Goal: Task Accomplishment & Management: Manage account settings

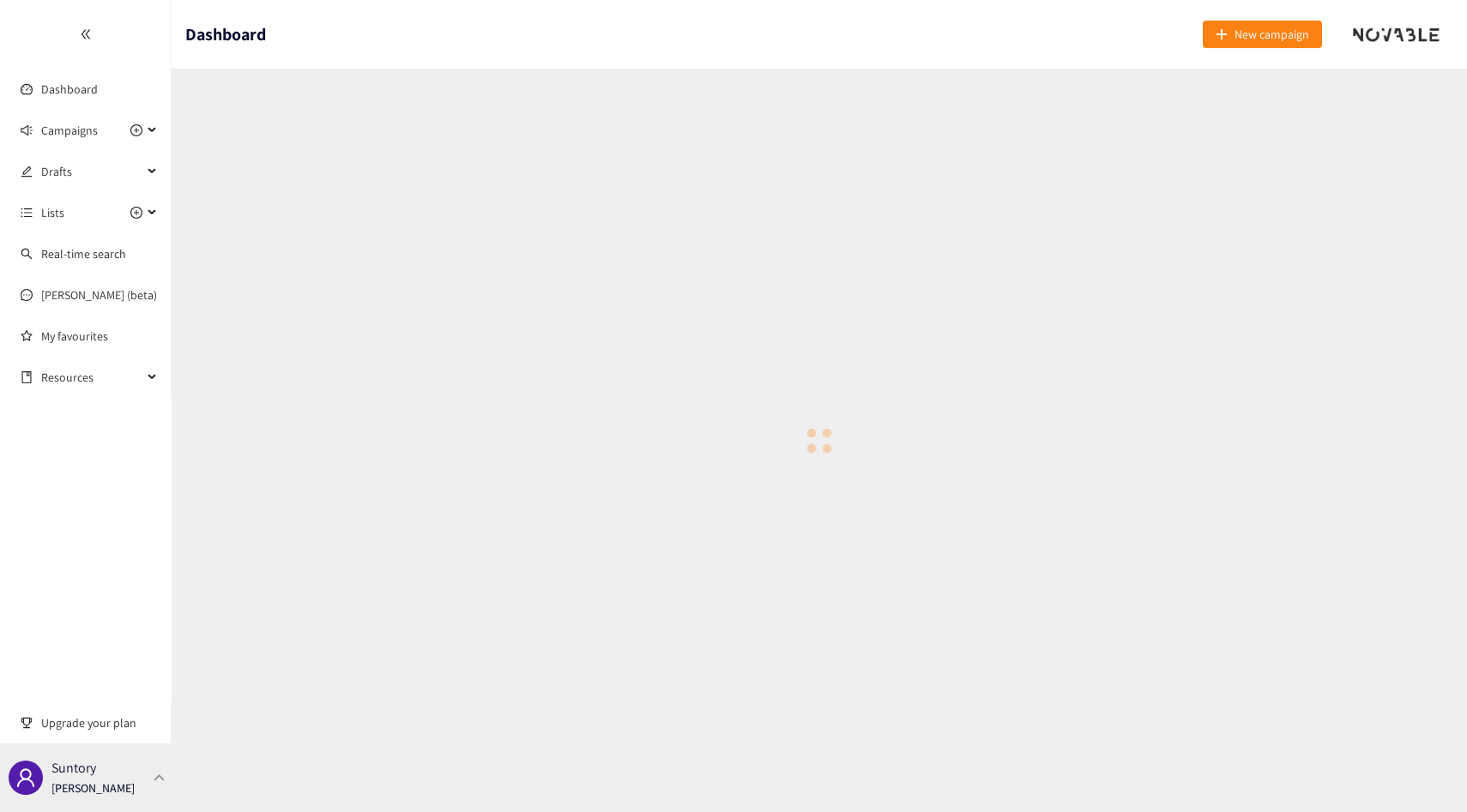
click at [81, 774] on p "Suntory" at bounding box center [74, 768] width 44 height 21
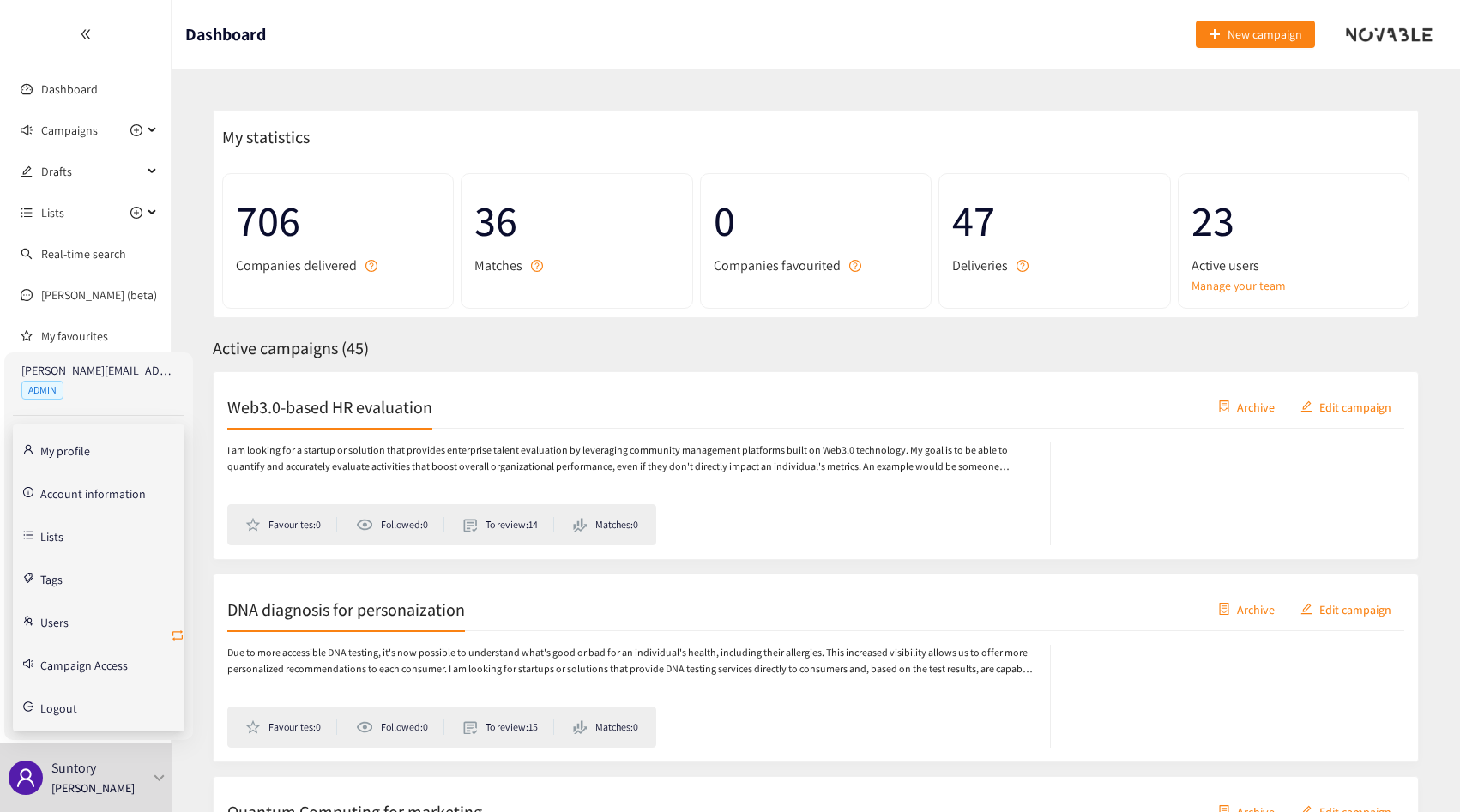
click at [173, 636] on icon "retweet" at bounding box center [177, 635] width 14 height 14
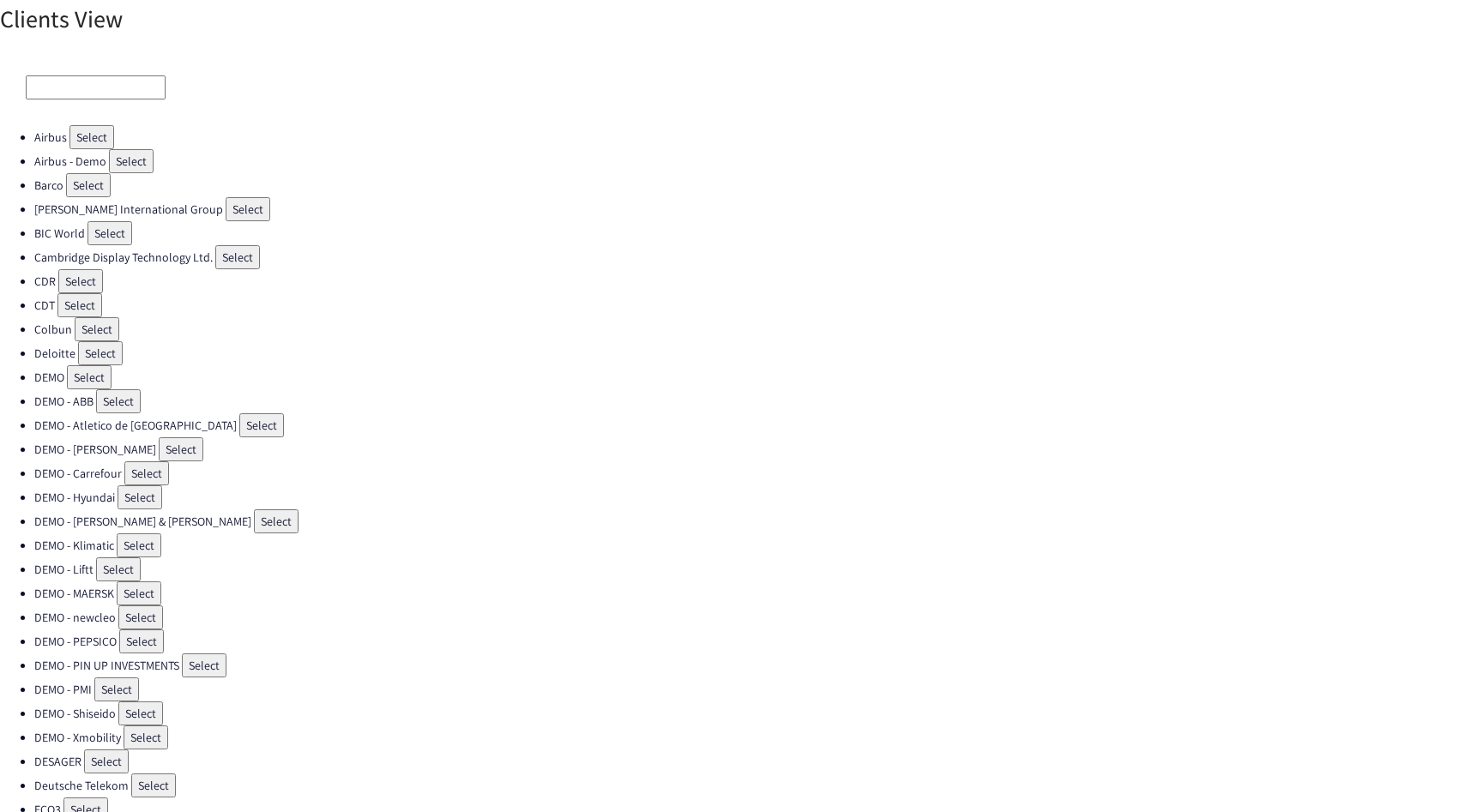
click at [115, 91] on input at bounding box center [96, 87] width 140 height 24
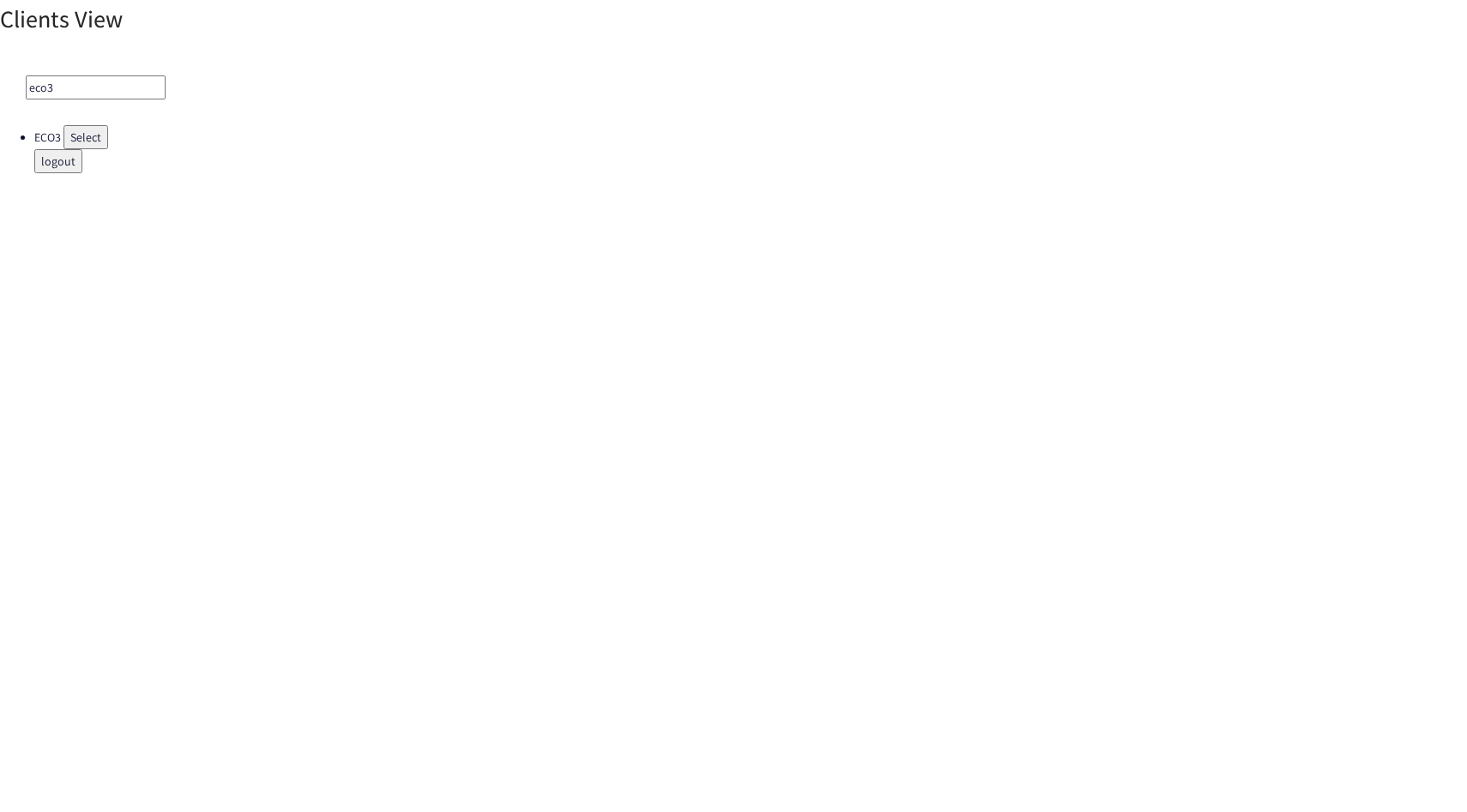
type input "eco3"
click at [97, 140] on button "Select" at bounding box center [86, 137] width 44 height 24
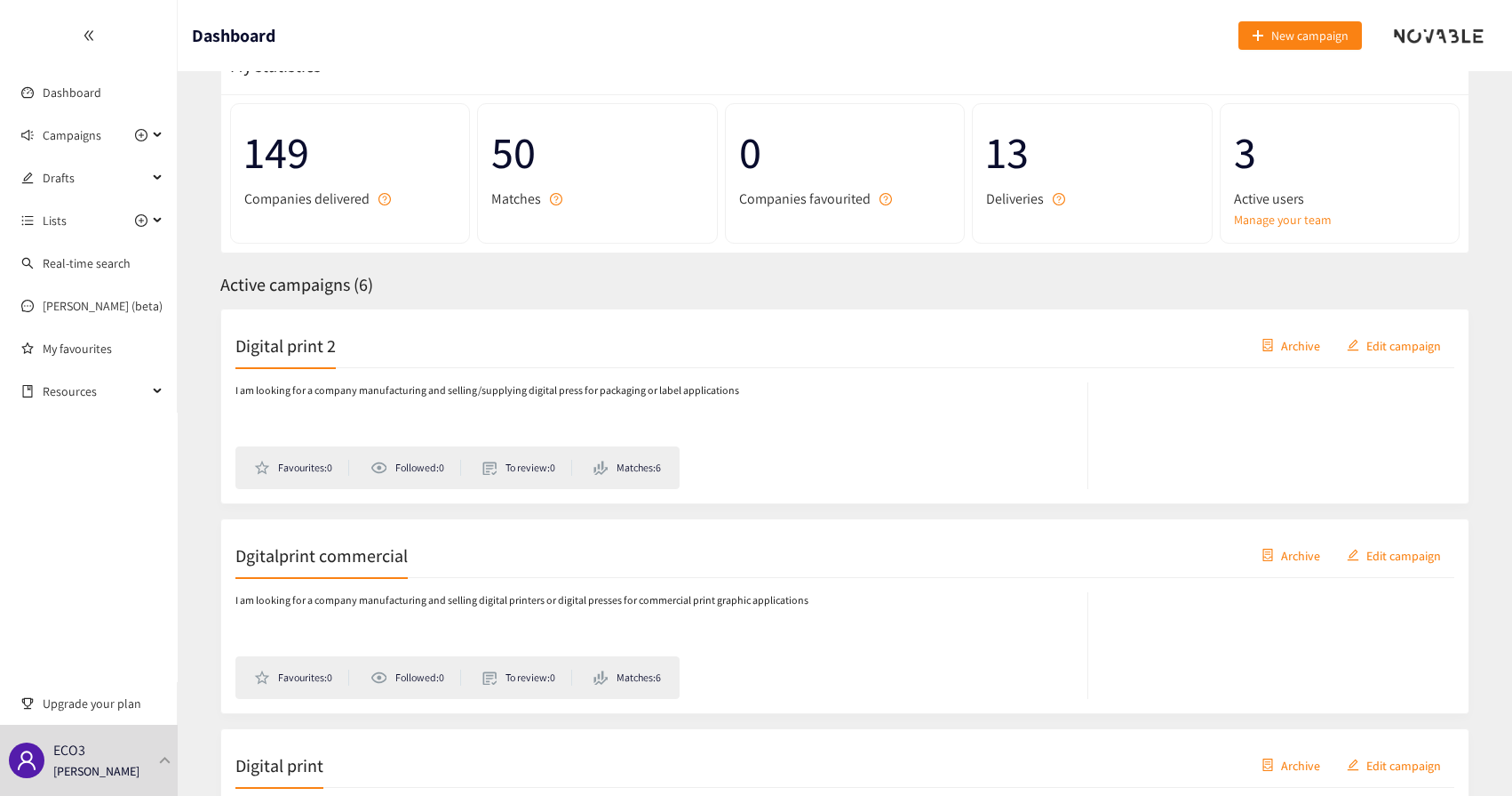
scroll to position [77, 0]
click at [114, 32] on div at bounding box center [88, 35] width 176 height 72
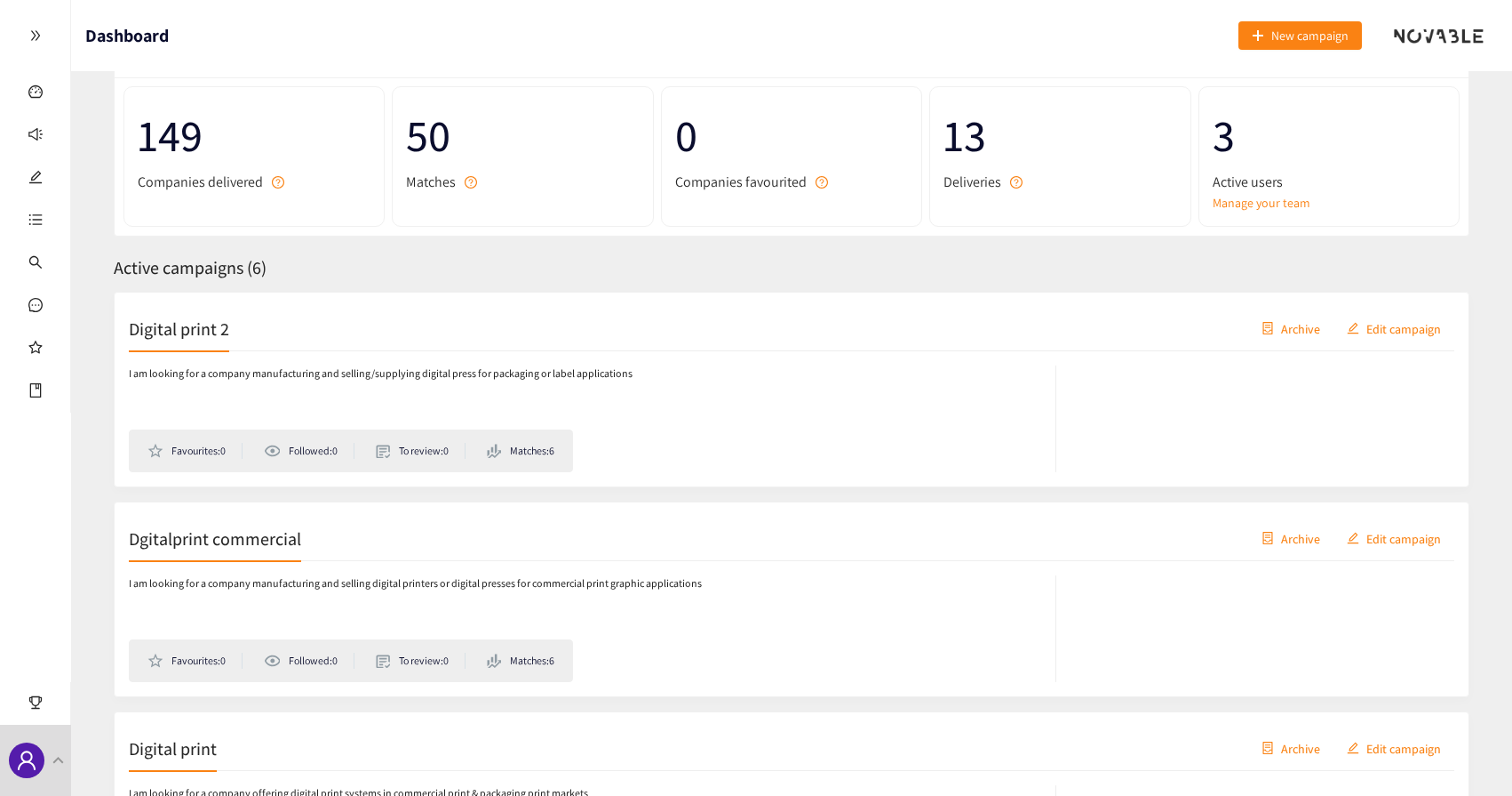
scroll to position [92, 0]
click at [1277, 196] on link "Manage your team" at bounding box center [1330, 204] width 233 height 19
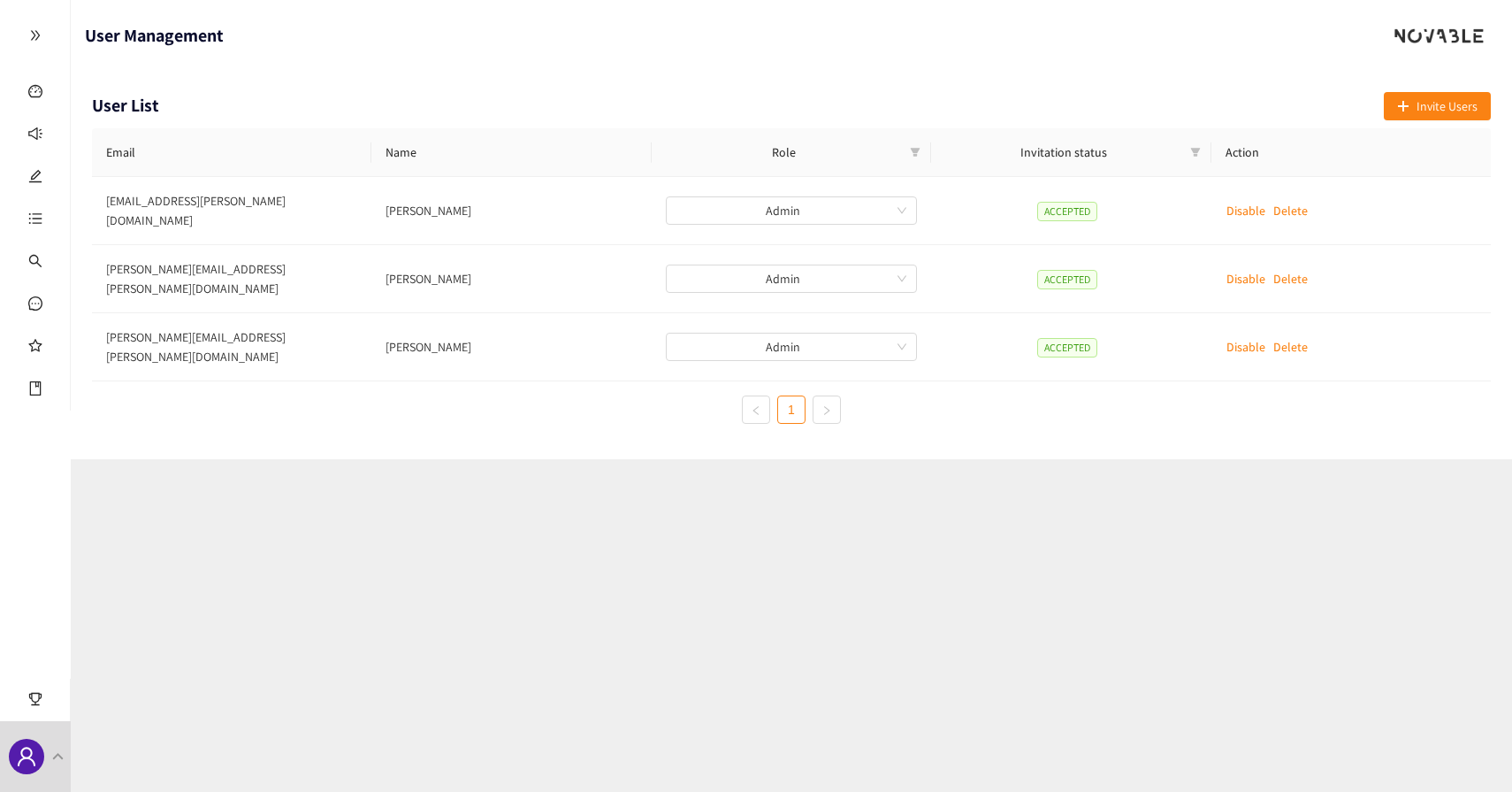
click at [48, 57] on div at bounding box center [35, 35] width 70 height 71
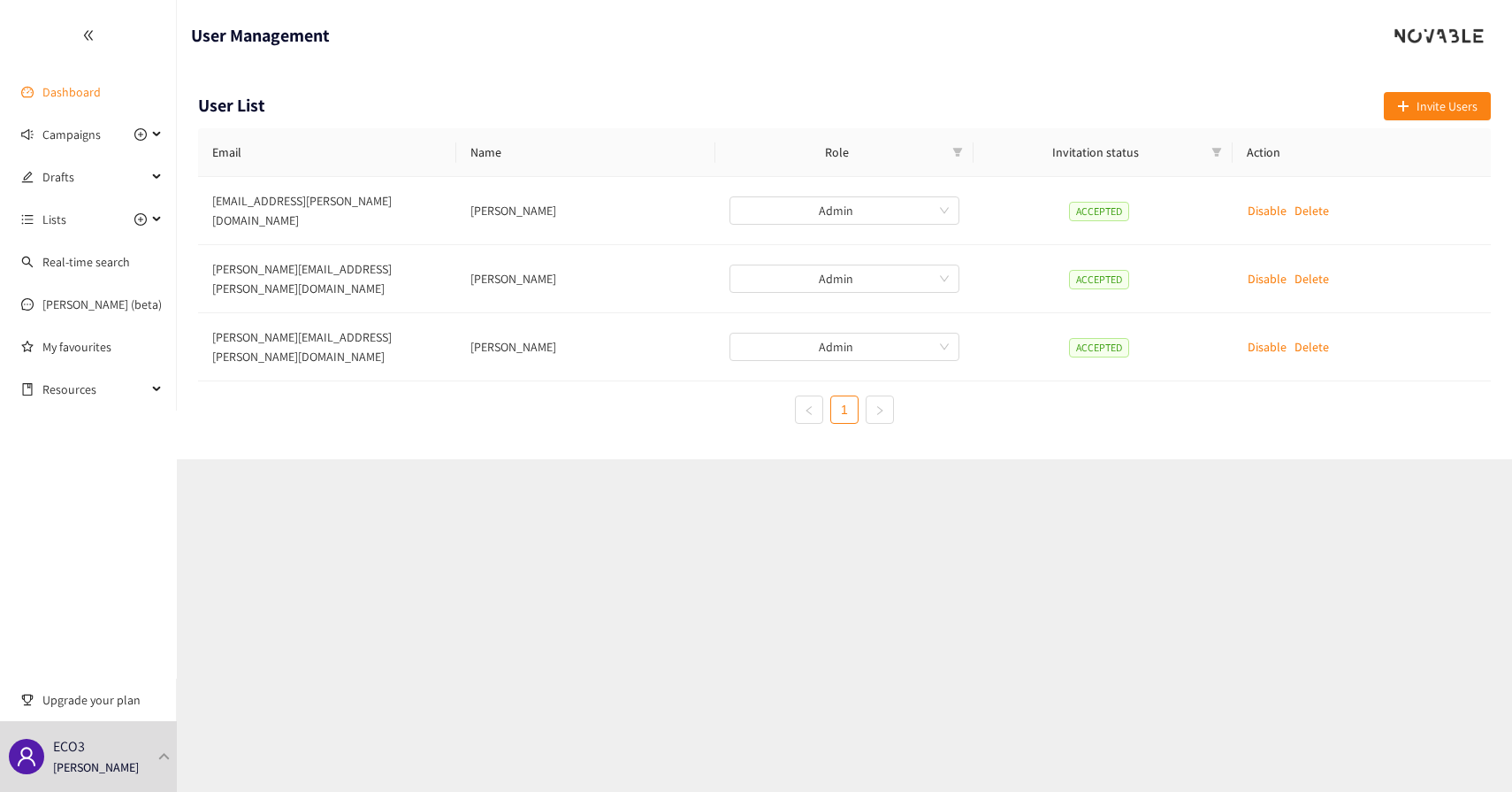
click at [73, 84] on link "Dashboard" at bounding box center [71, 91] width 58 height 16
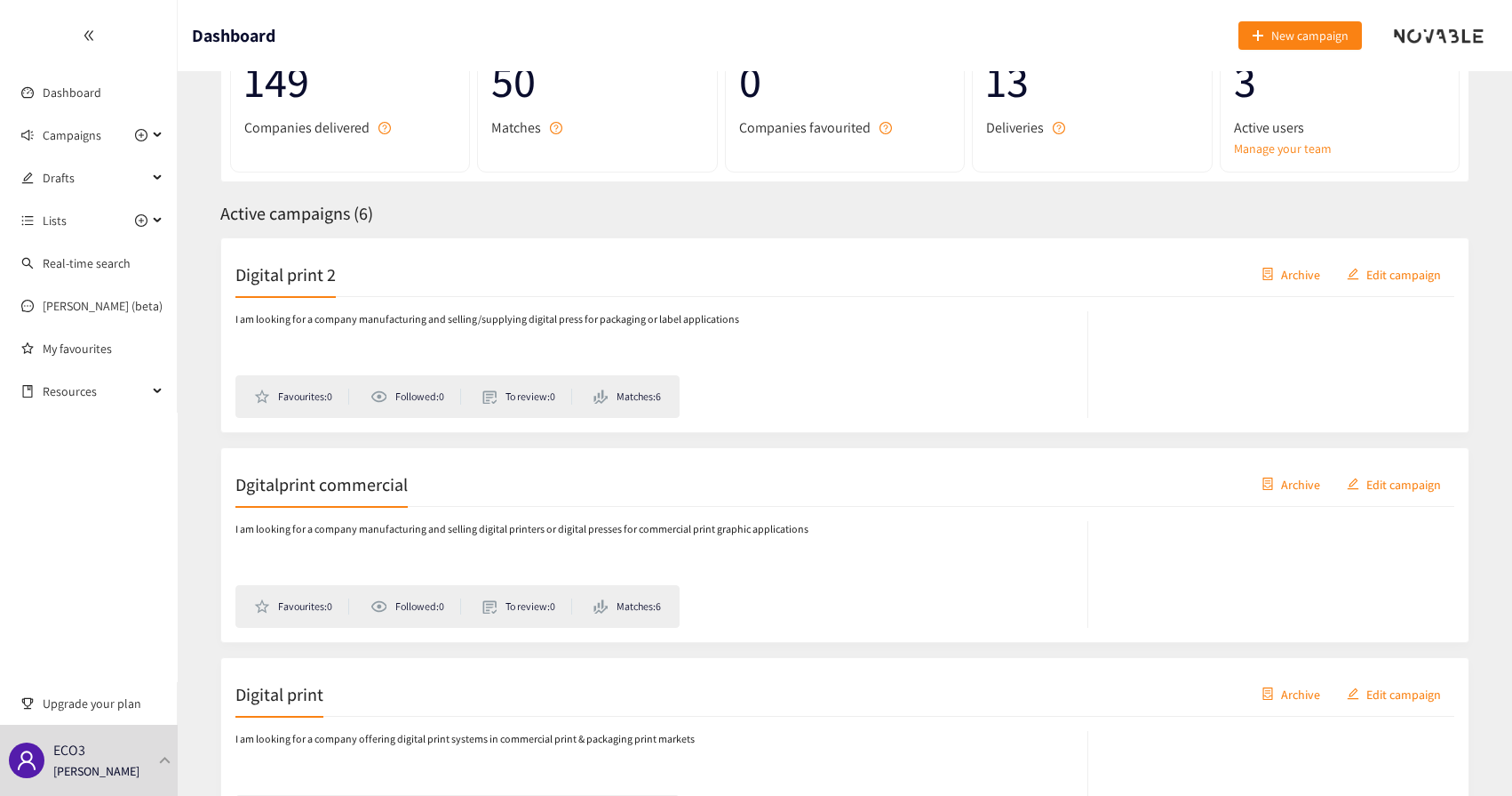
scroll to position [199, 0]
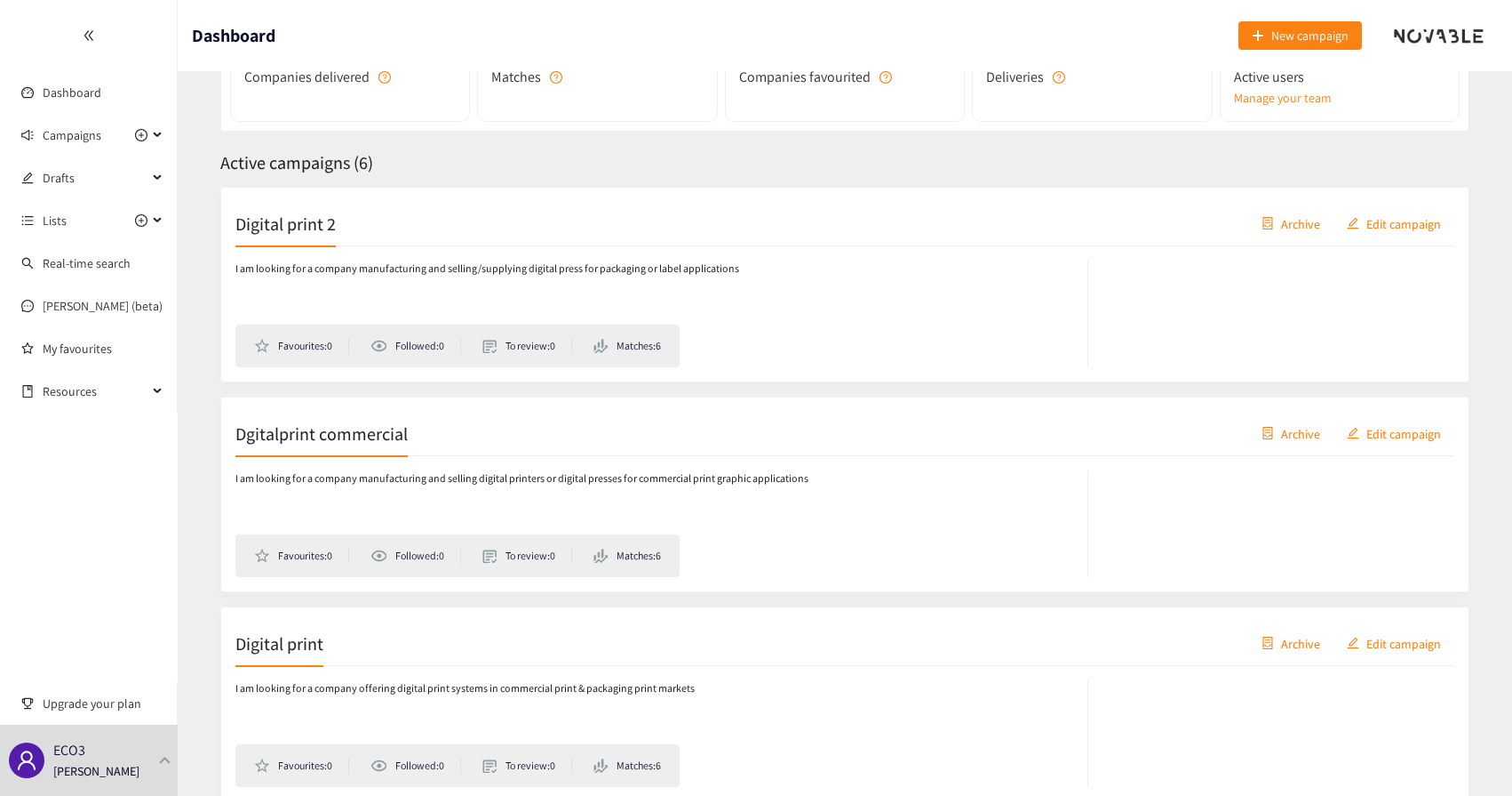
click at [305, 166] on span "Active campaigns ( 6 )" at bounding box center [297, 162] width 153 height 23
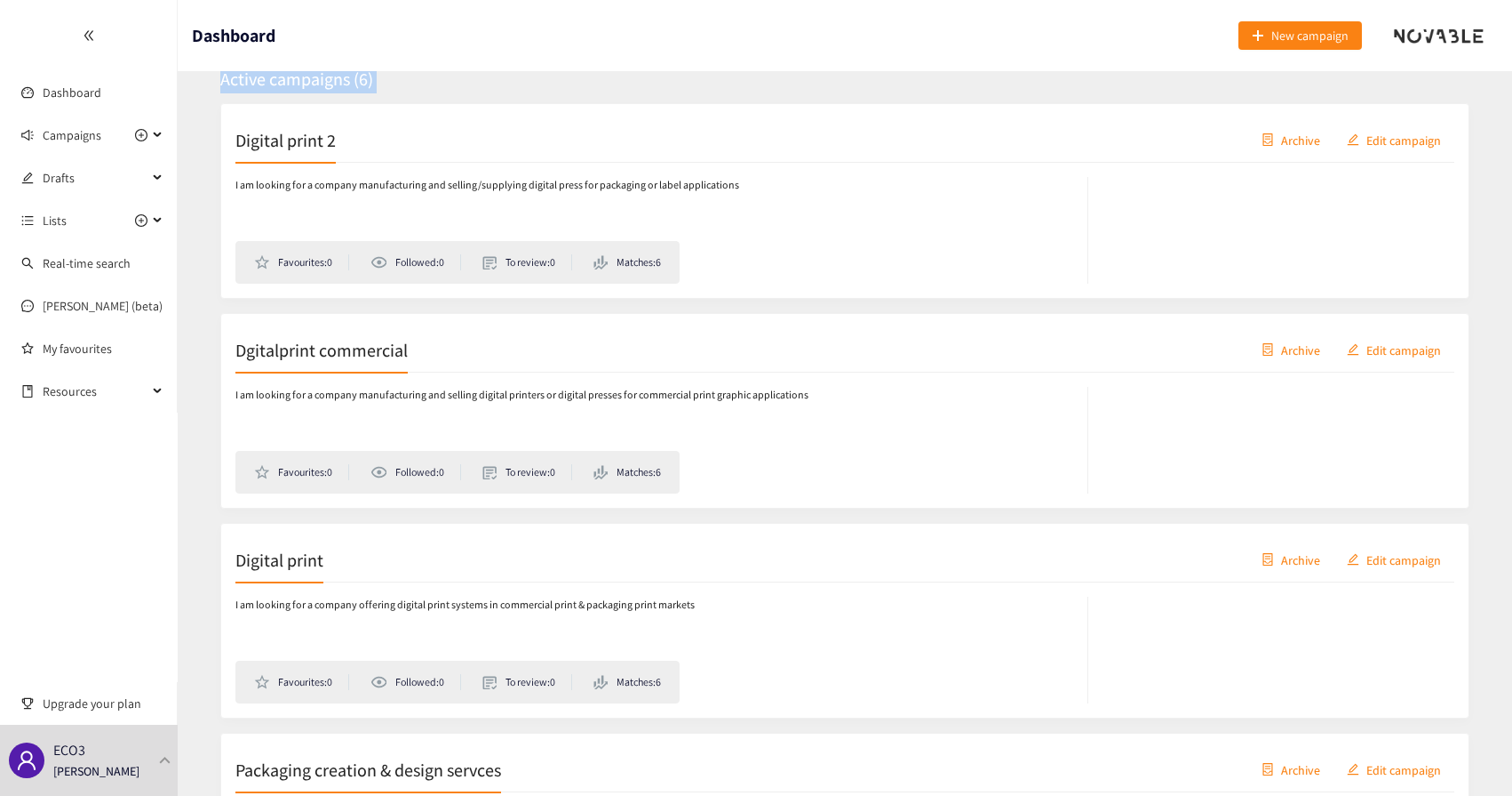
scroll to position [284, 0]
click at [789, 92] on div "My statistics 149 Companies delivered 50 Matches 0 Companies favourited 13 Deli…" at bounding box center [845, 695] width 1292 height 1774
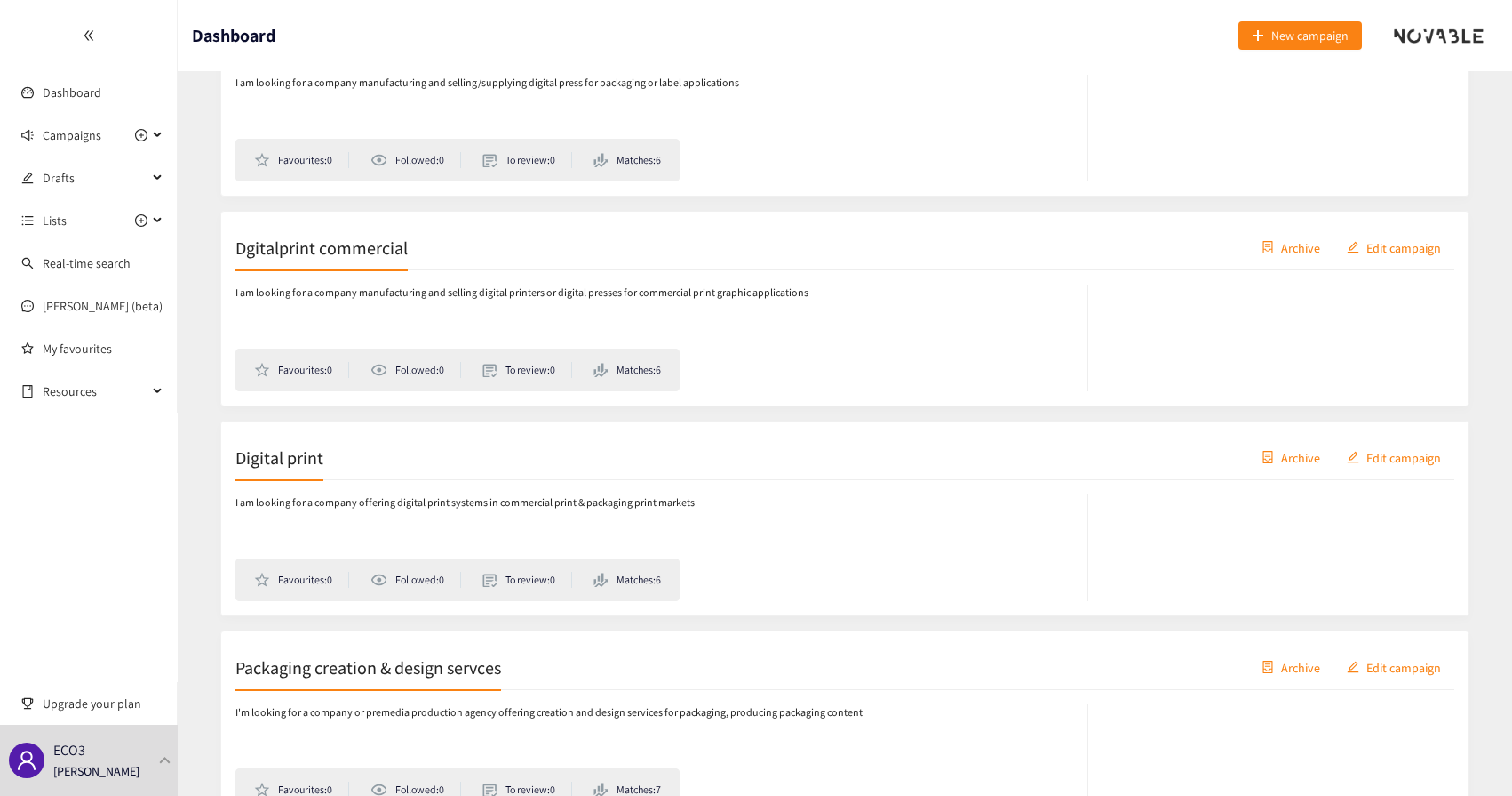
scroll to position [214, 0]
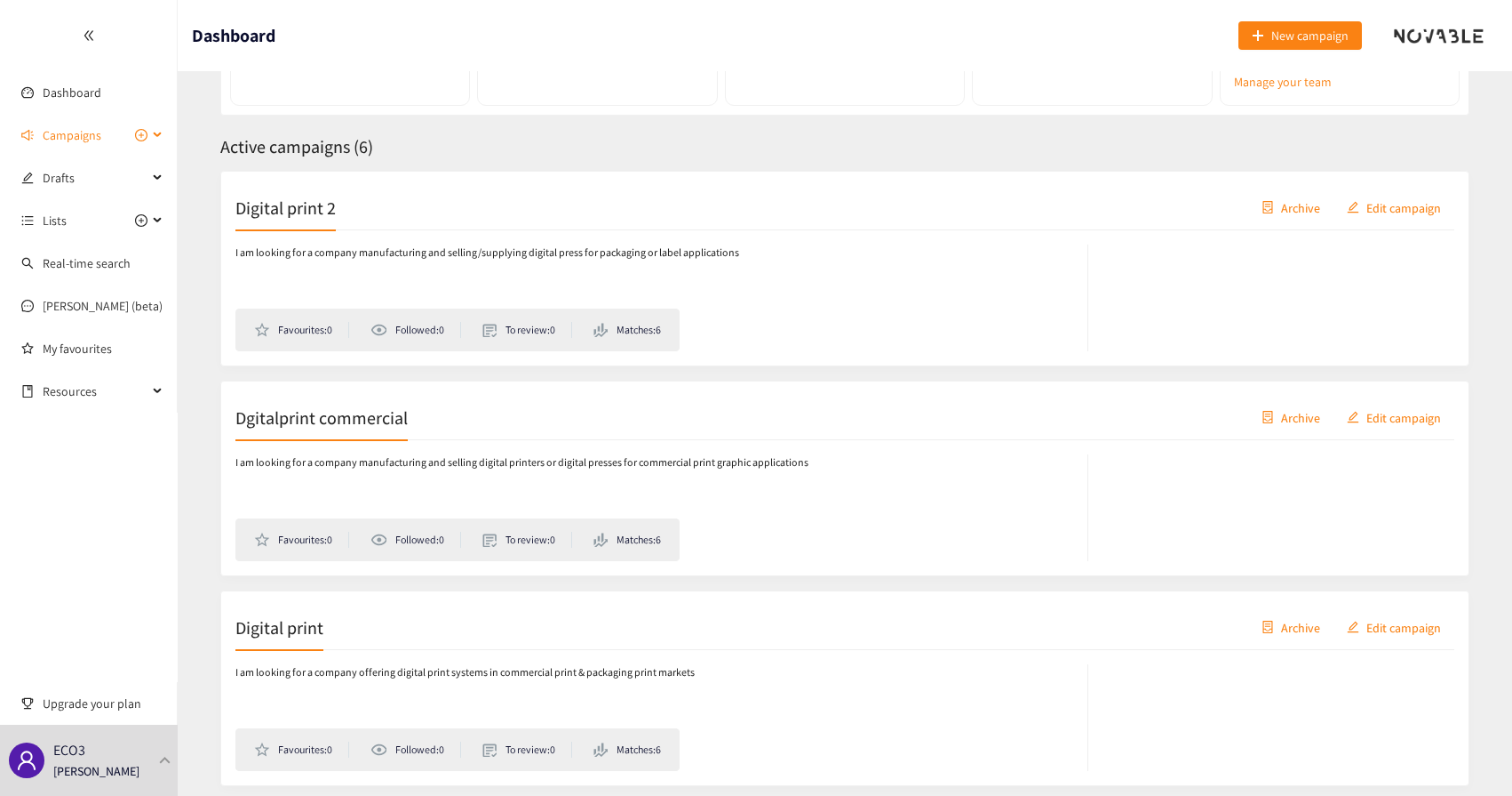
click at [67, 124] on span "Campaigns" at bounding box center [72, 135] width 58 height 35
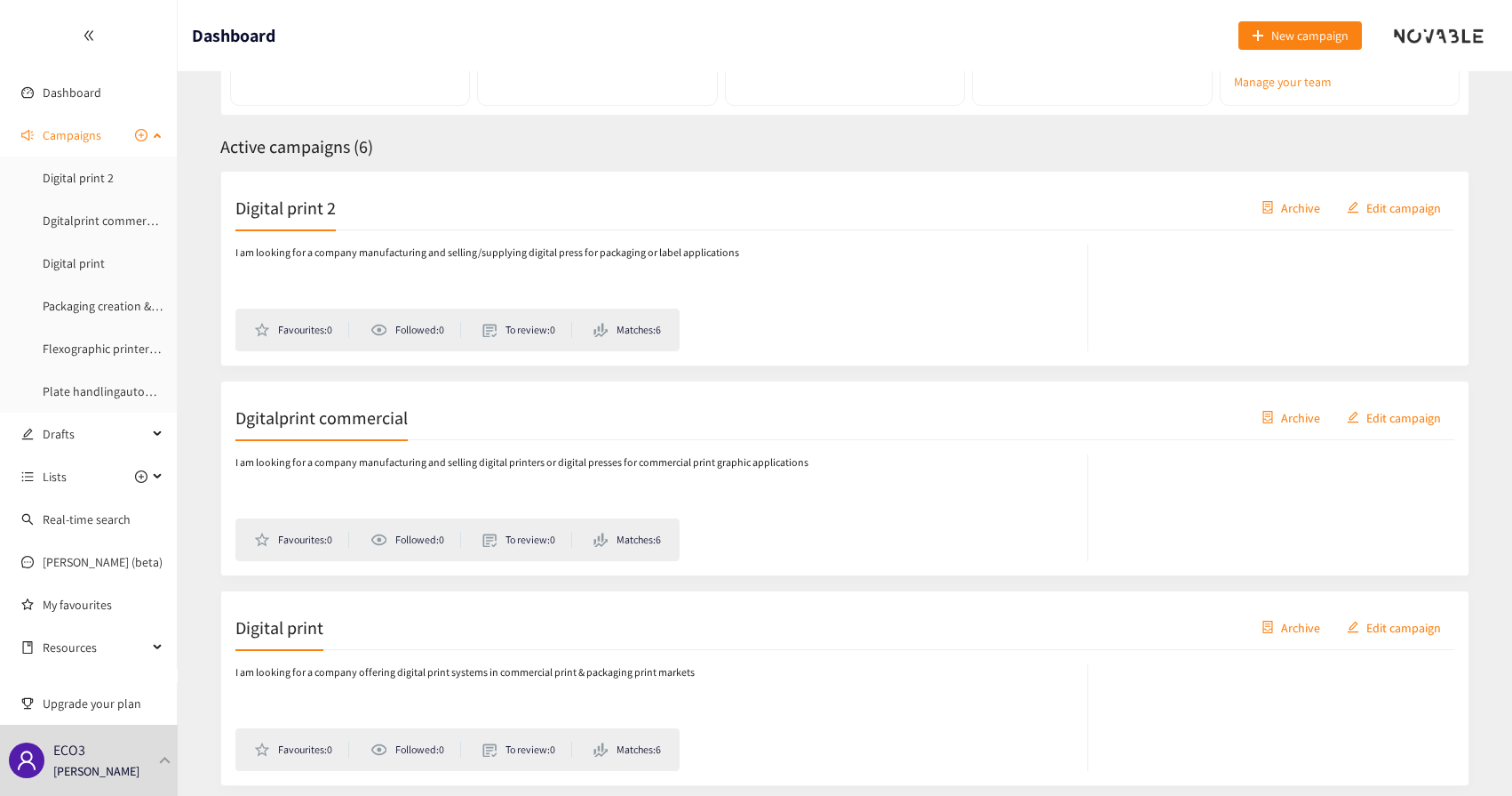
click at [58, 138] on span "Campaigns" at bounding box center [72, 135] width 58 height 35
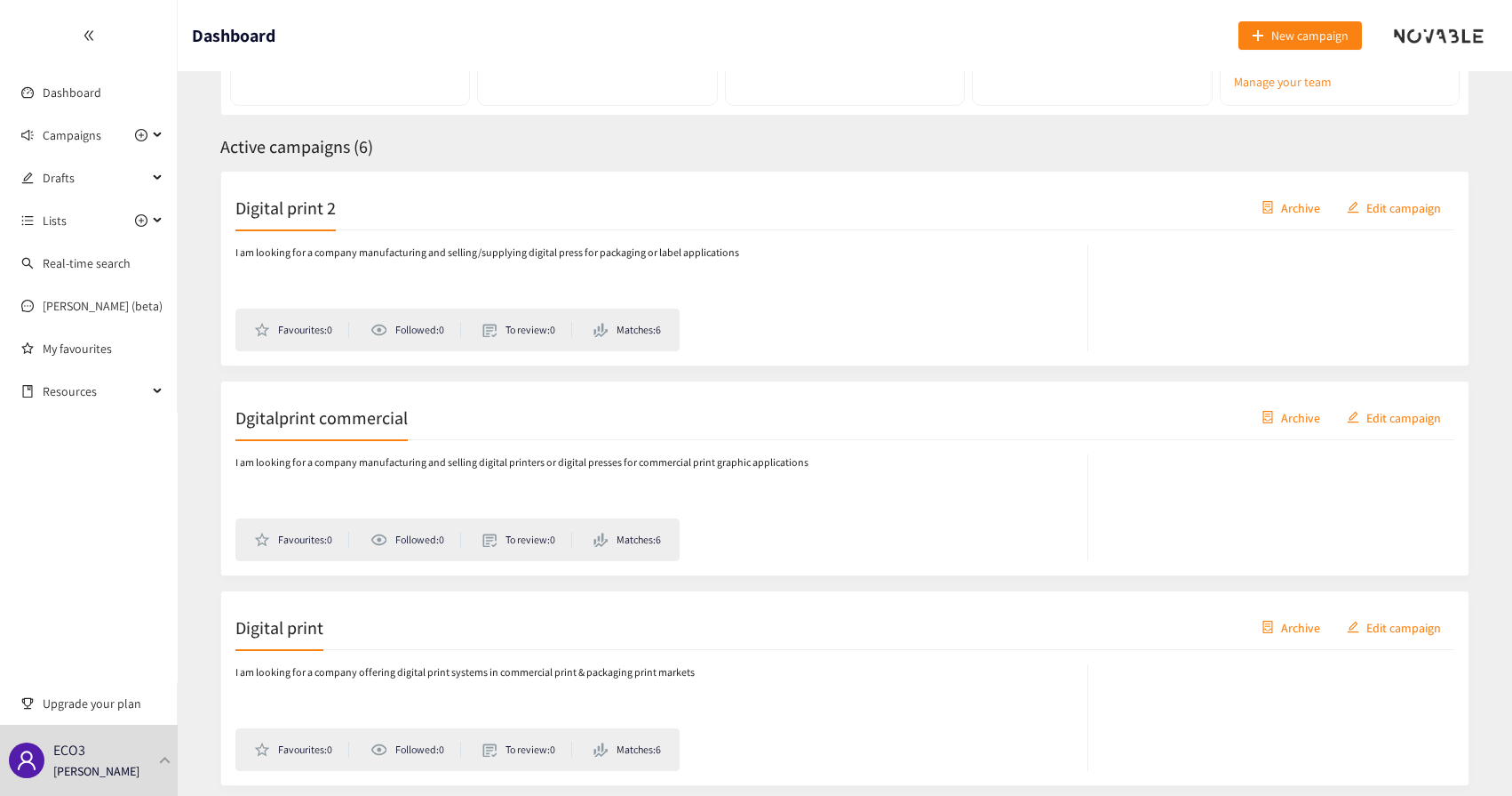
scroll to position [0, 0]
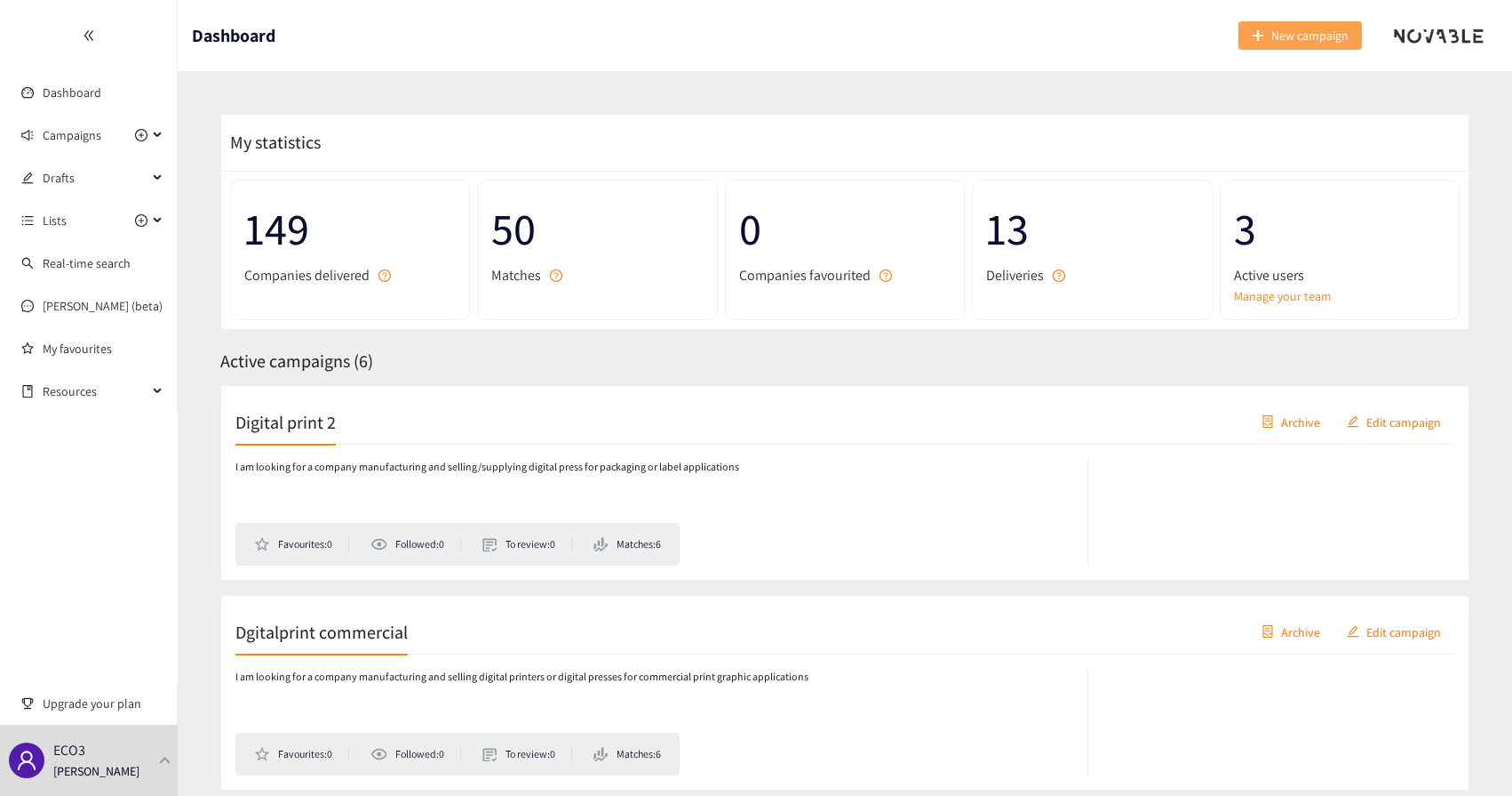
click at [1273, 34] on span "New campaign" at bounding box center [1310, 35] width 77 height 19
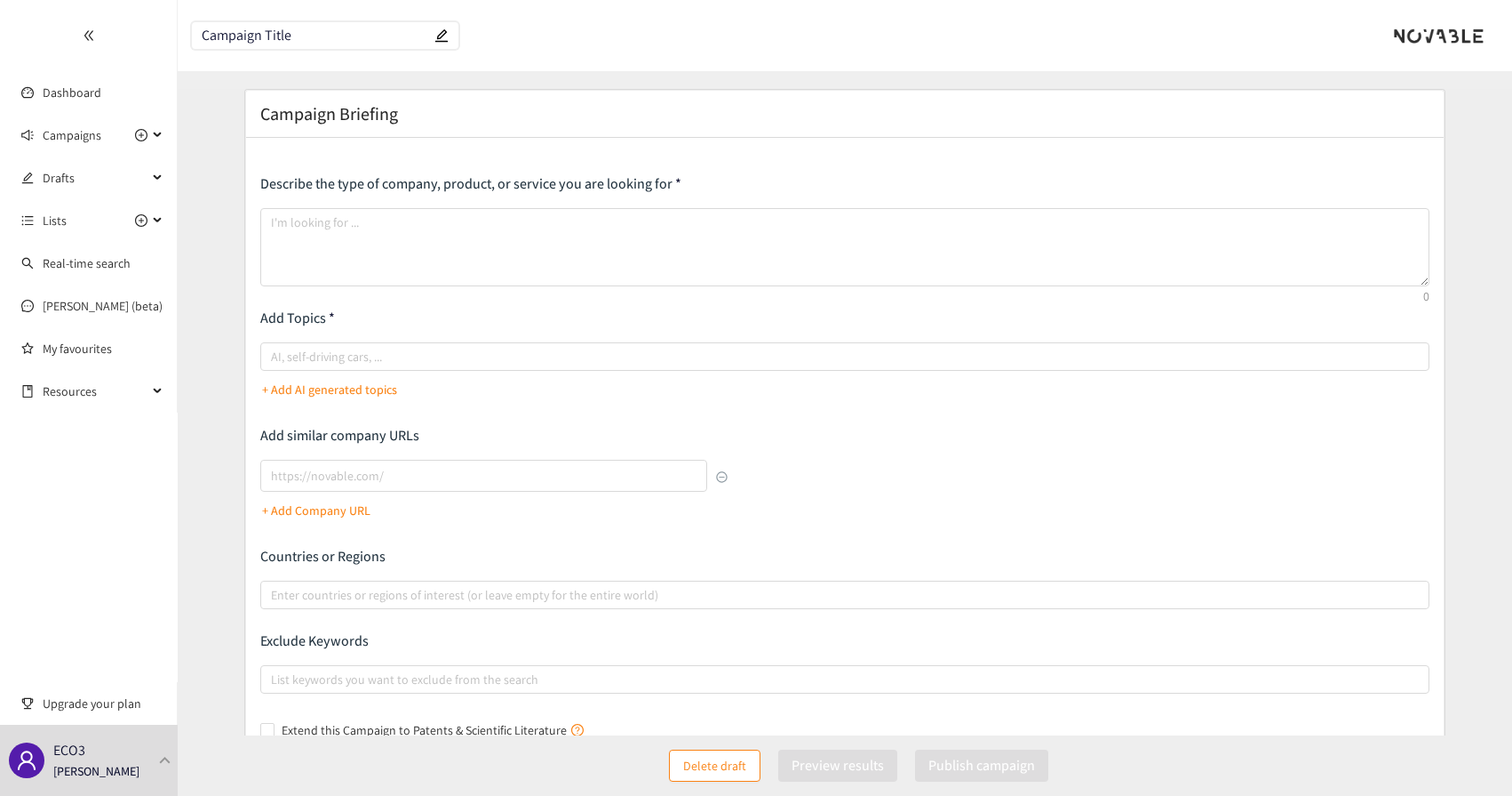
click at [386, 181] on p "Describe the type of company, product, or service you are looking for" at bounding box center [845, 184] width 1170 height 19
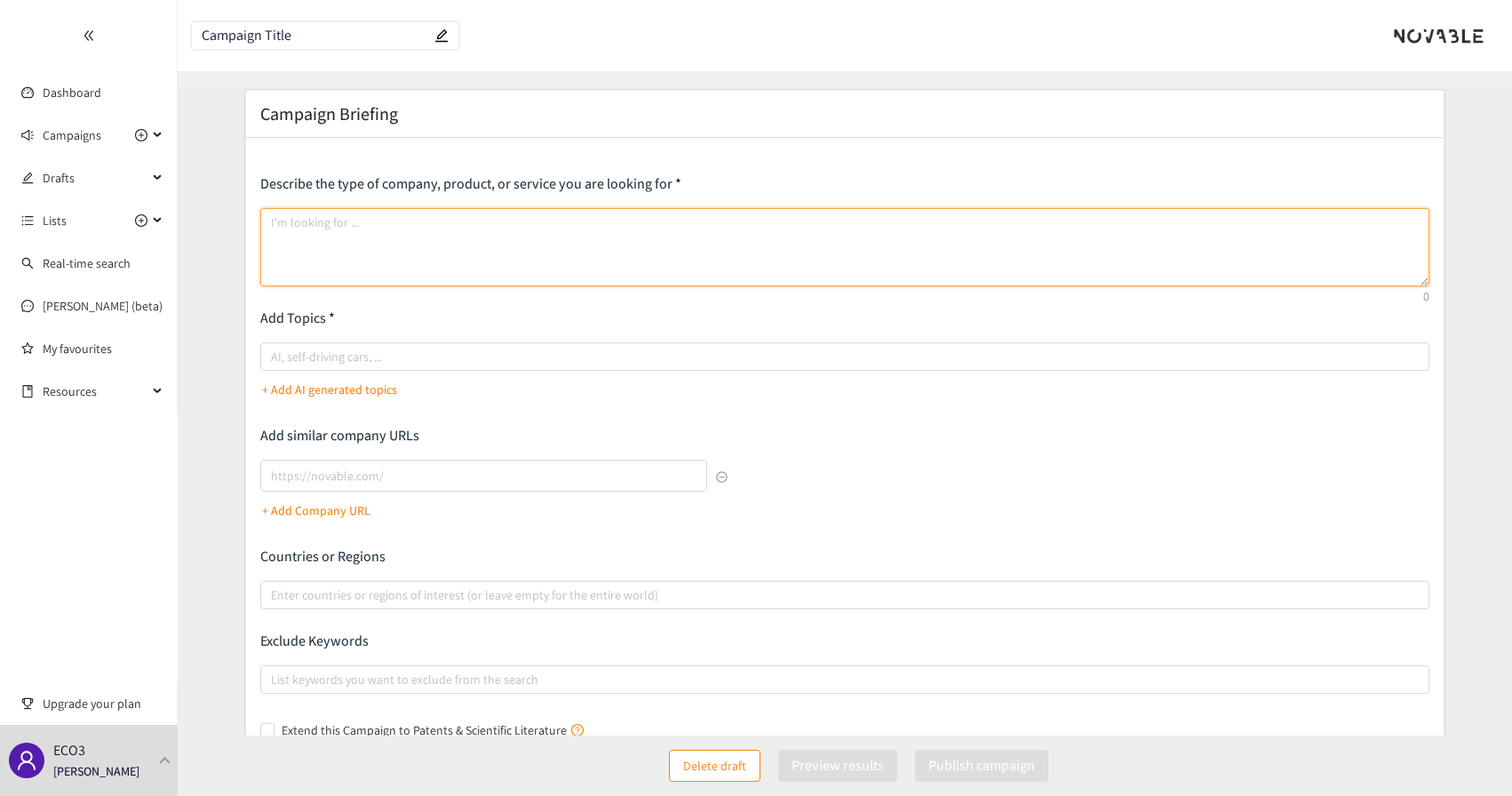
click at [401, 250] on textarea at bounding box center [845, 247] width 1170 height 78
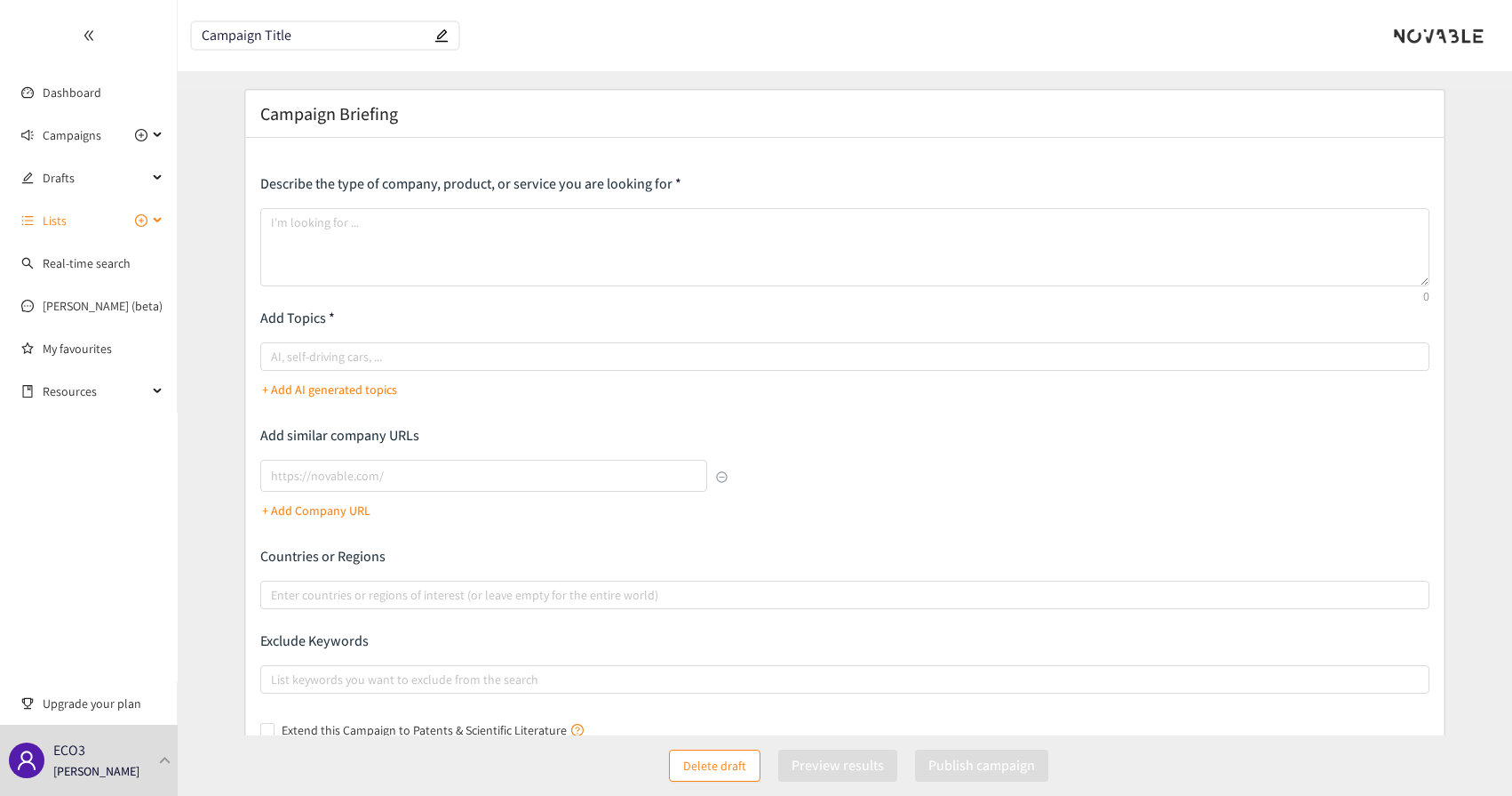
click at [56, 225] on span "Lists" at bounding box center [54, 220] width 24 height 35
click at [80, 136] on span "Campaigns" at bounding box center [72, 135] width 58 height 35
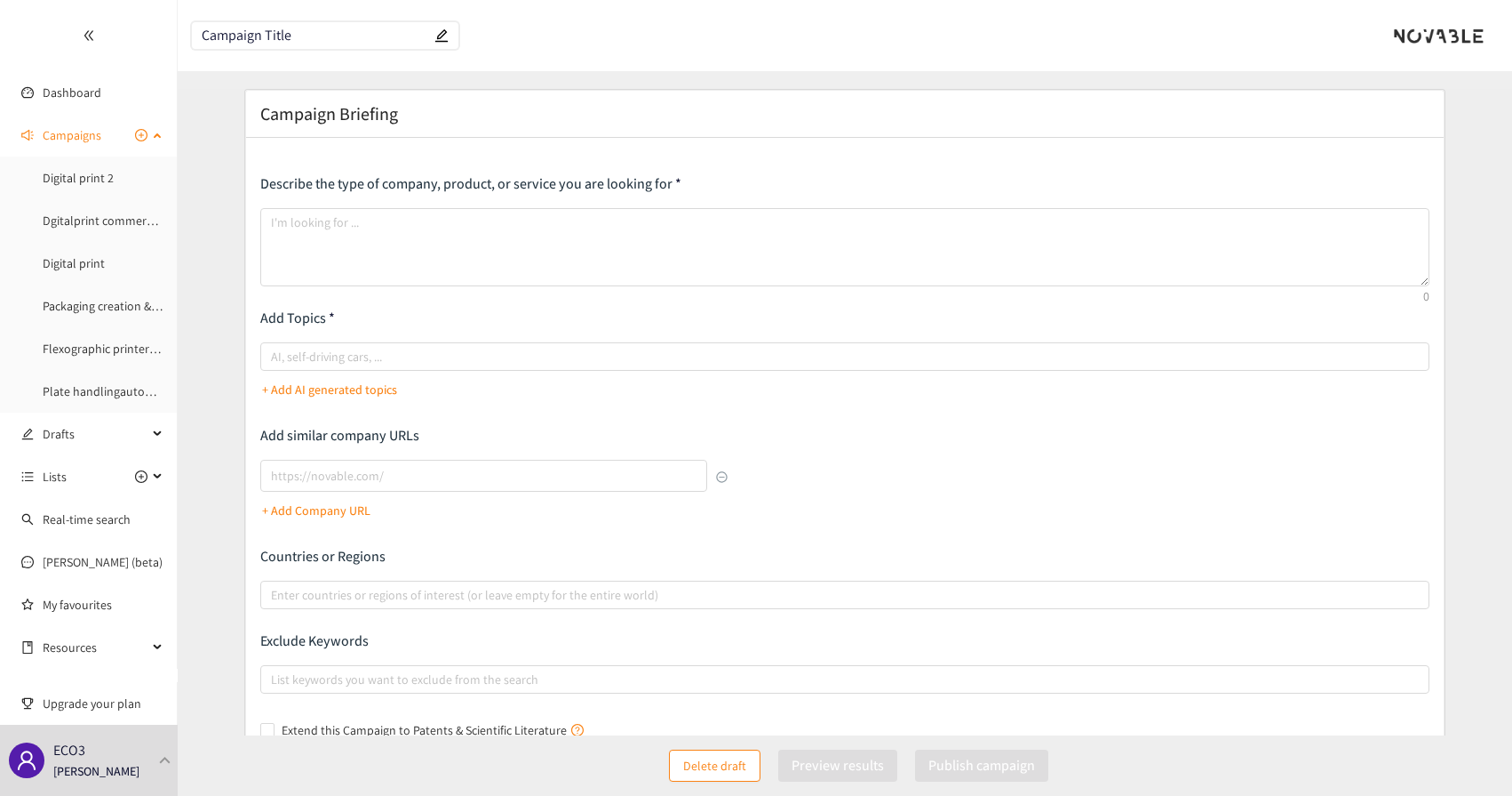
click at [71, 142] on span "Campaigns" at bounding box center [72, 135] width 58 height 35
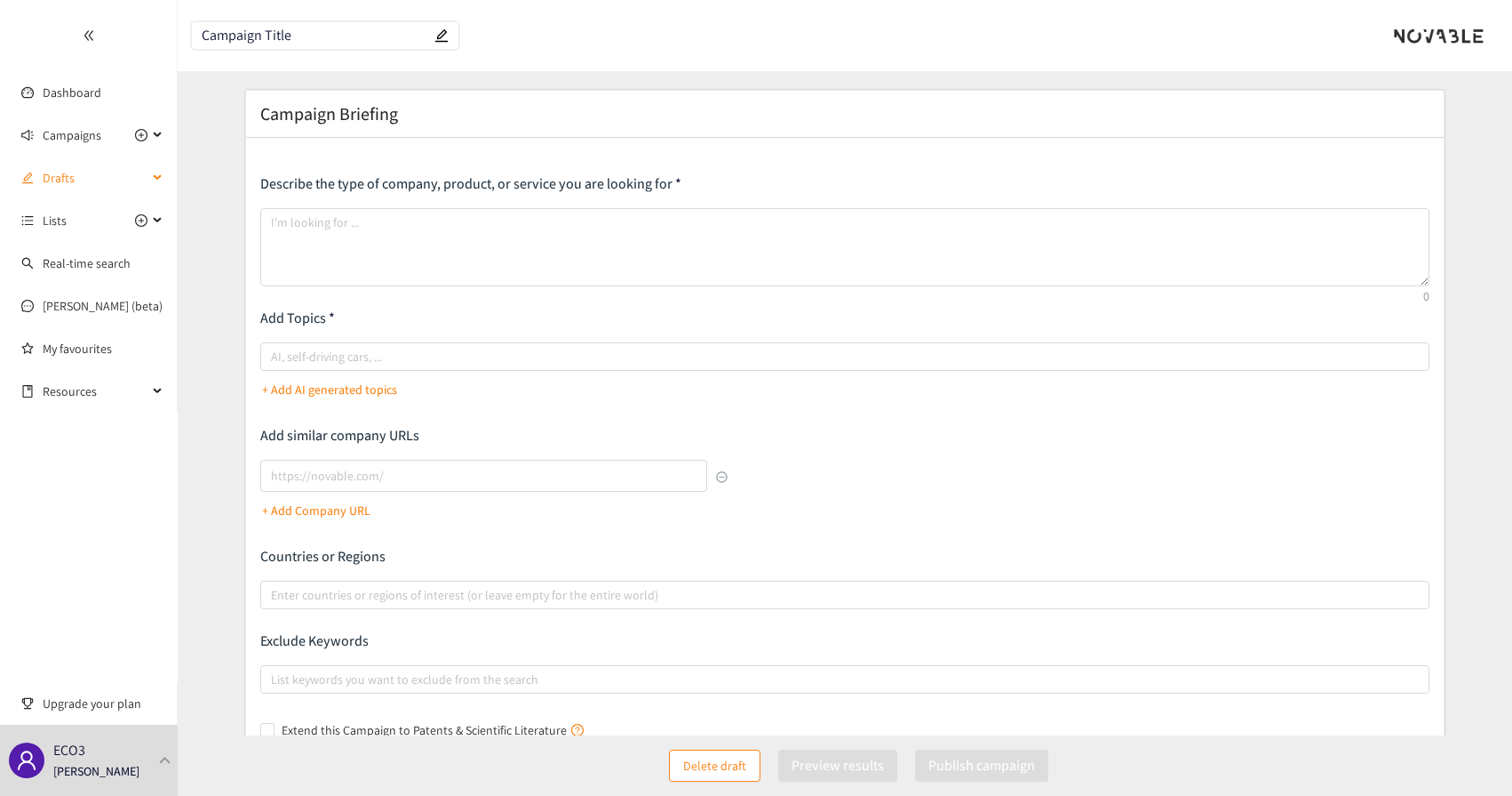
click at [69, 189] on span "Drafts" at bounding box center [95, 178] width 105 height 35
click at [83, 213] on link "Example Briefing" at bounding box center [87, 220] width 88 height 16
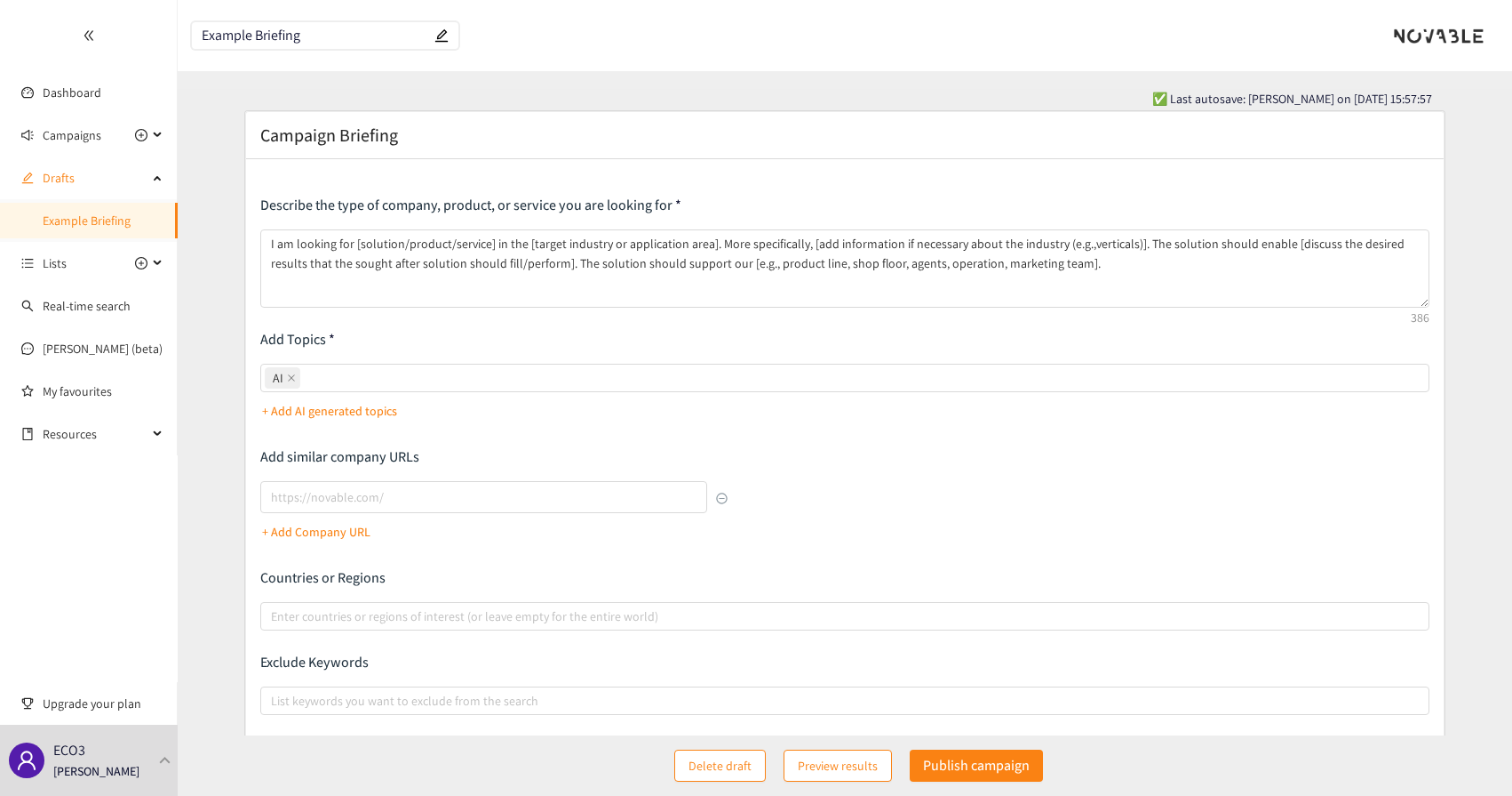
click at [305, 342] on p "Add Topics" at bounding box center [845, 340] width 1170 height 19
click at [348, 342] on p "Add Topics" at bounding box center [845, 340] width 1170 height 19
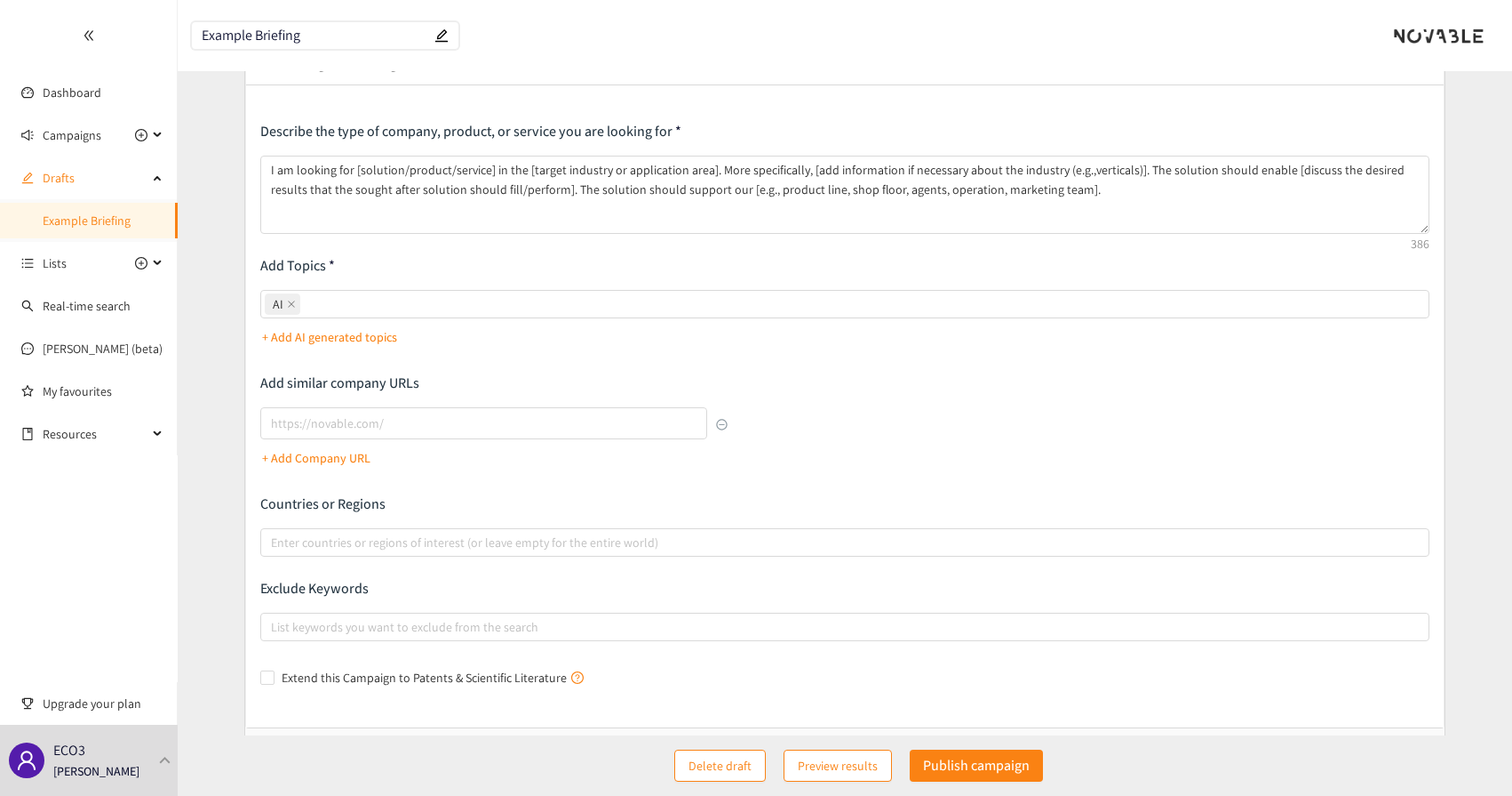
scroll to position [89, 0]
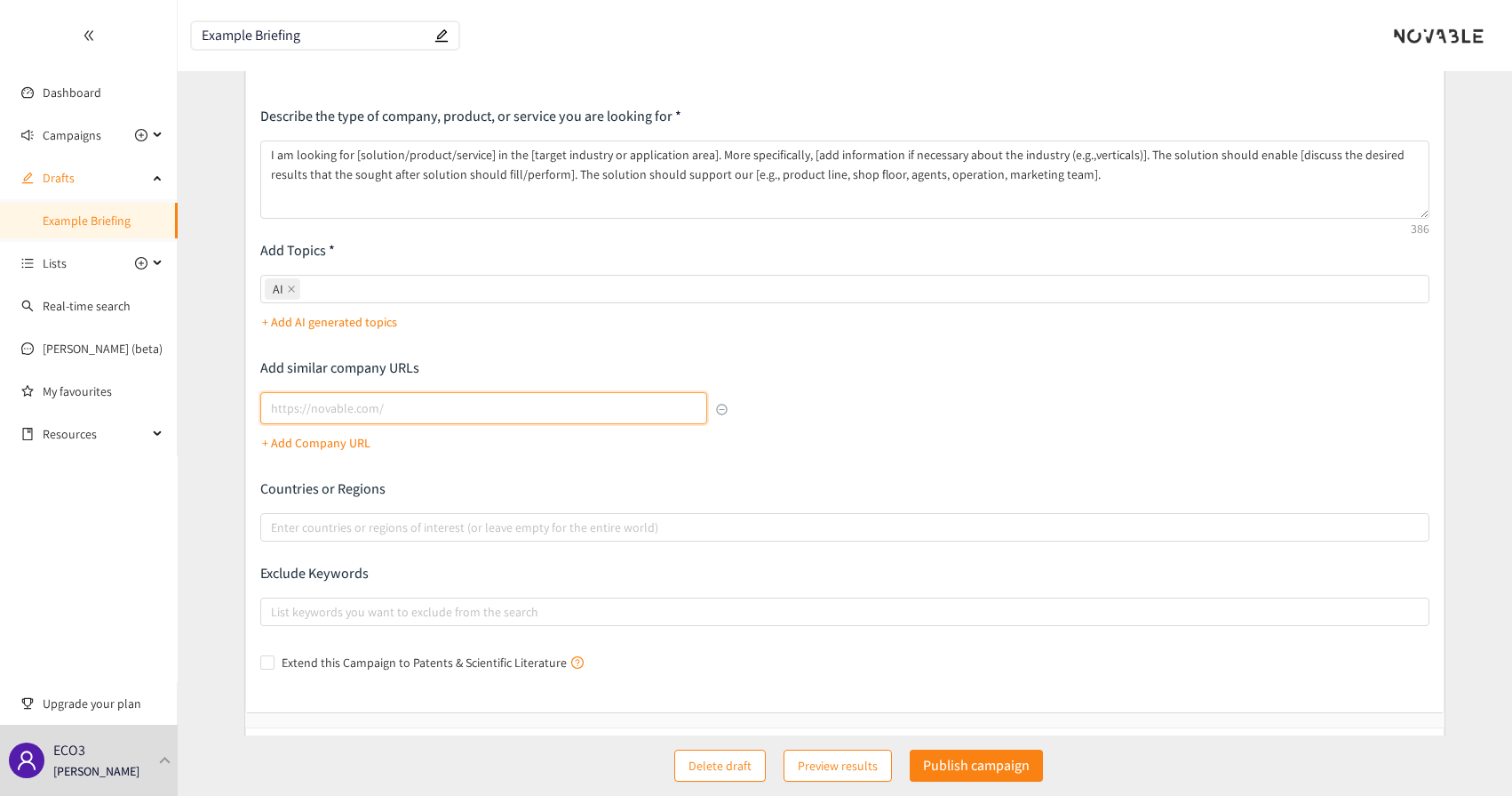
click at [305, 414] on input "lookalikes url" at bounding box center [484, 408] width 447 height 32
type input "[URL][DOMAIN_NAME]"
click at [343, 447] on p "+ Add Company URL" at bounding box center [317, 443] width 109 height 19
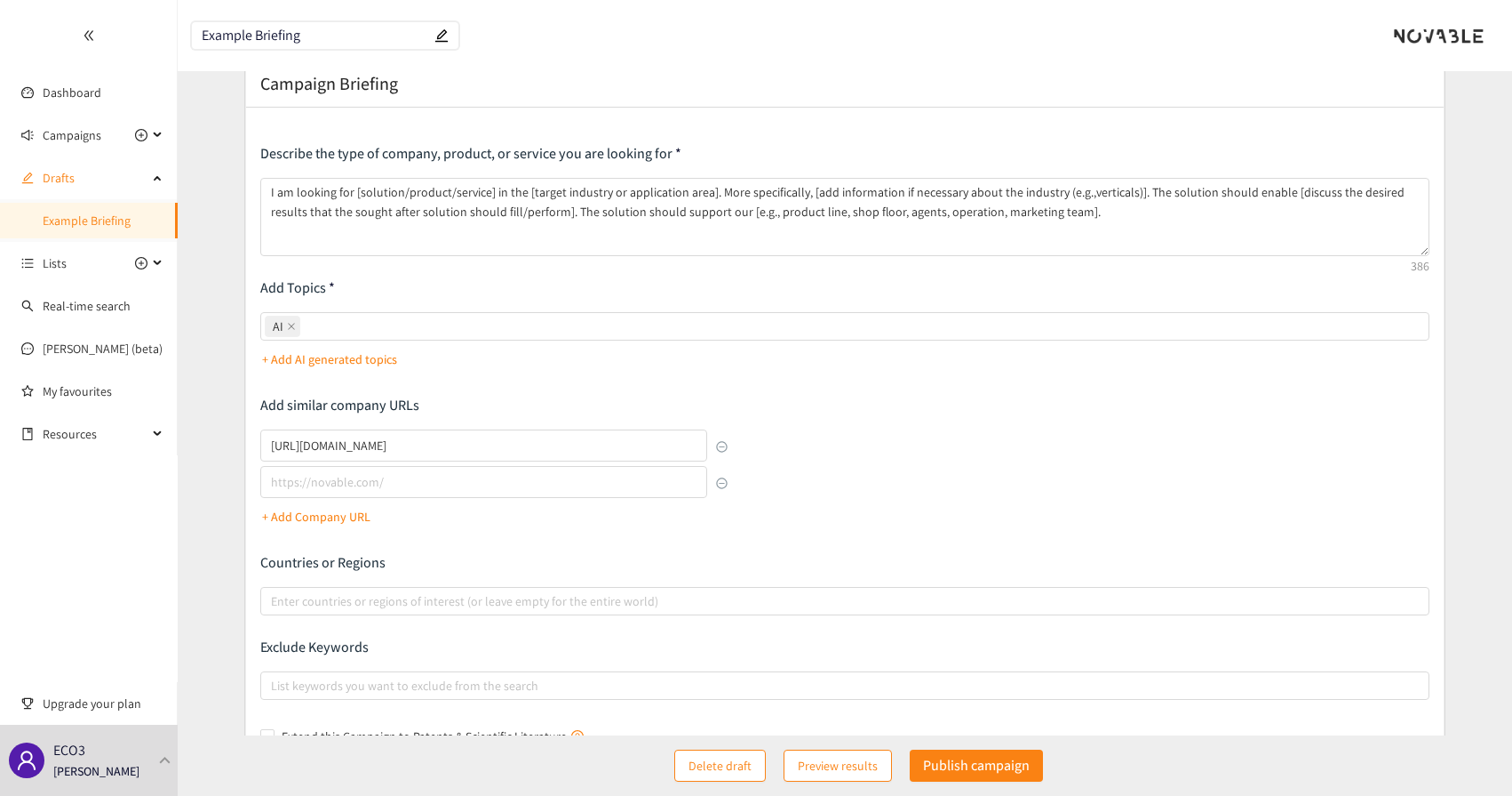
scroll to position [49, 0]
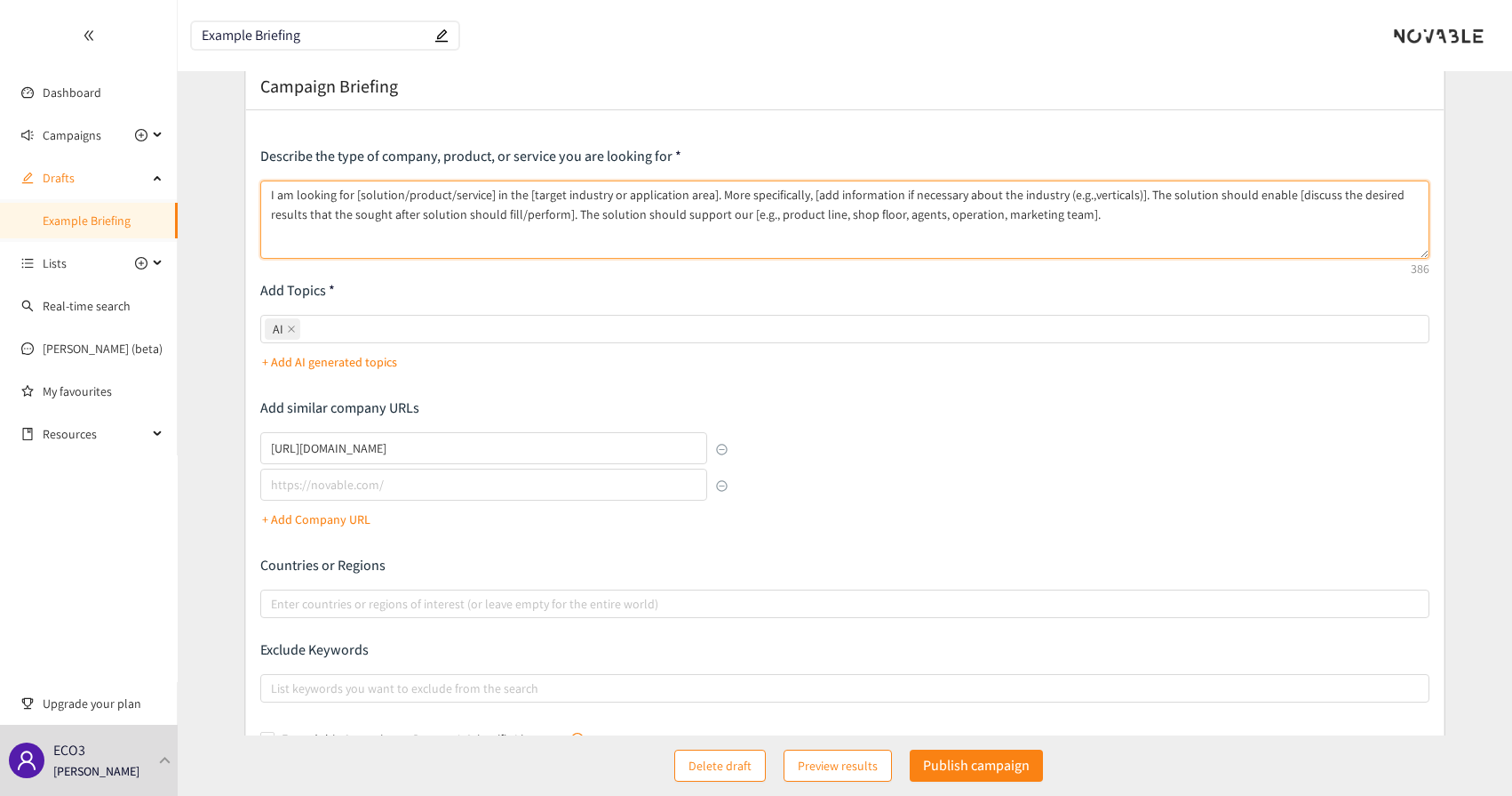
click at [637, 232] on textarea "I am looking for [solution/product/service] in the [target industry or applicat…" at bounding box center [845, 220] width 1170 height 78
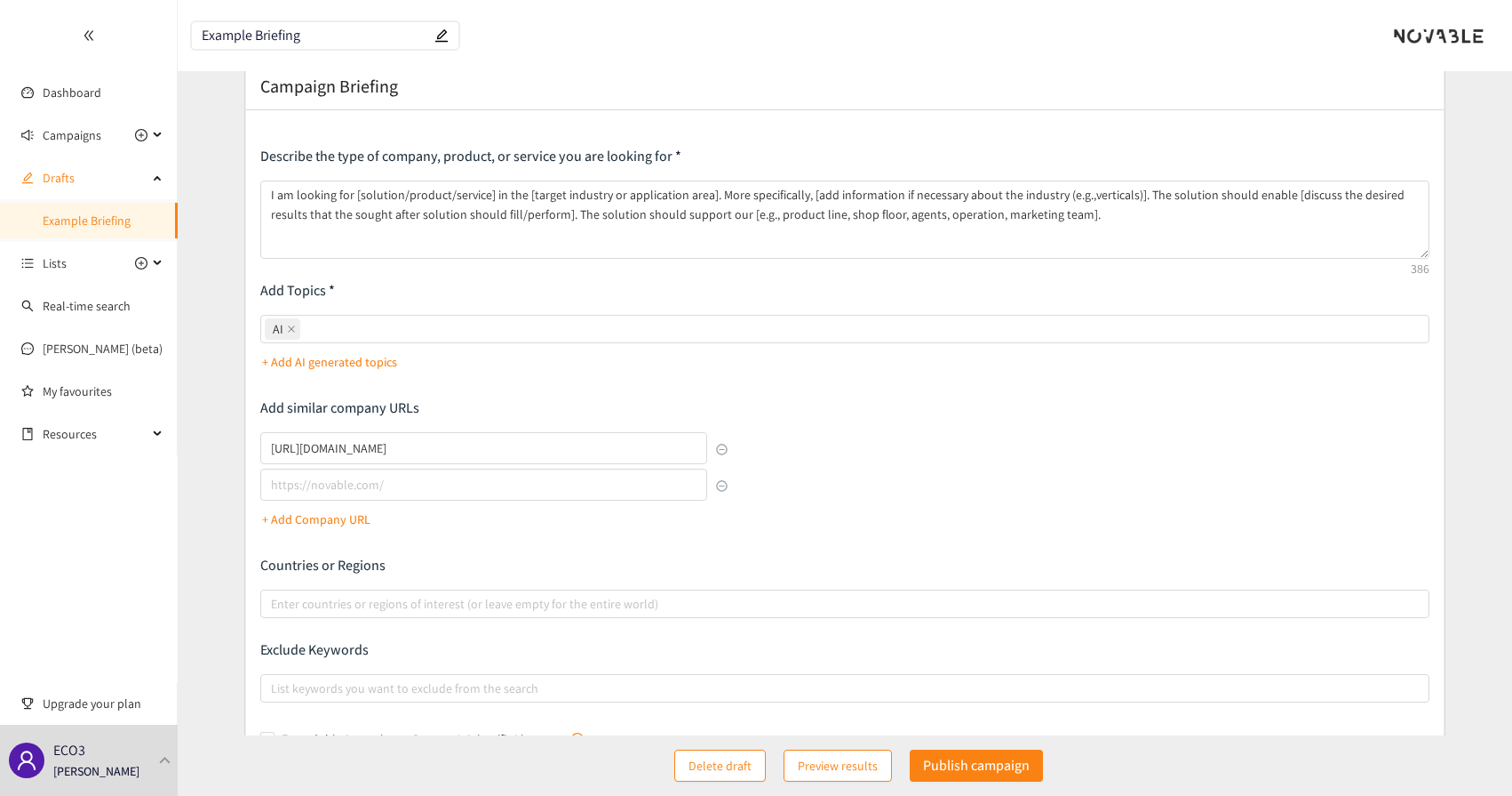
click at [791, 537] on div "Describe the type of company, product, or service you are looking for I am look…" at bounding box center [845, 450] width 1170 height 606
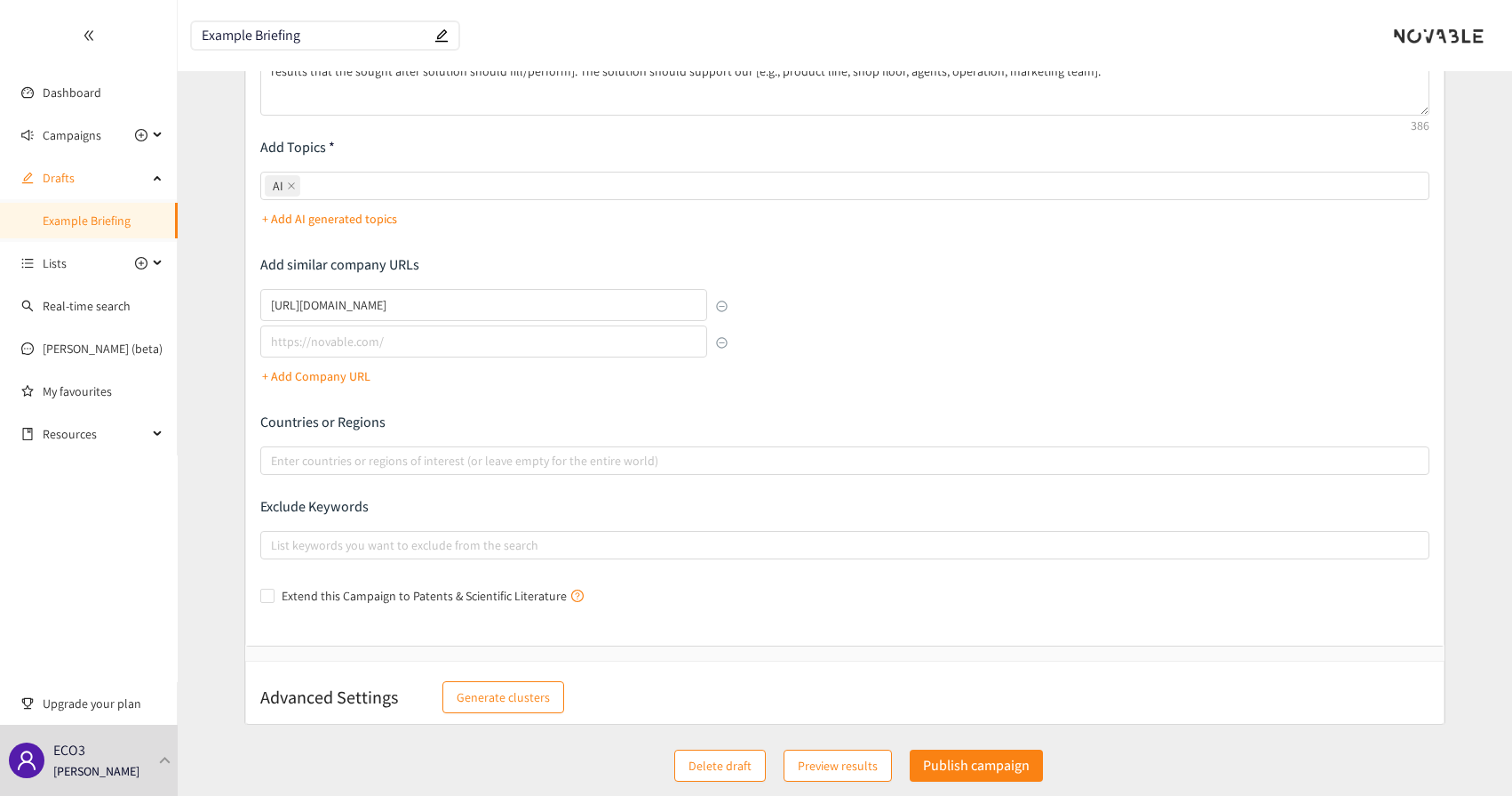
scroll to position [194, 0]
click at [476, 468] on div at bounding box center [837, 458] width 1143 height 21
click at [275, 468] on input "Enter countries or regions of interest (or leave empty for the entire world)" at bounding box center [273, 458] width 4 height 21
click at [483, 435] on div "Countries or Regions Enter countries or regions of interest (or leave empty for…" at bounding box center [845, 441] width 1170 height 62
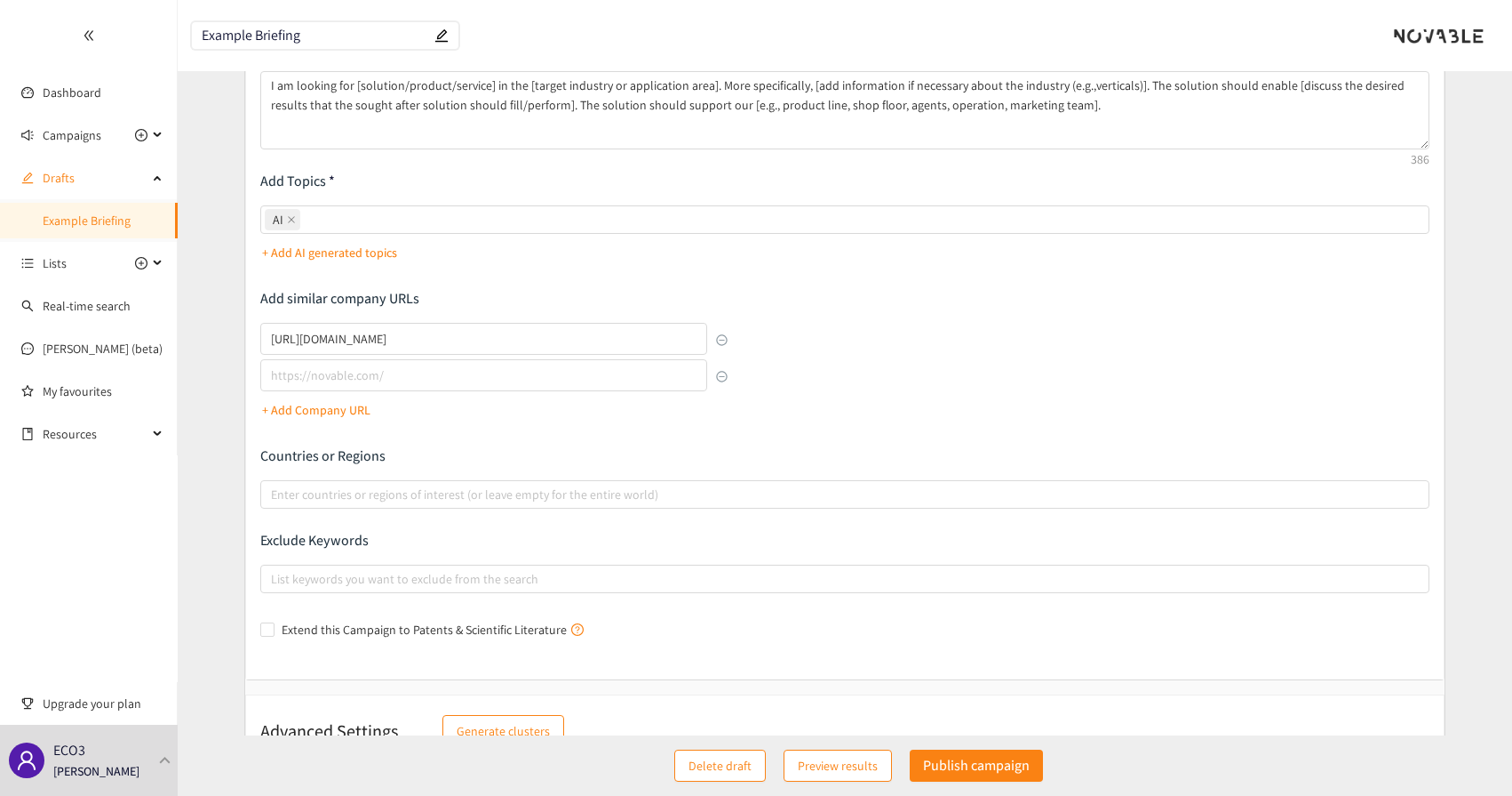
scroll to position [155, 0]
click at [94, 182] on span "Drafts" at bounding box center [95, 178] width 105 height 35
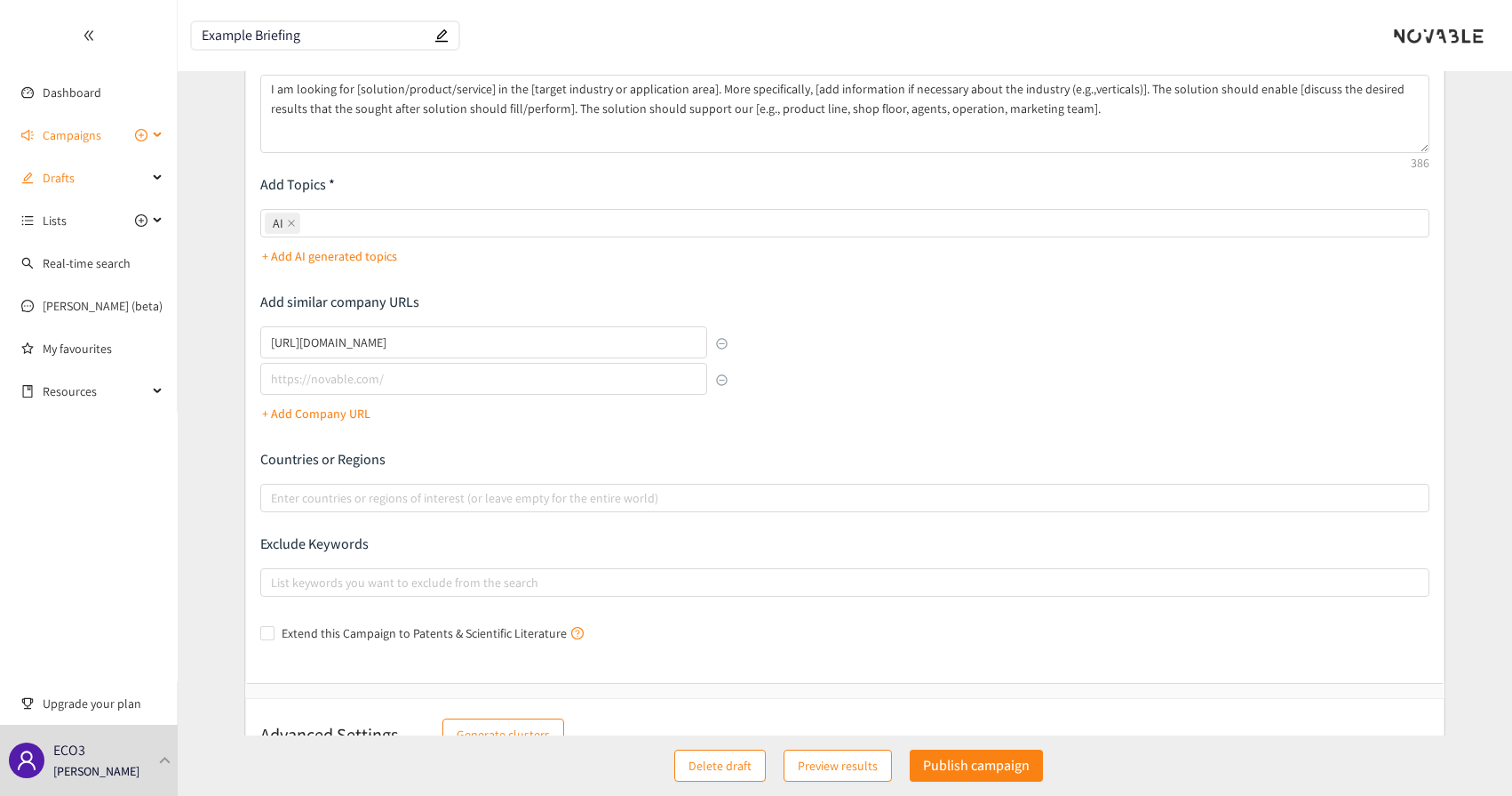
click at [86, 146] on span "Campaigns" at bounding box center [72, 135] width 58 height 35
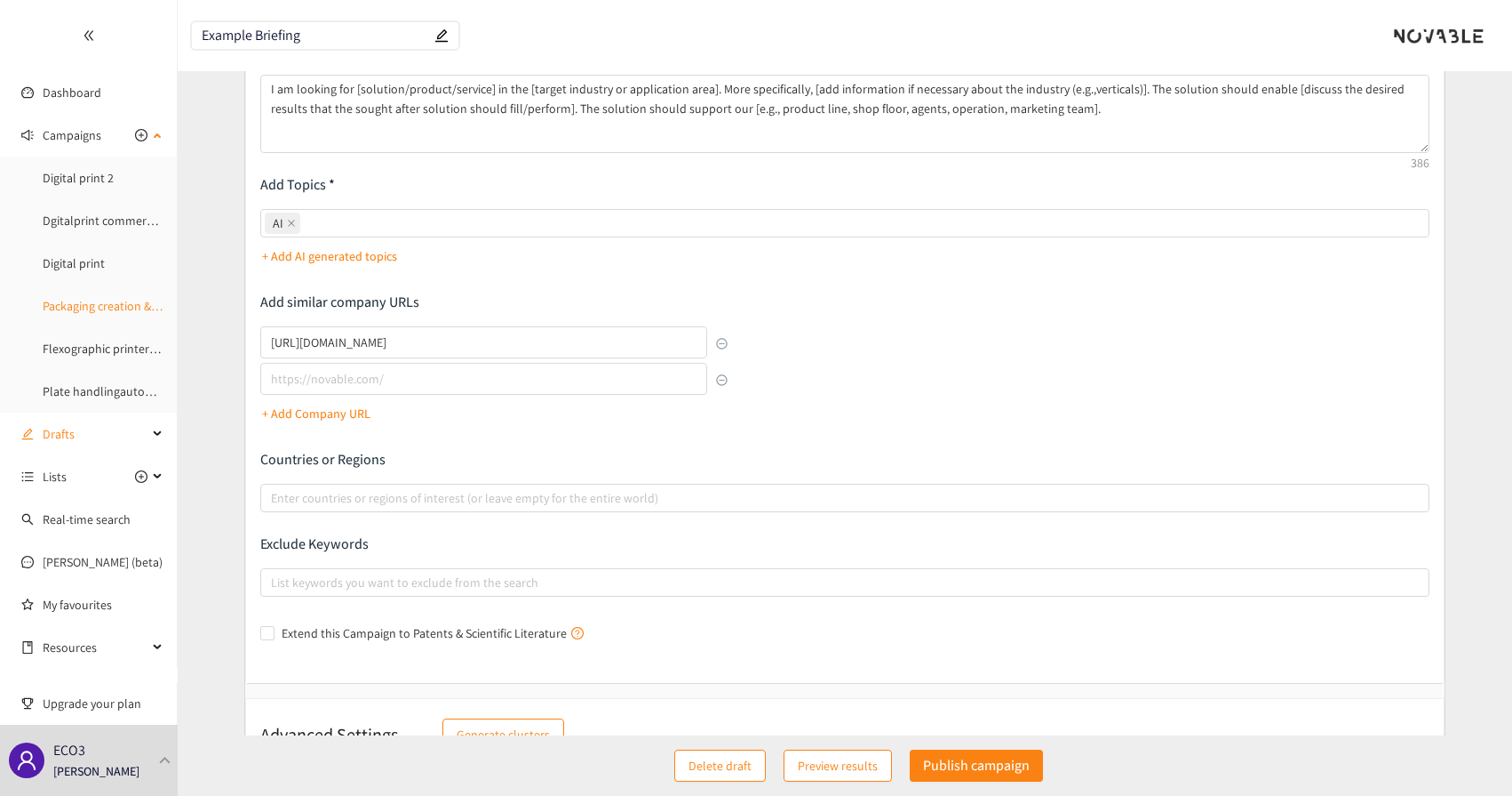
click at [75, 298] on link "Packaging creation & design servces" at bounding box center [136, 305] width 187 height 16
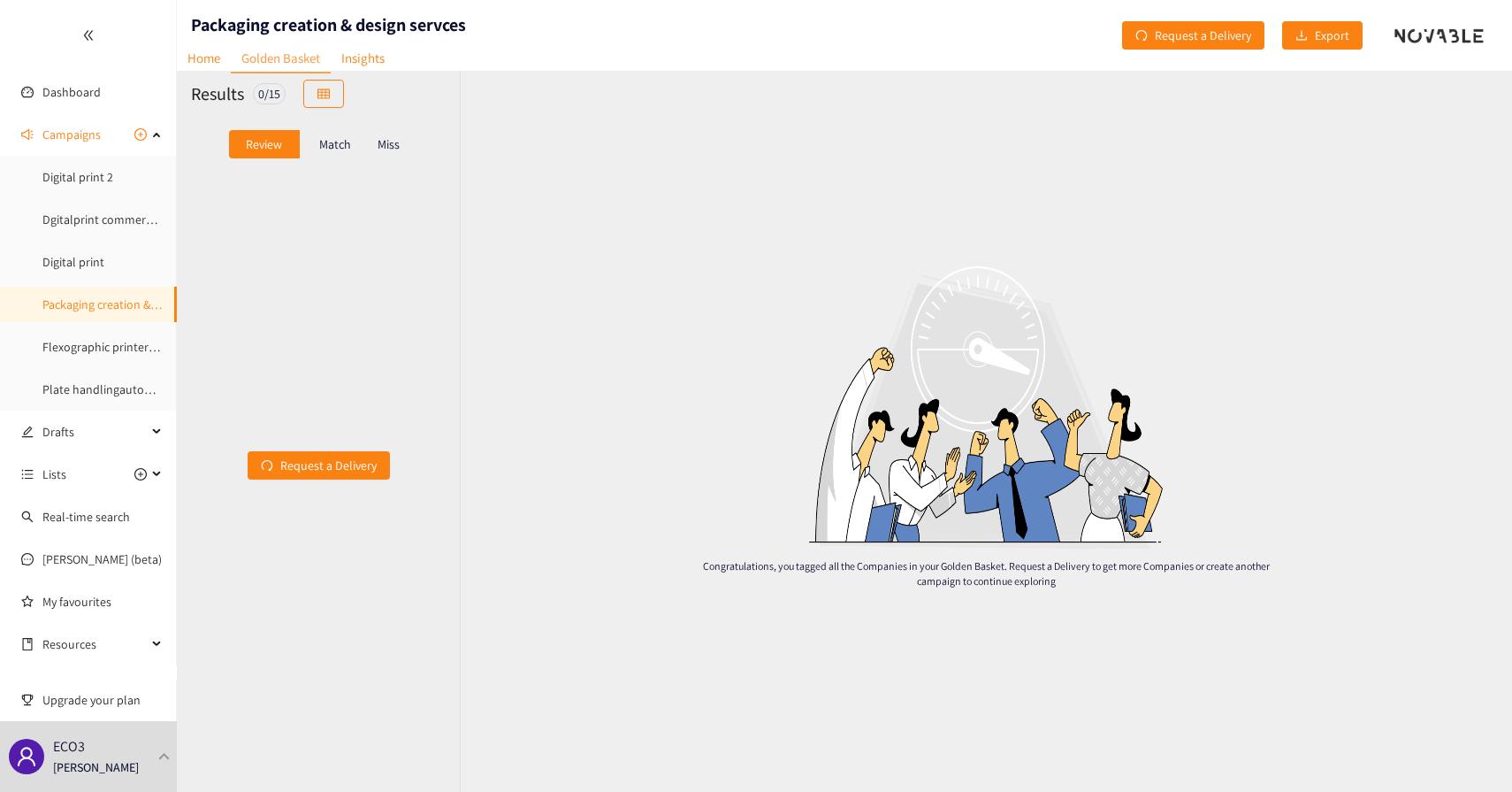
click at [343, 146] on p "Match" at bounding box center [335, 143] width 32 height 14
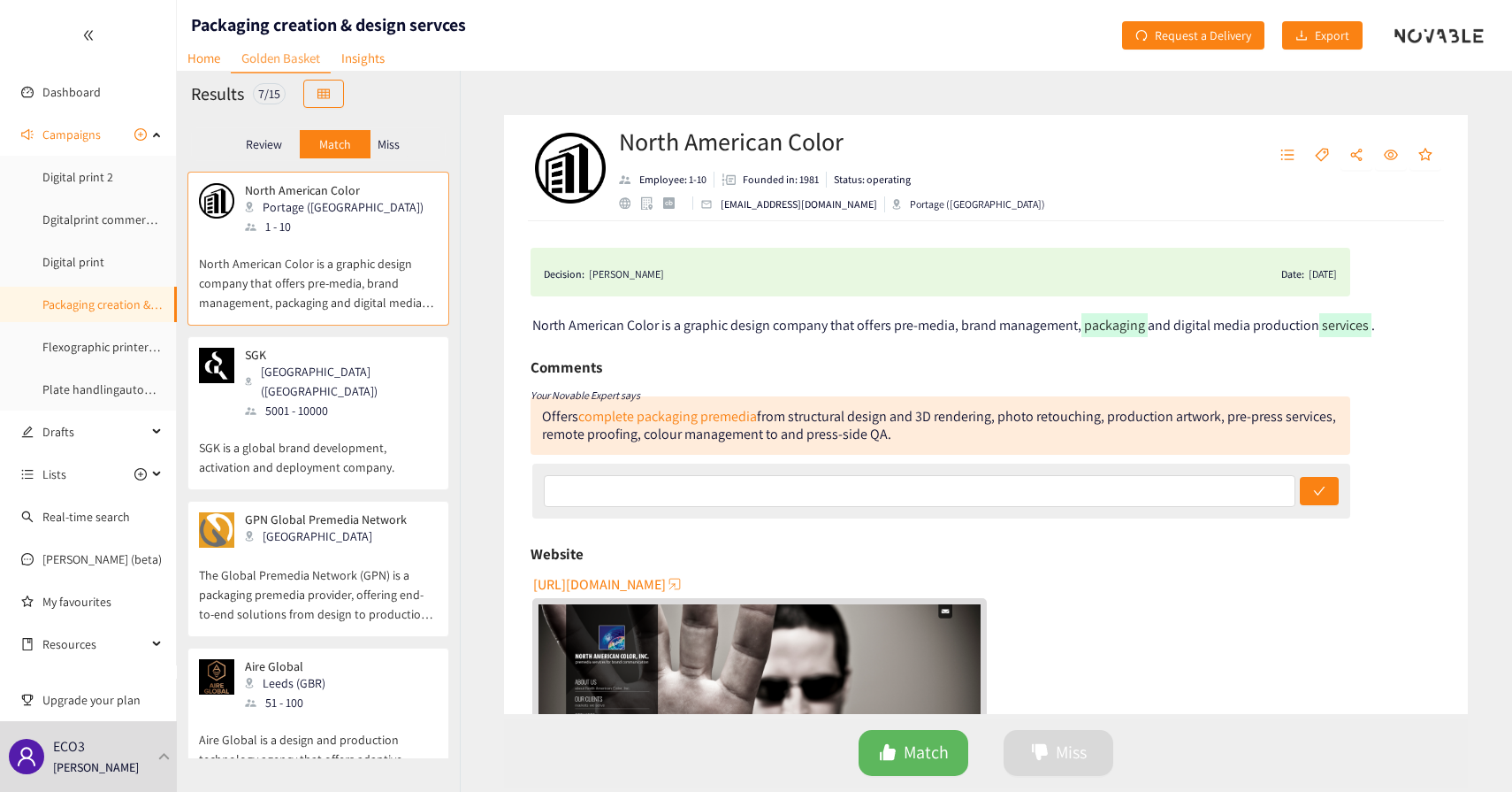
click at [388, 150] on p "Miss" at bounding box center [388, 143] width 22 height 14
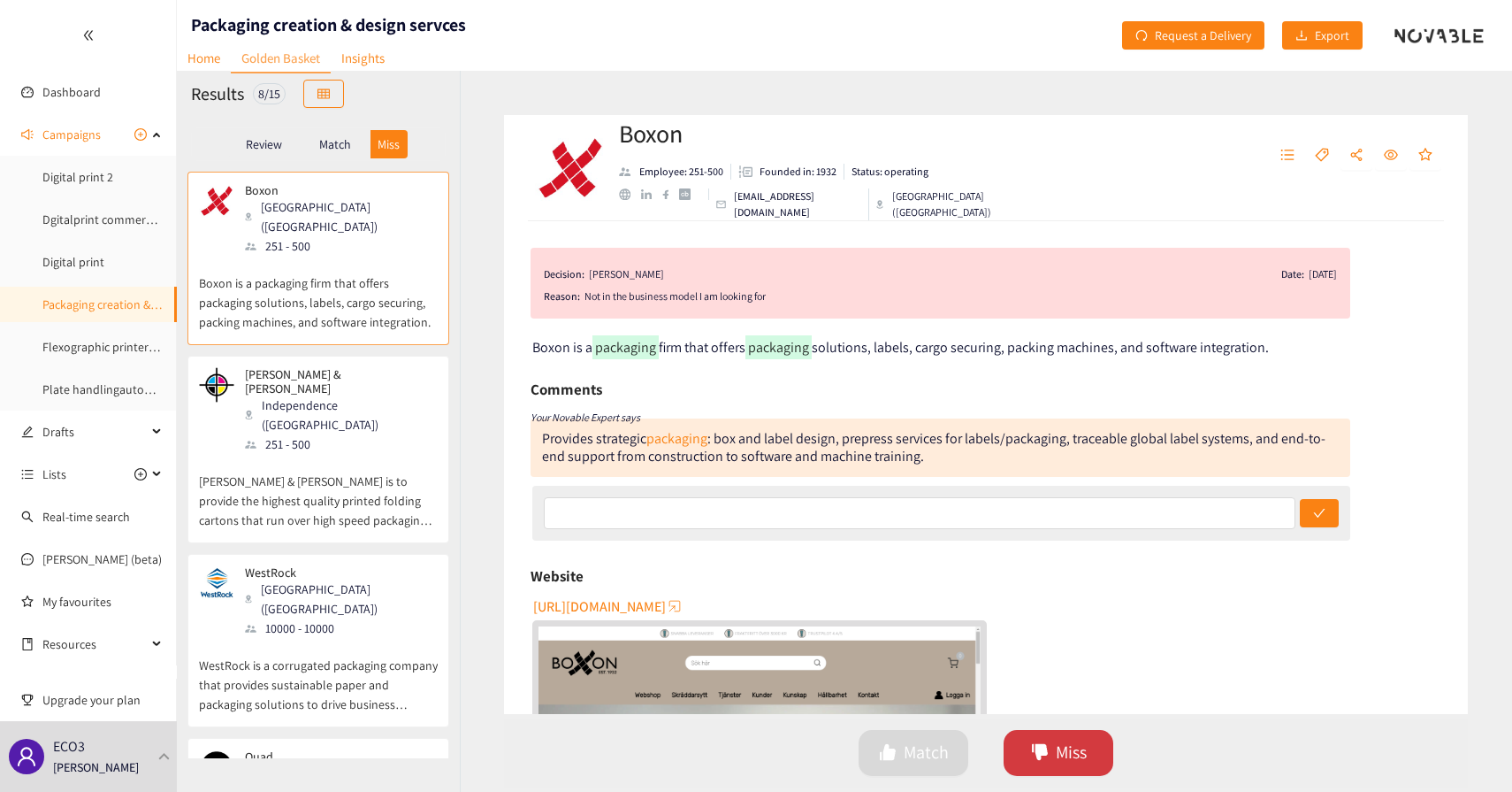
click at [1038, 764] on button "Miss" at bounding box center [1058, 753] width 110 height 46
click at [744, 581] on div "Website" at bounding box center [985, 575] width 910 height 27
click at [267, 139] on p "Review" at bounding box center [264, 143] width 36 height 14
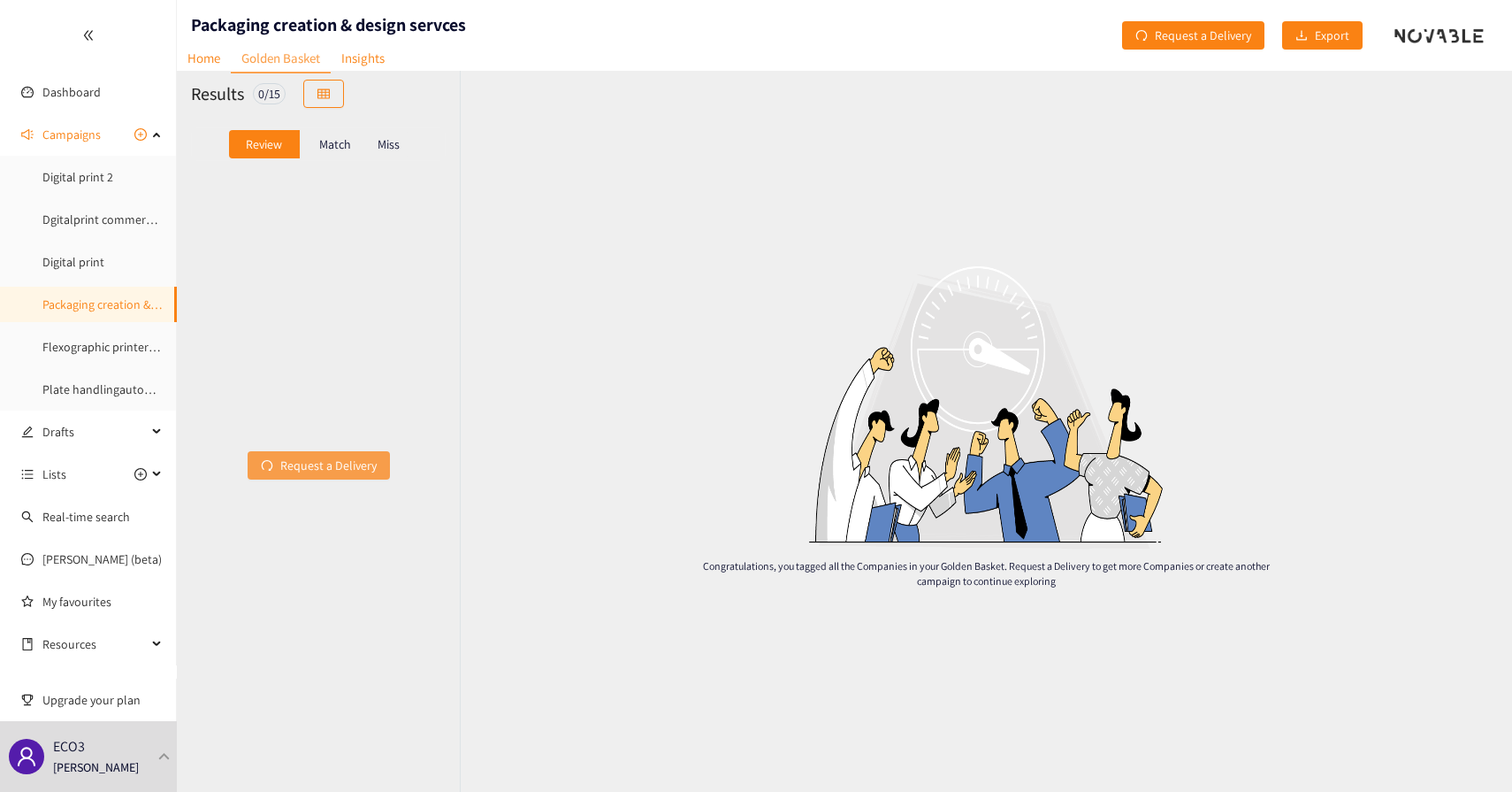
click at [292, 462] on span "Request a Delivery" at bounding box center [328, 465] width 97 height 19
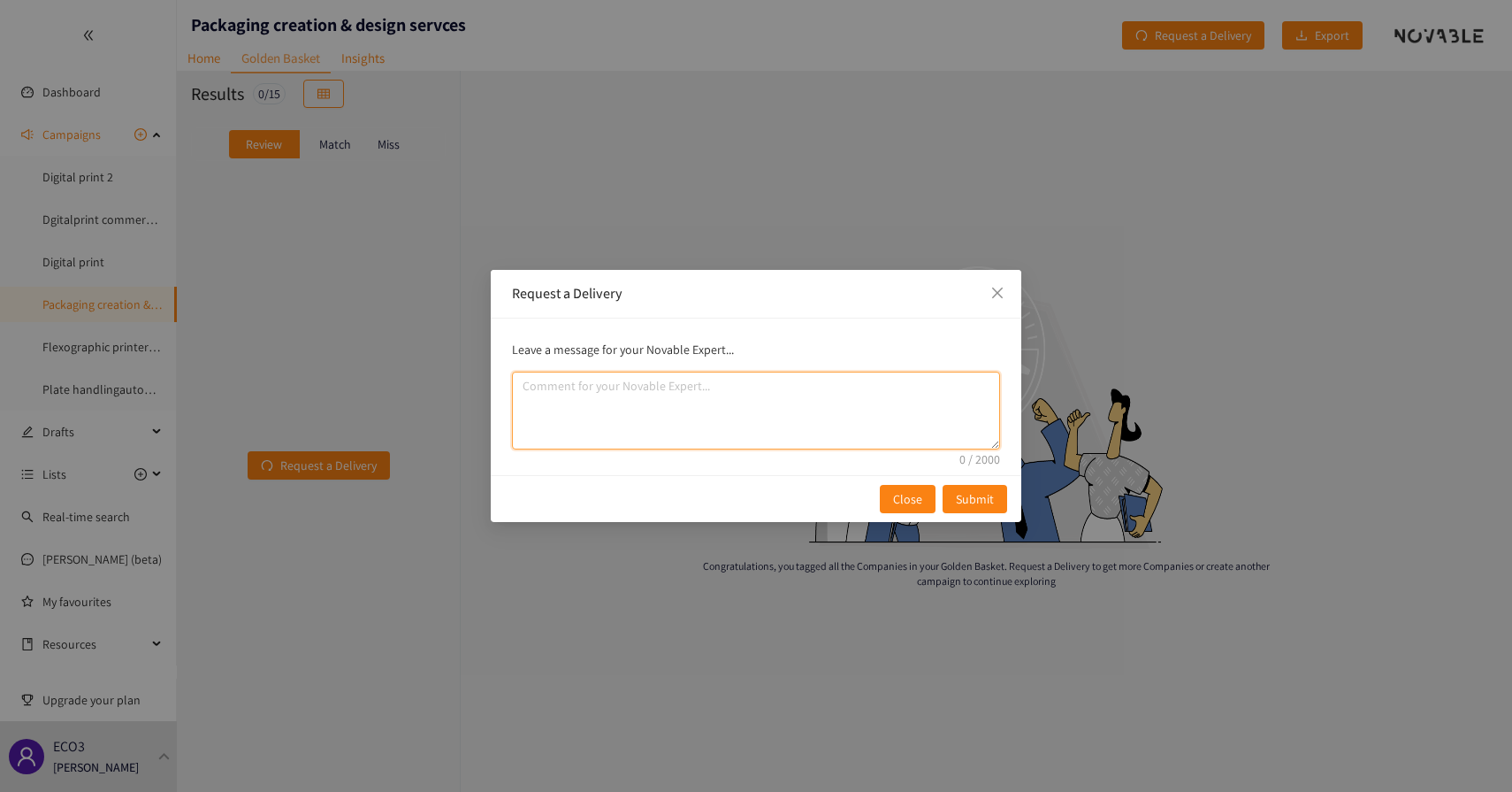
click at [633, 403] on textarea "comment" at bounding box center [756, 410] width 488 height 78
type textarea "Now focus on [GEOGRAPHIC_DATA]"
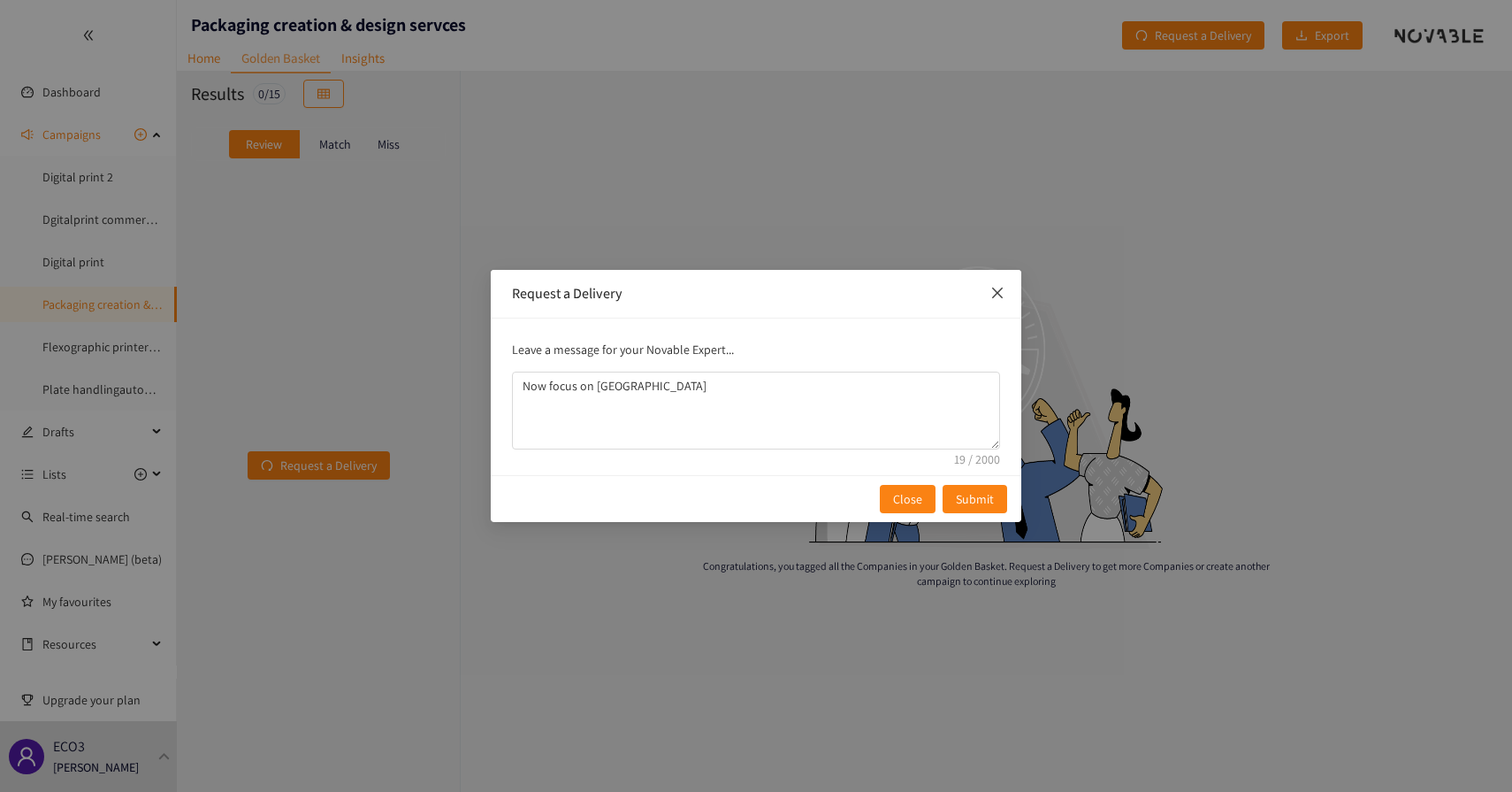
click at [1002, 302] on span "Close" at bounding box center [998, 293] width 47 height 47
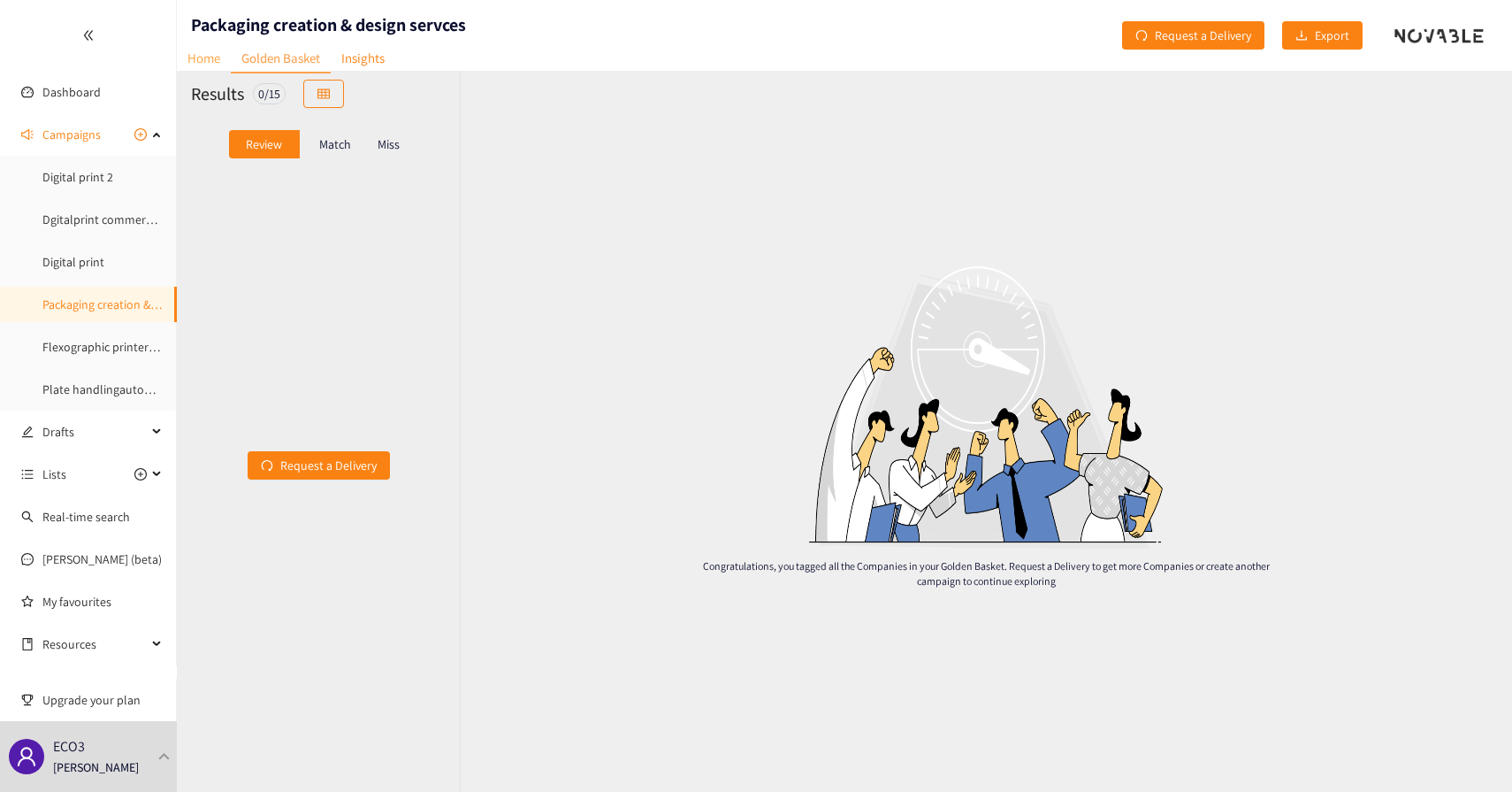
click at [213, 62] on link "Home" at bounding box center [203, 58] width 54 height 28
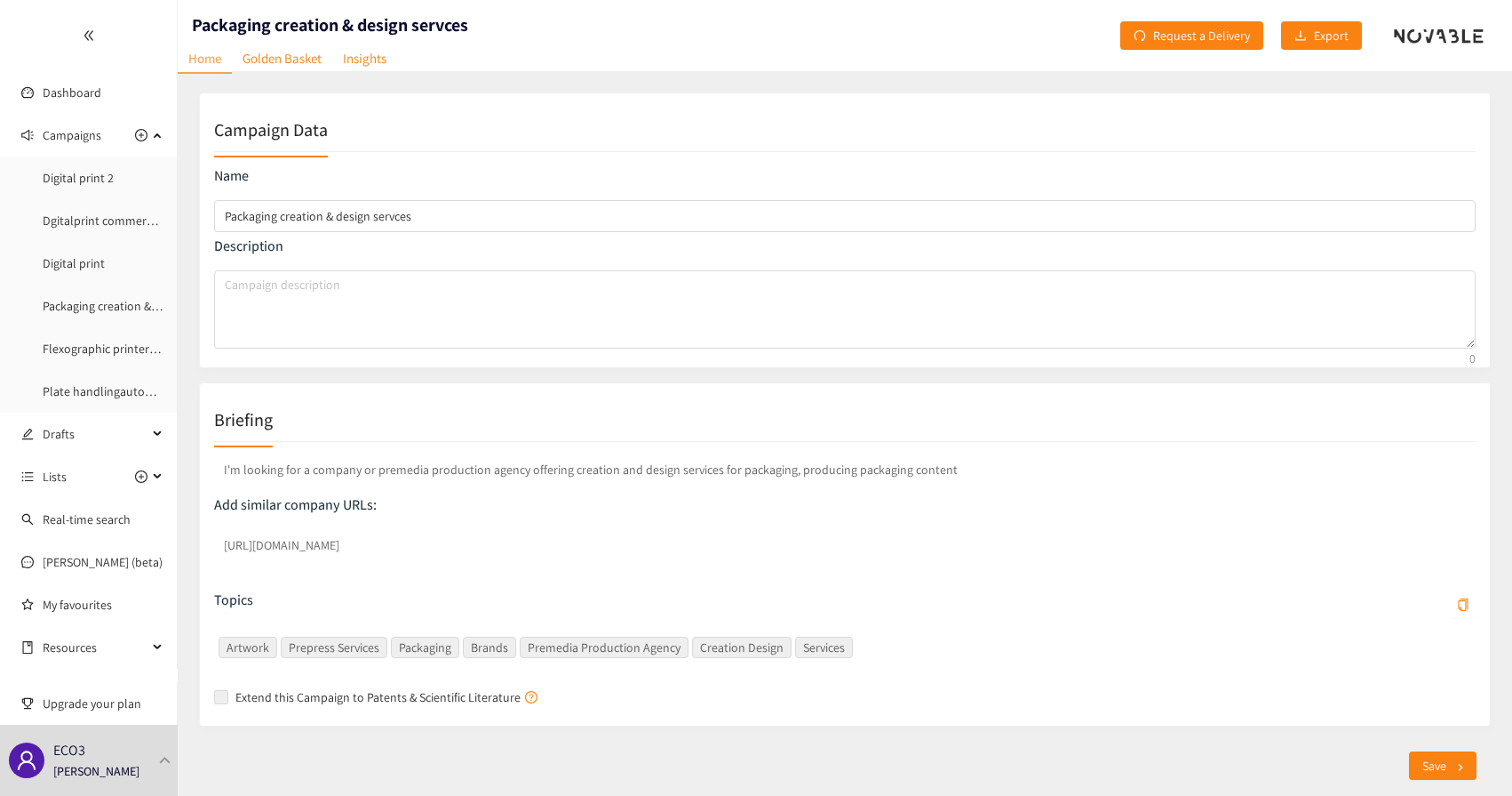
scroll to position [6, 0]
click at [401, 459] on p "I'm looking for a company or premedia production agency offering creation and d…" at bounding box center [844, 464] width 1262 height 27
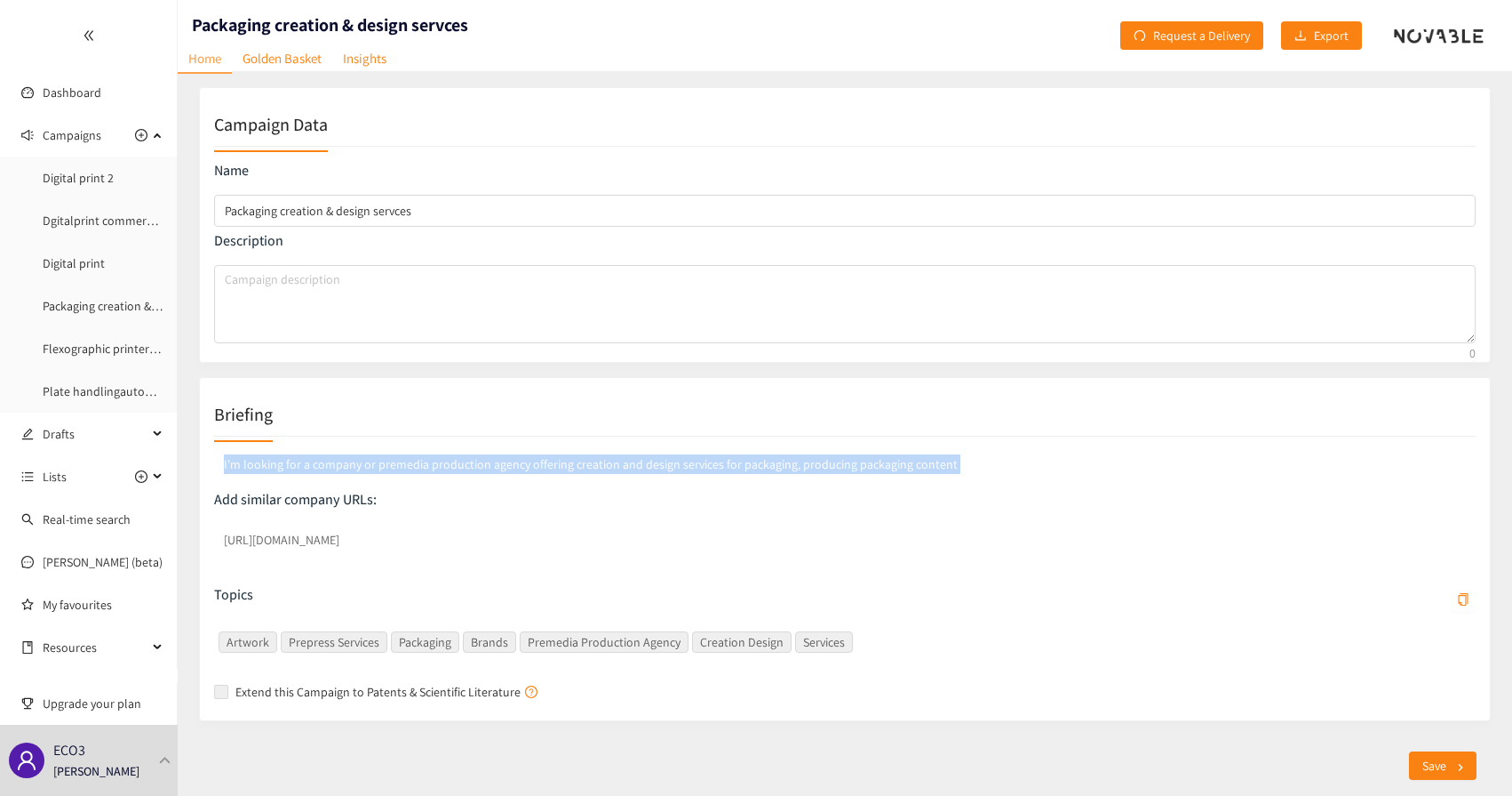
click at [401, 459] on p "I'm looking for a company or premedia production agency offering creation and d…" at bounding box center [844, 464] width 1262 height 27
click at [920, 466] on p "I'm looking for a company or premedia production agency offering creation and d…" at bounding box center [844, 464] width 1262 height 27
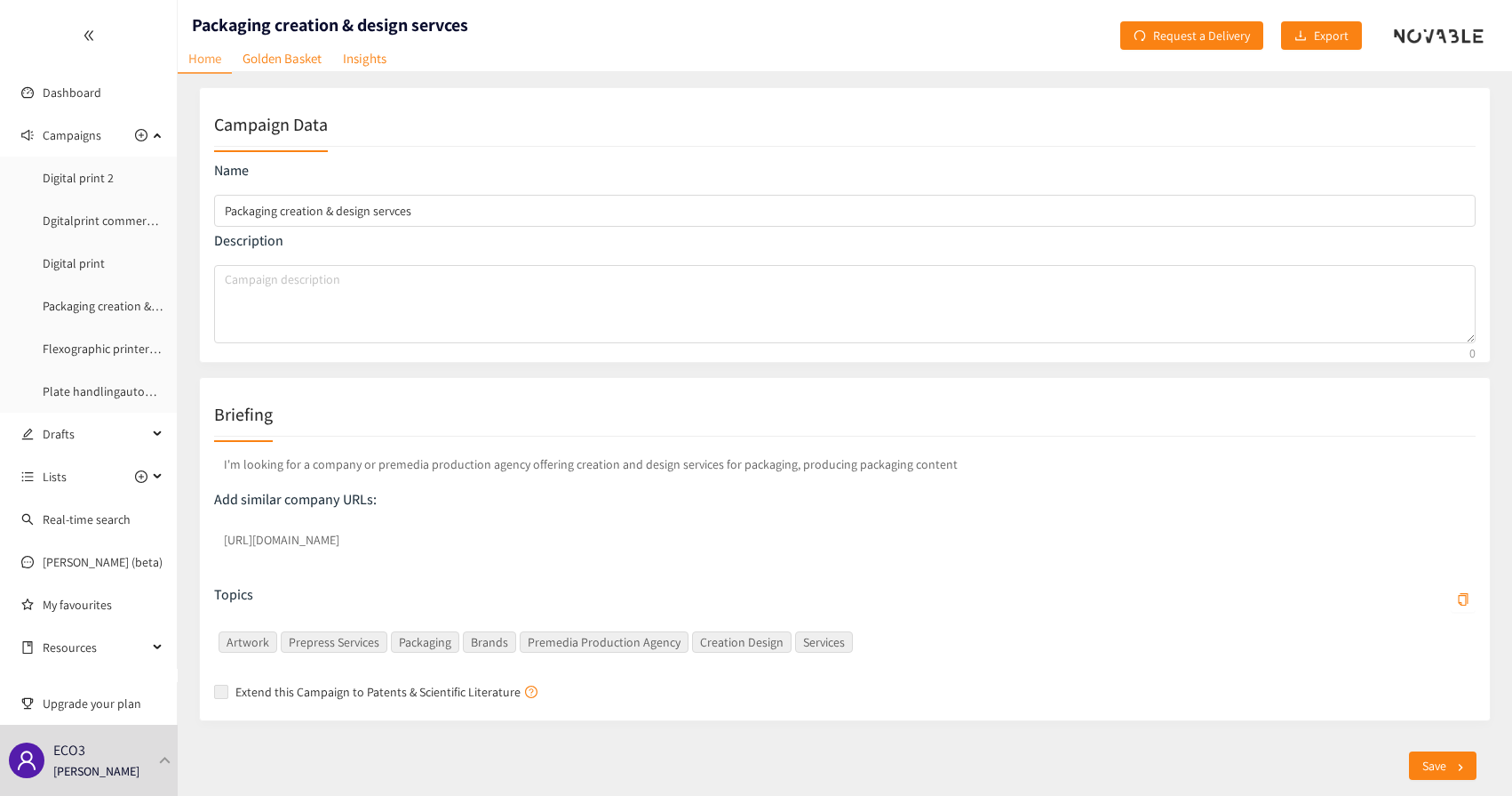
click at [666, 506] on p "Add similar company URLs:" at bounding box center [844, 499] width 1262 height 19
click at [251, 58] on link "Golden Basket" at bounding box center [281, 58] width 100 height 28
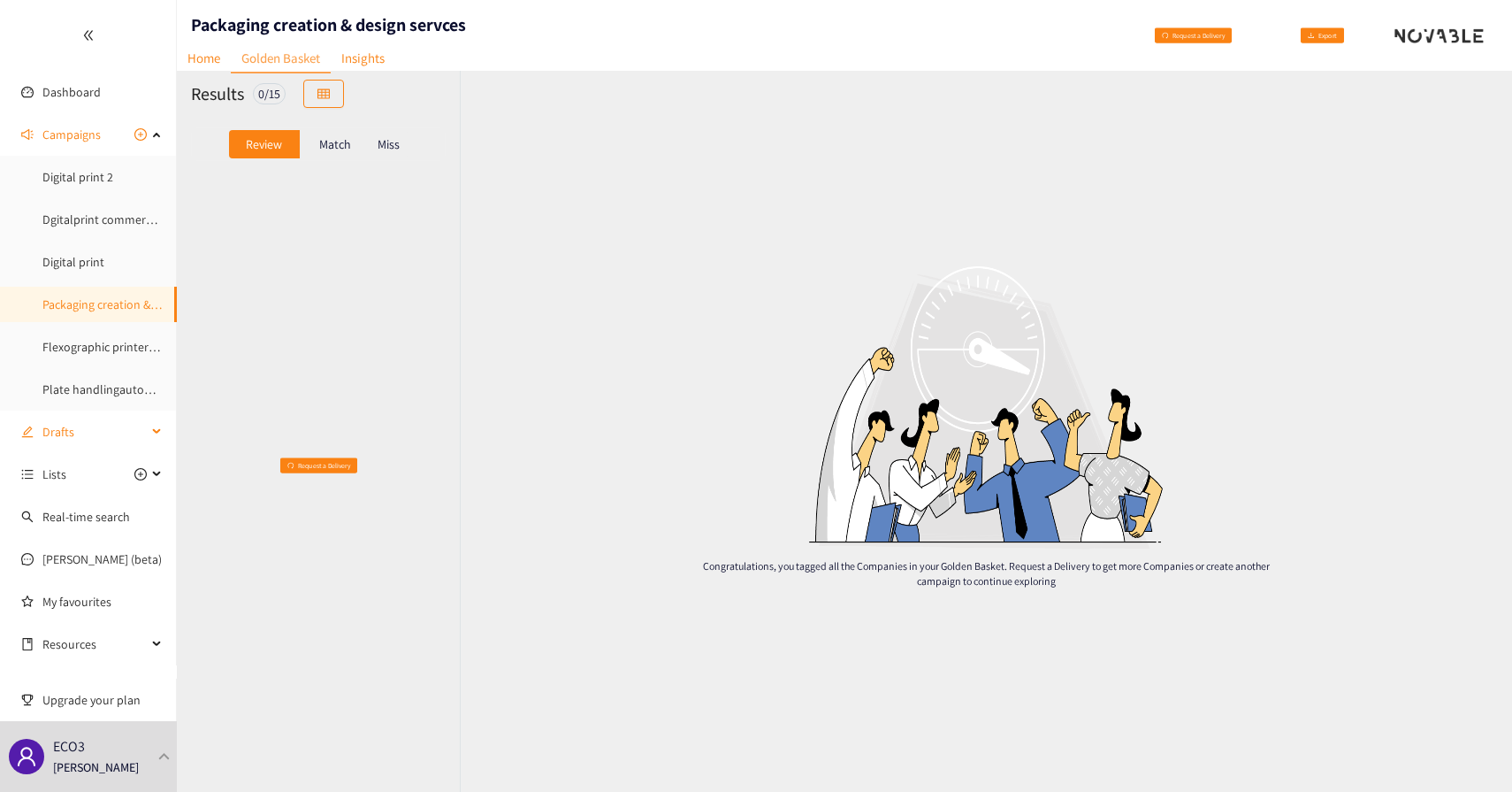
click at [66, 430] on span "Drafts" at bounding box center [95, 431] width 104 height 35
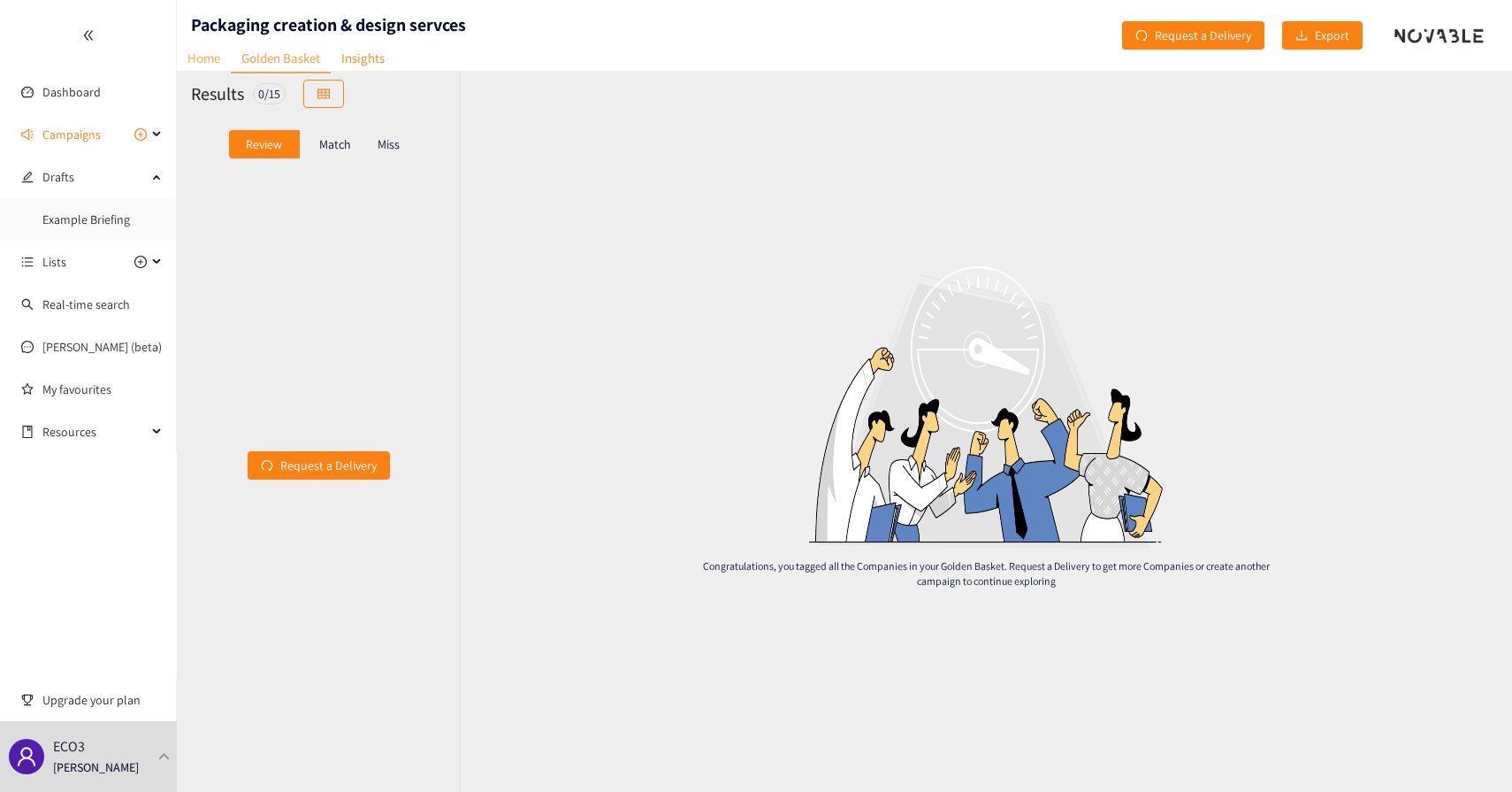
click at [199, 61] on link "Home" at bounding box center [203, 58] width 54 height 28
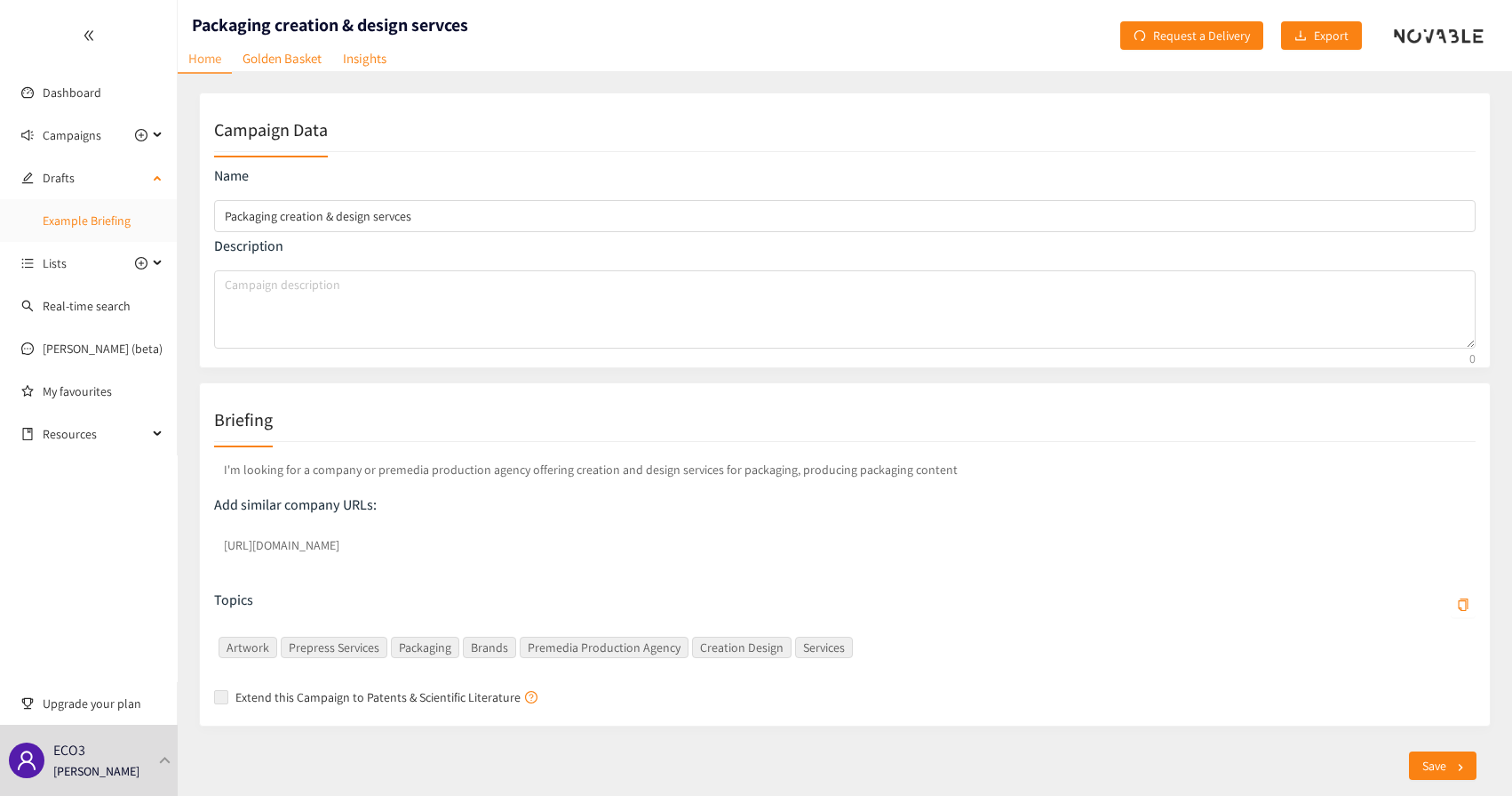
click at [61, 228] on link "Example Briefing" at bounding box center [87, 220] width 88 height 16
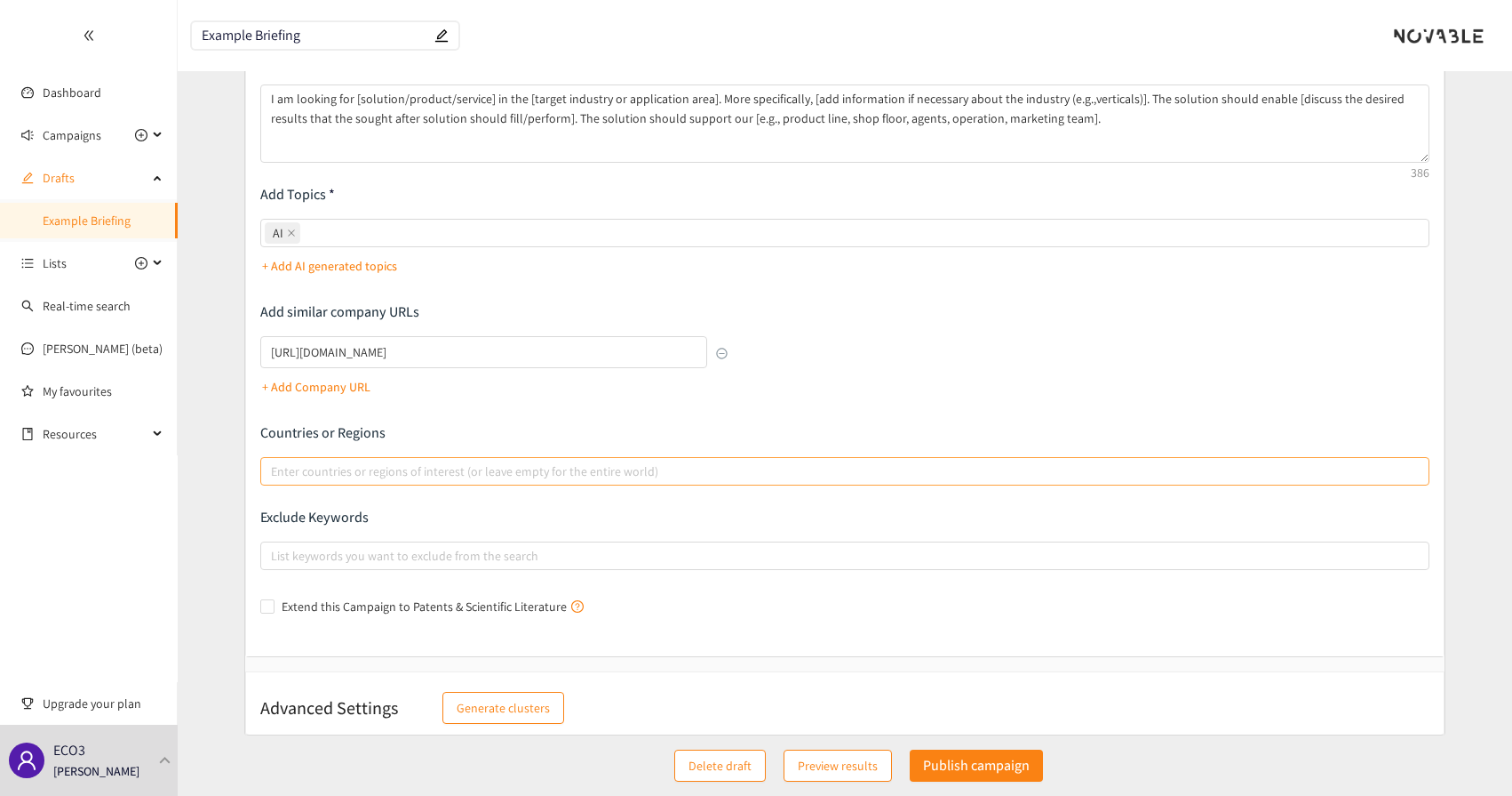
scroll to position [162, 0]
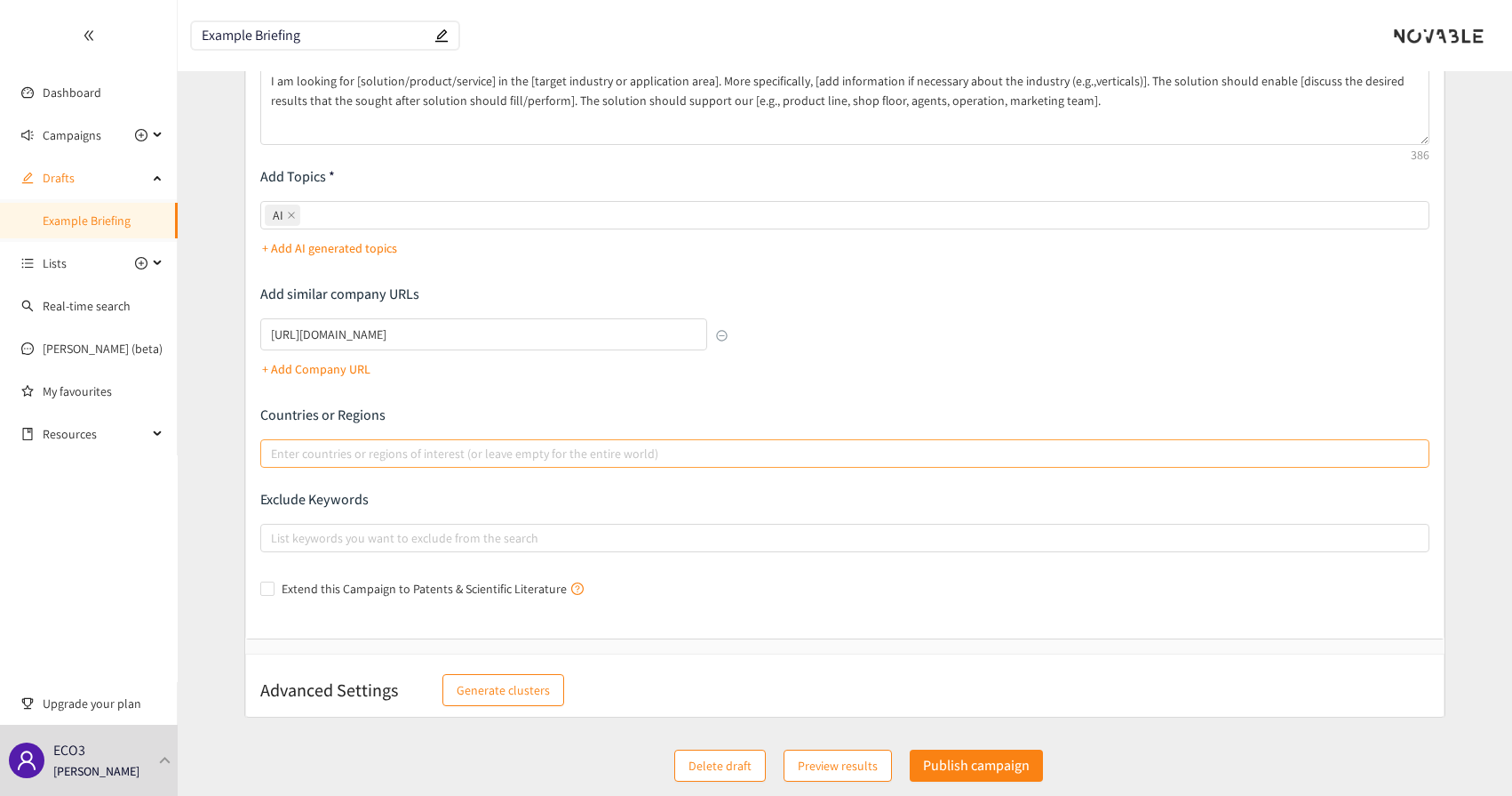
click at [590, 460] on div at bounding box center [837, 453] width 1143 height 21
click at [275, 460] on input "Enter countries or regions of interest (or leave empty for the entire world)" at bounding box center [273, 453] width 4 height 21
click at [594, 403] on div "Describe the type of company, product, or service you are looking for I am look…" at bounding box center [845, 317] width 1170 height 570
click at [477, 527] on div at bounding box center [837, 537] width 1143 height 21
click at [275, 527] on input "List keywords you want to exclude from the search" at bounding box center [273, 537] width 4 height 21
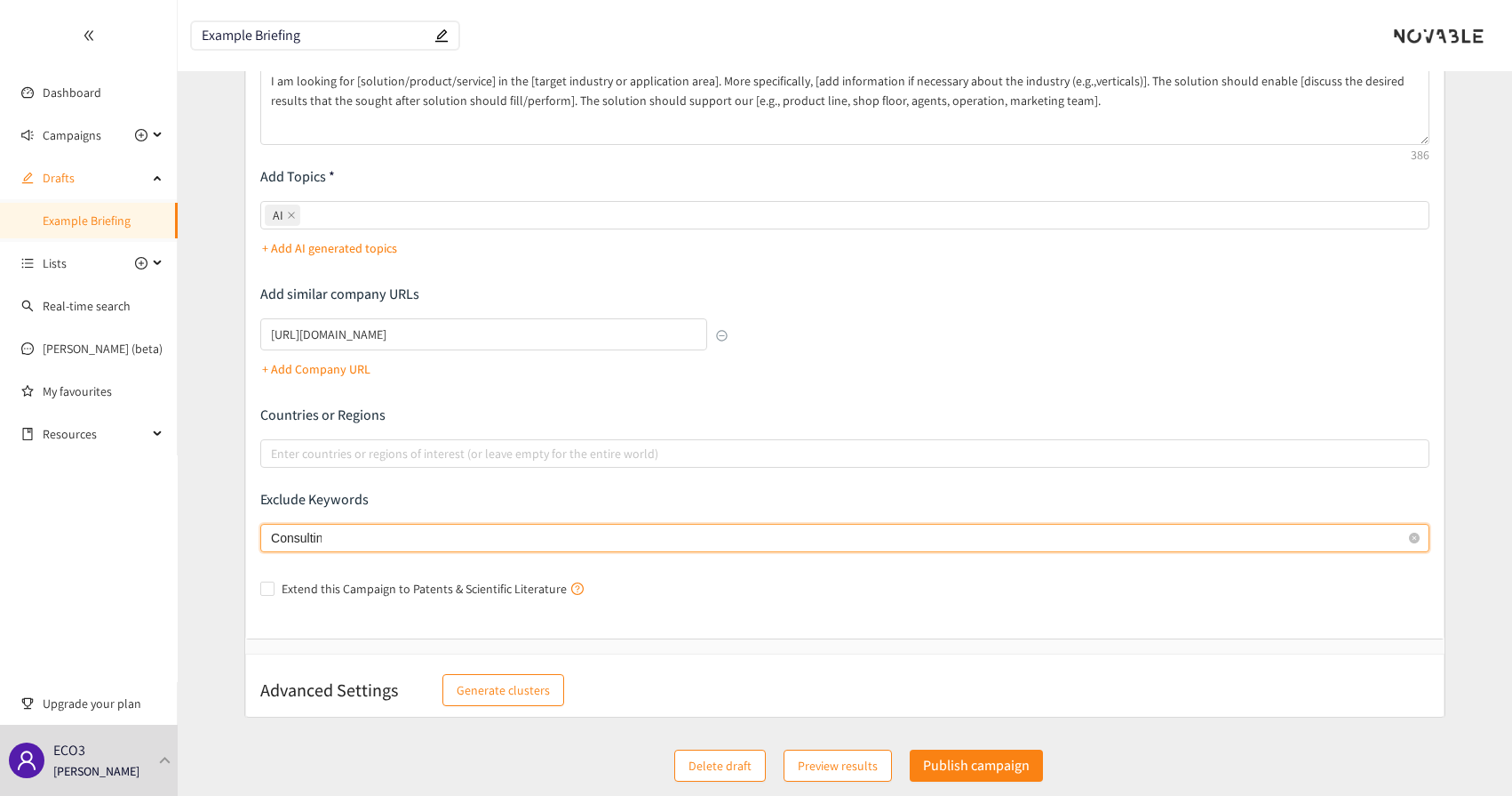
type input "Consulting"
click at [334, 537] on icon "close" at bounding box center [338, 537] width 9 height 9
click at [351, 537] on input "Consulting Consulting" at bounding box center [353, 537] width 4 height 21
click at [266, 589] on input "Extend this Campaign to Patents & Scientific Literature" at bounding box center [266, 587] width 12 height 12
checkbox input "true"
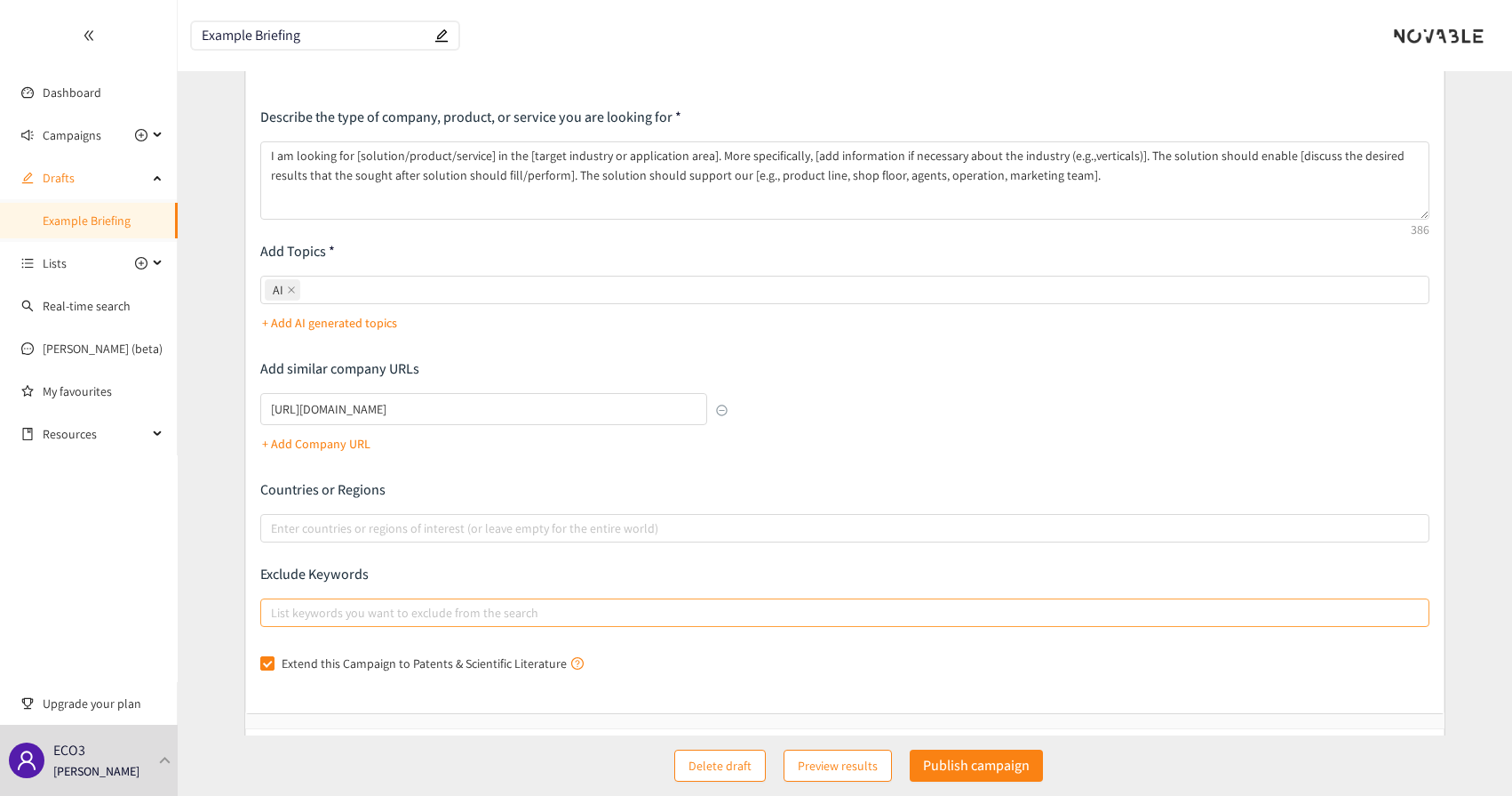
scroll to position [89, 0]
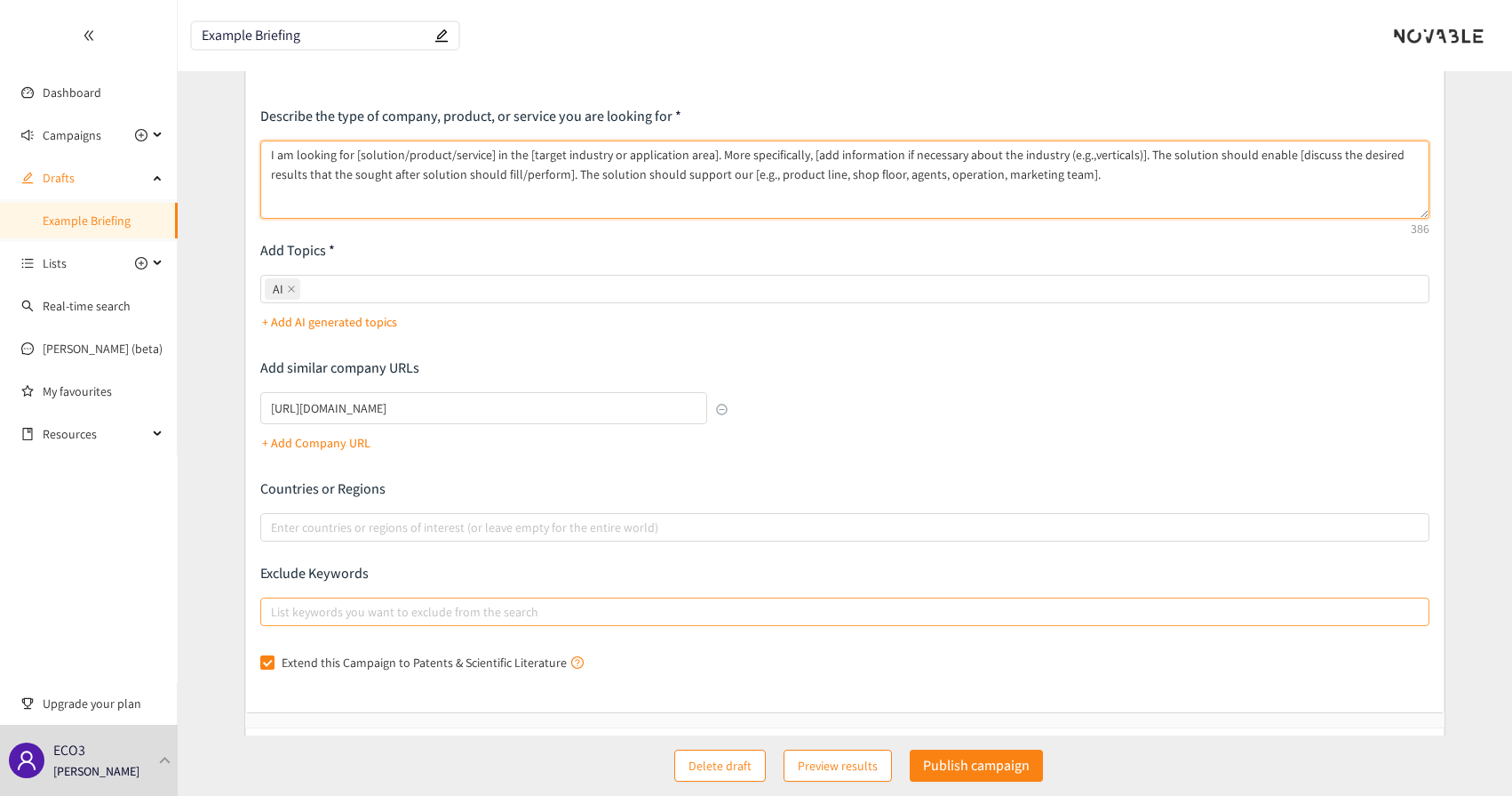
click at [565, 173] on textarea "I am looking for [solution/product/service] in the [target industry or applicat…" at bounding box center [845, 179] width 1170 height 78
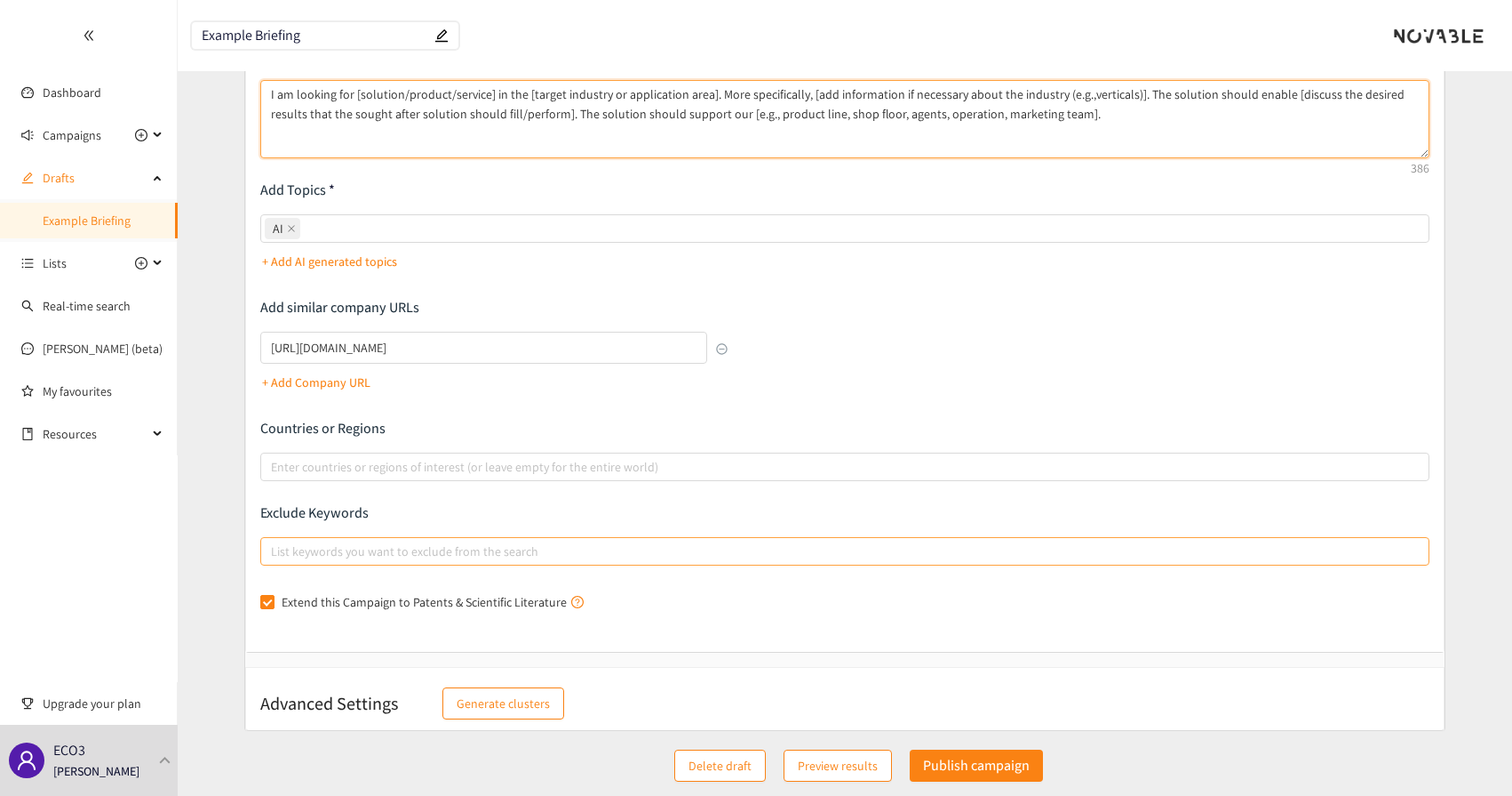
scroll to position [162, 0]
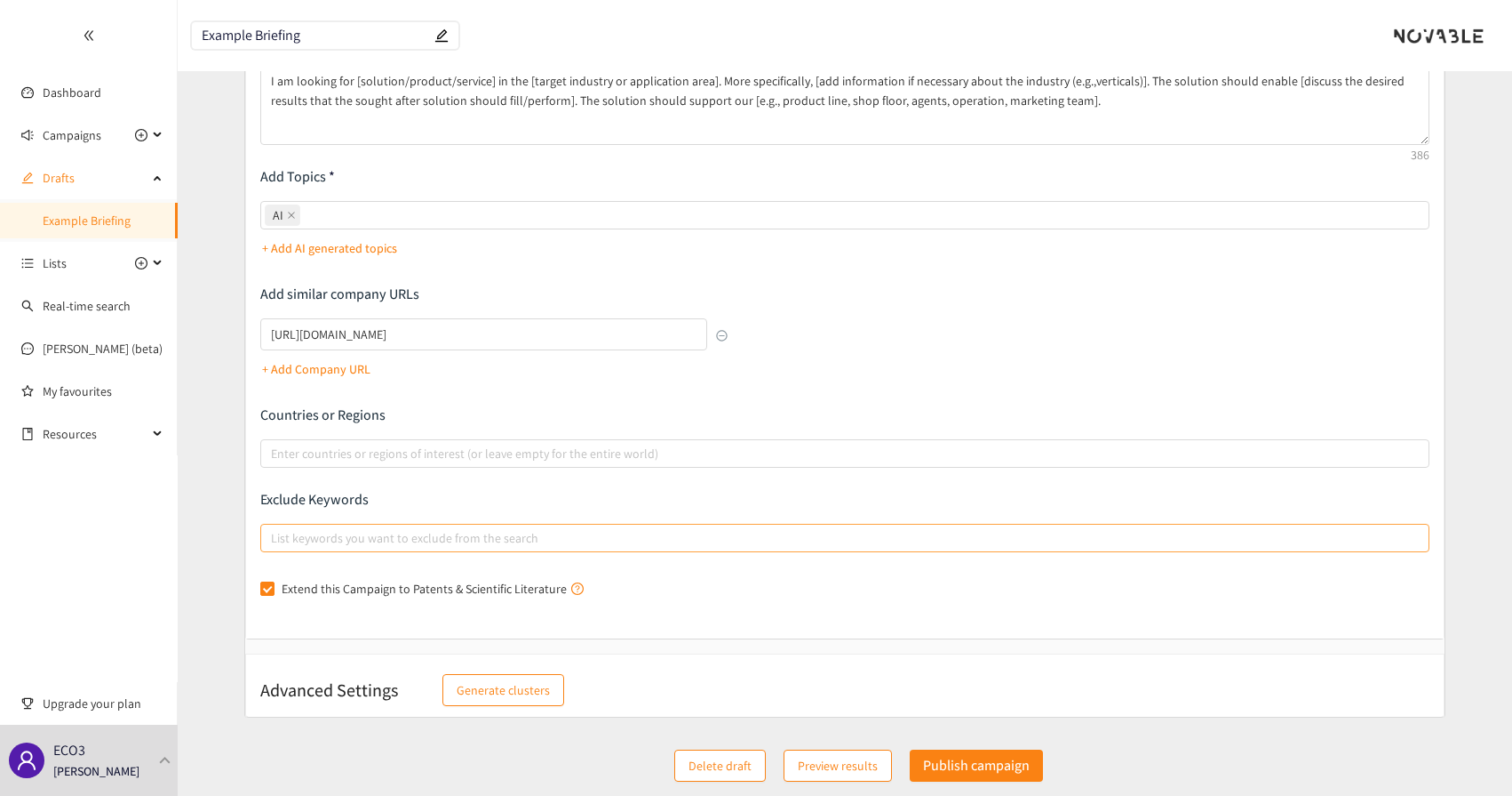
click at [526, 604] on div "Describe the type of company, product, or service you are looking for I am look…" at bounding box center [845, 317] width 1198 height 642
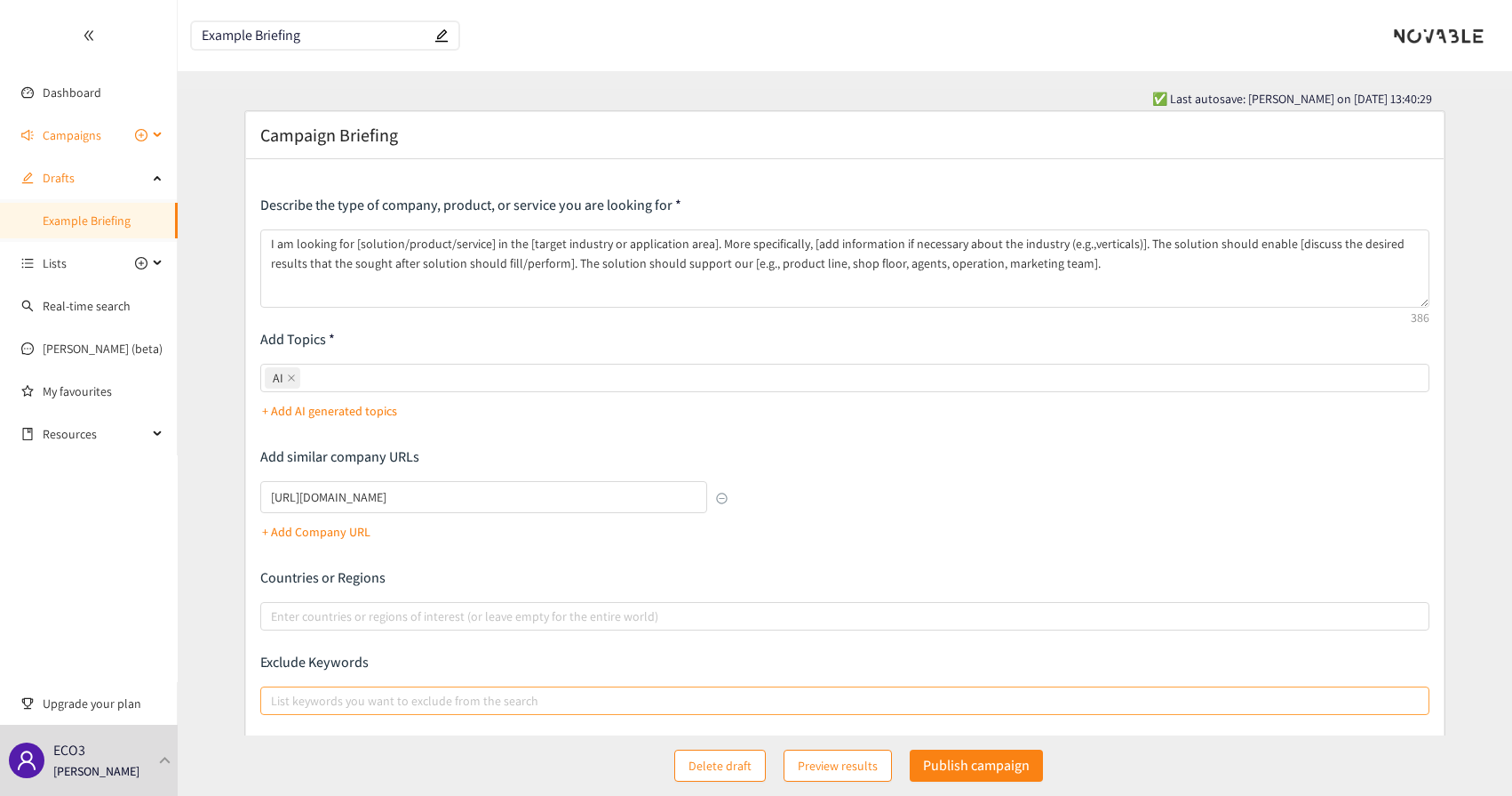
click at [85, 125] on span "Campaigns" at bounding box center [72, 135] width 58 height 35
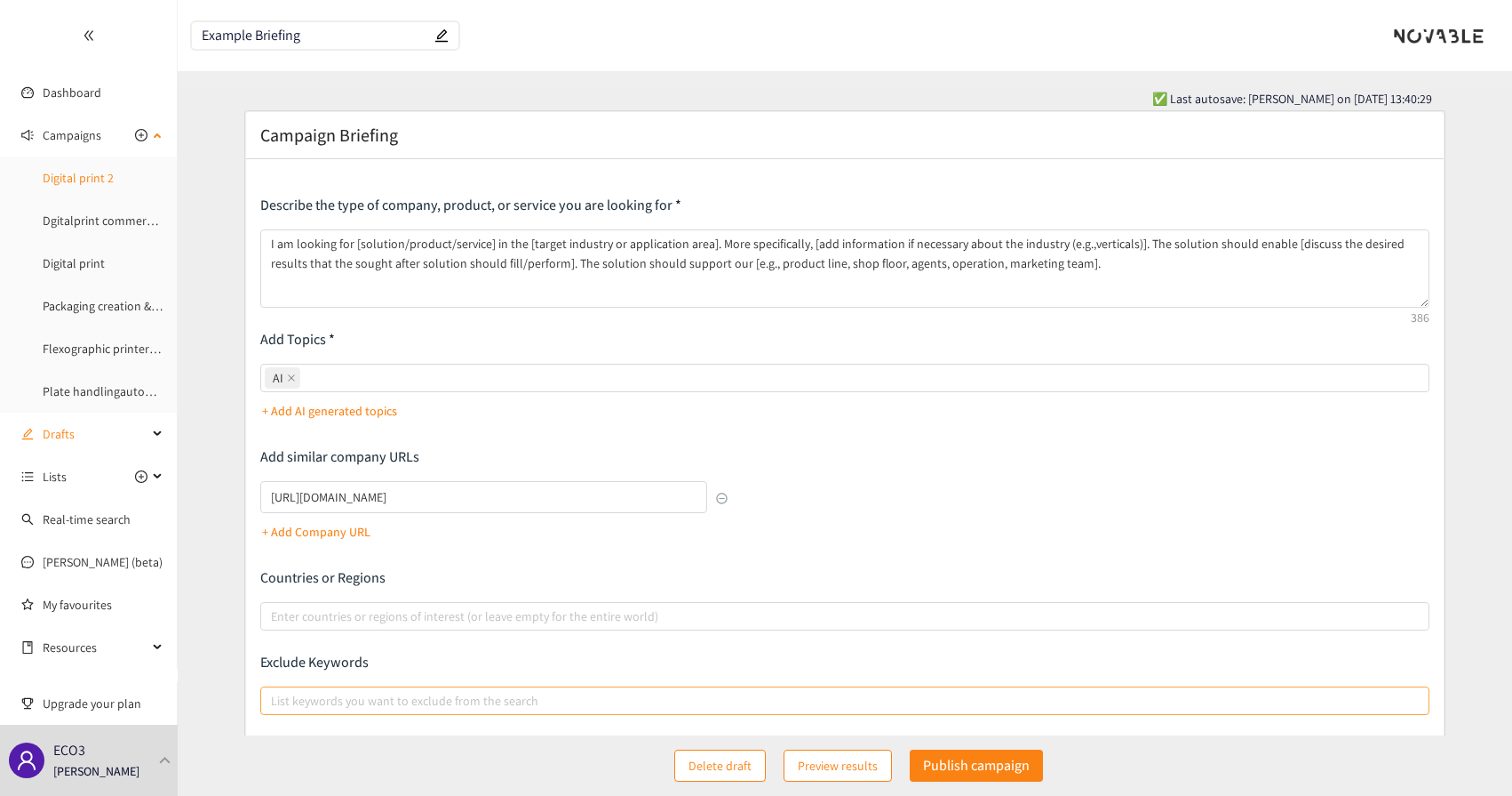
click at [100, 182] on link "Digital print 2" at bounding box center [78, 178] width 72 height 16
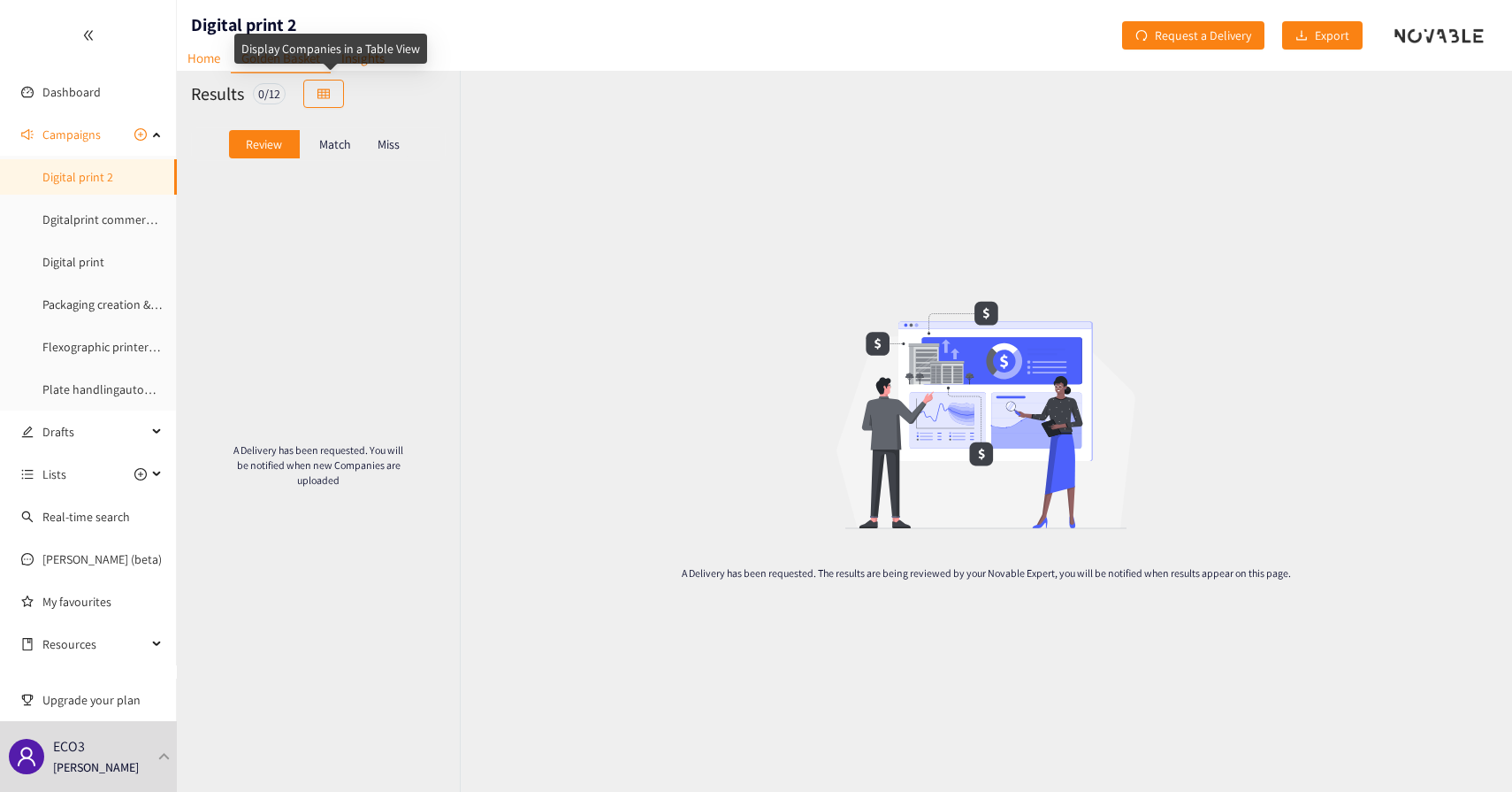
click at [356, 68] on div "Display Companies in a Table View" at bounding box center [330, 54] width 193 height 43
click at [401, 56] on header "Digital print 2 Home Golden Basket Insights Request a Delivery Export" at bounding box center [844, 35] width 1335 height 71
click at [368, 56] on link "Insights" at bounding box center [363, 58] width 65 height 28
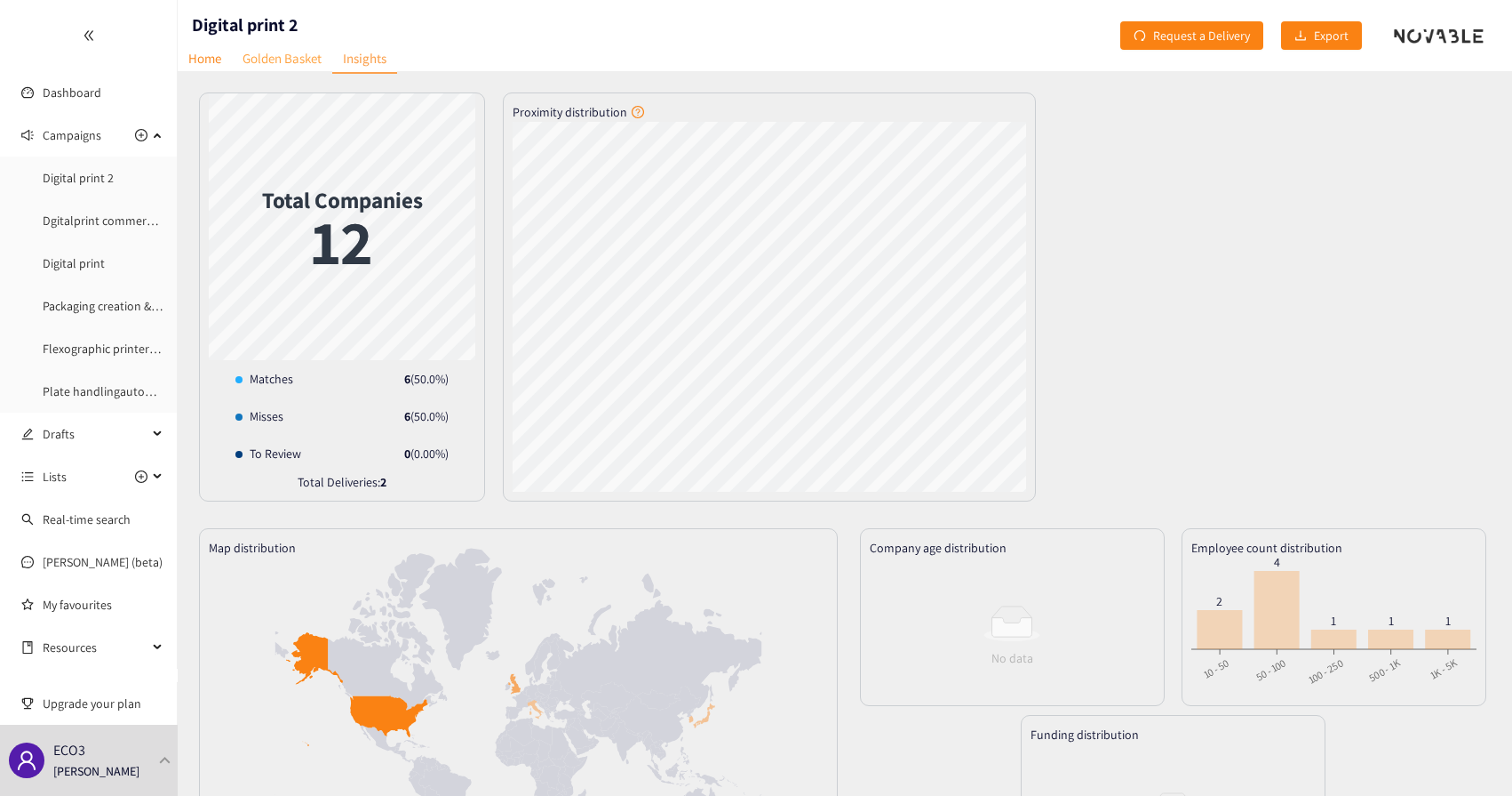
click at [232, 56] on link "Golden Basket" at bounding box center [281, 58] width 100 height 28
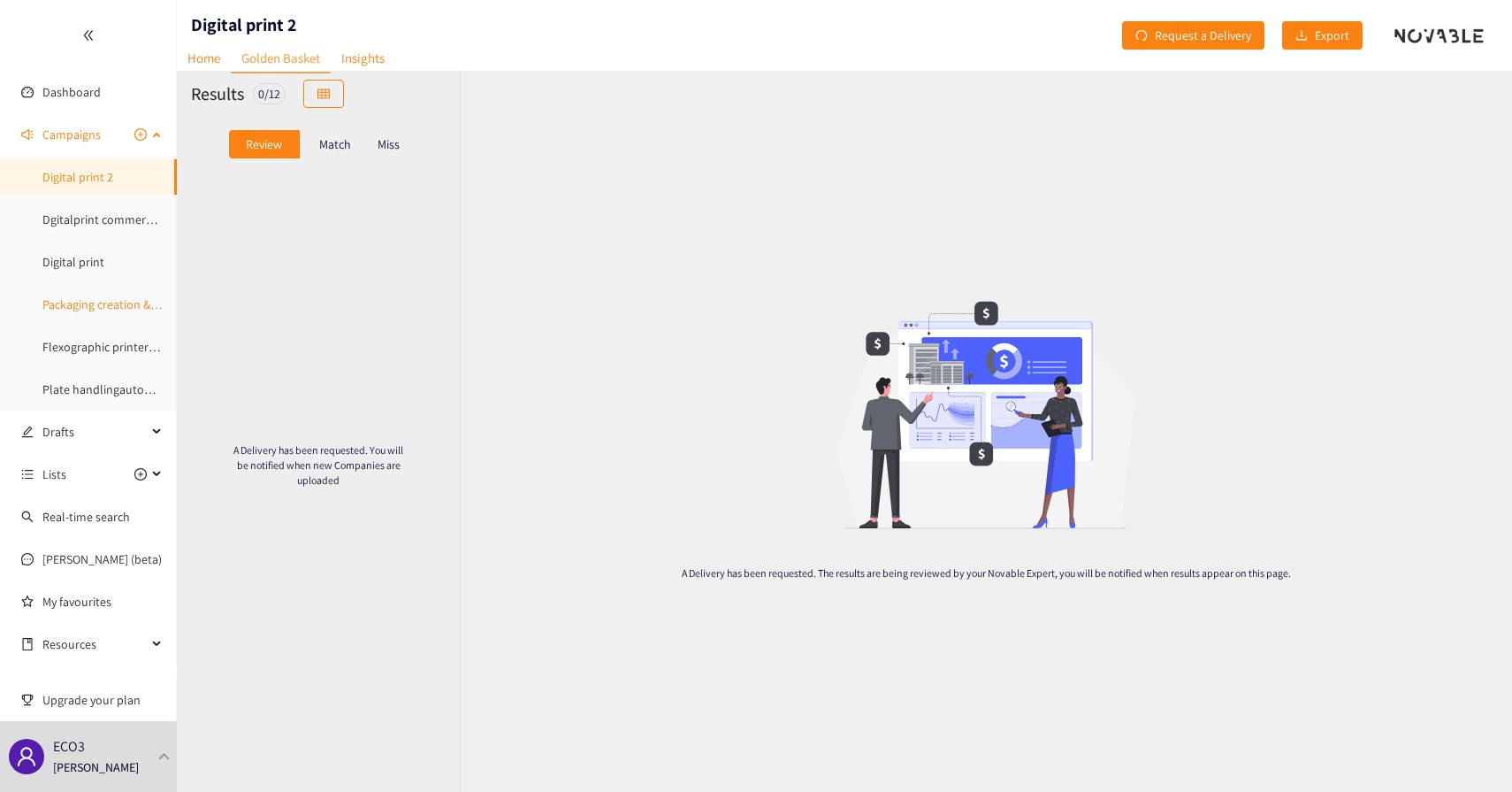
click at [78, 296] on link "Packaging creation & design servces" at bounding box center [136, 304] width 186 height 16
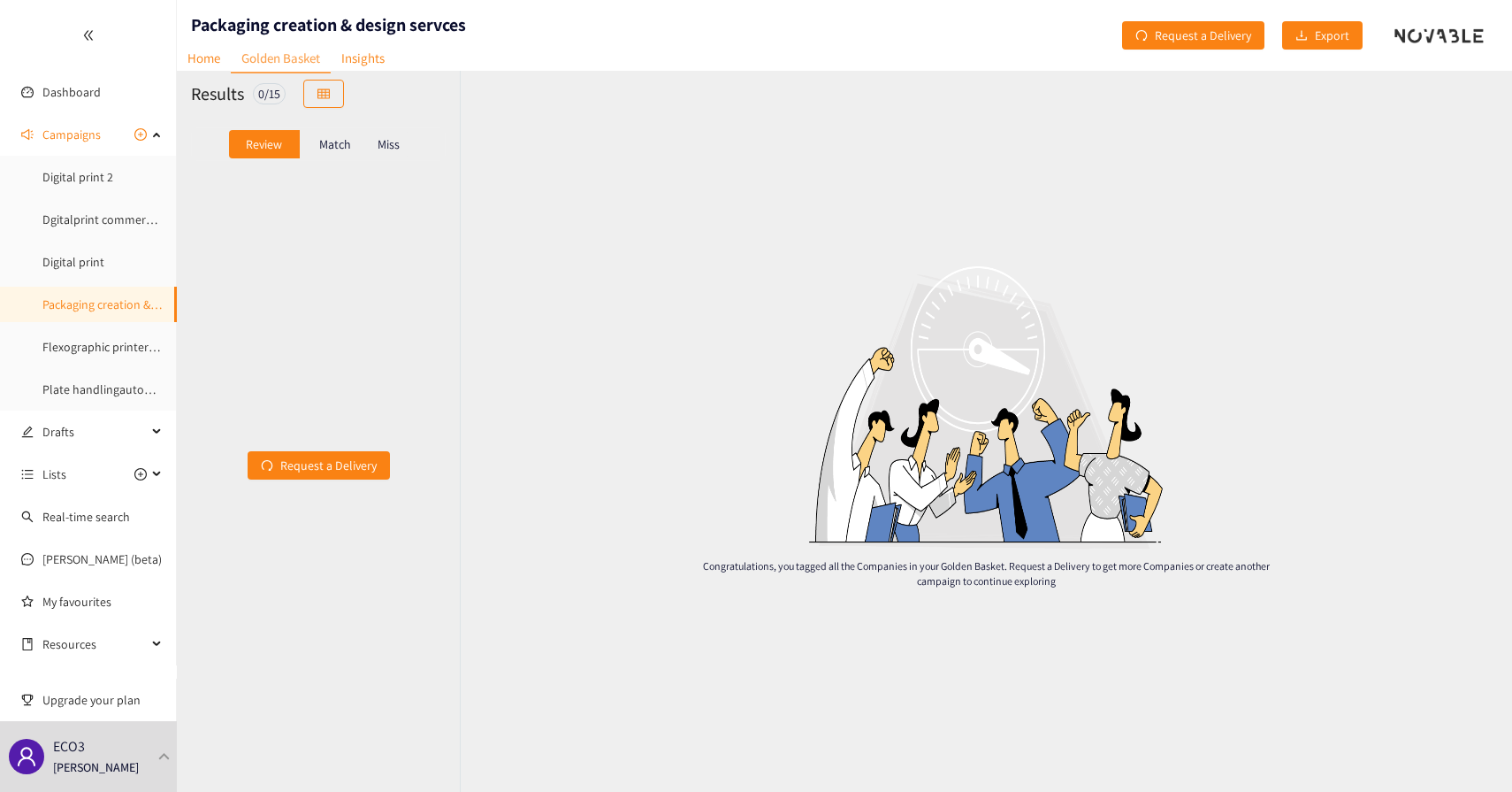
click at [331, 176] on div "Request a Delivery" at bounding box center [318, 465] width 283 height 587
click at [332, 135] on div "Match" at bounding box center [335, 144] width 71 height 28
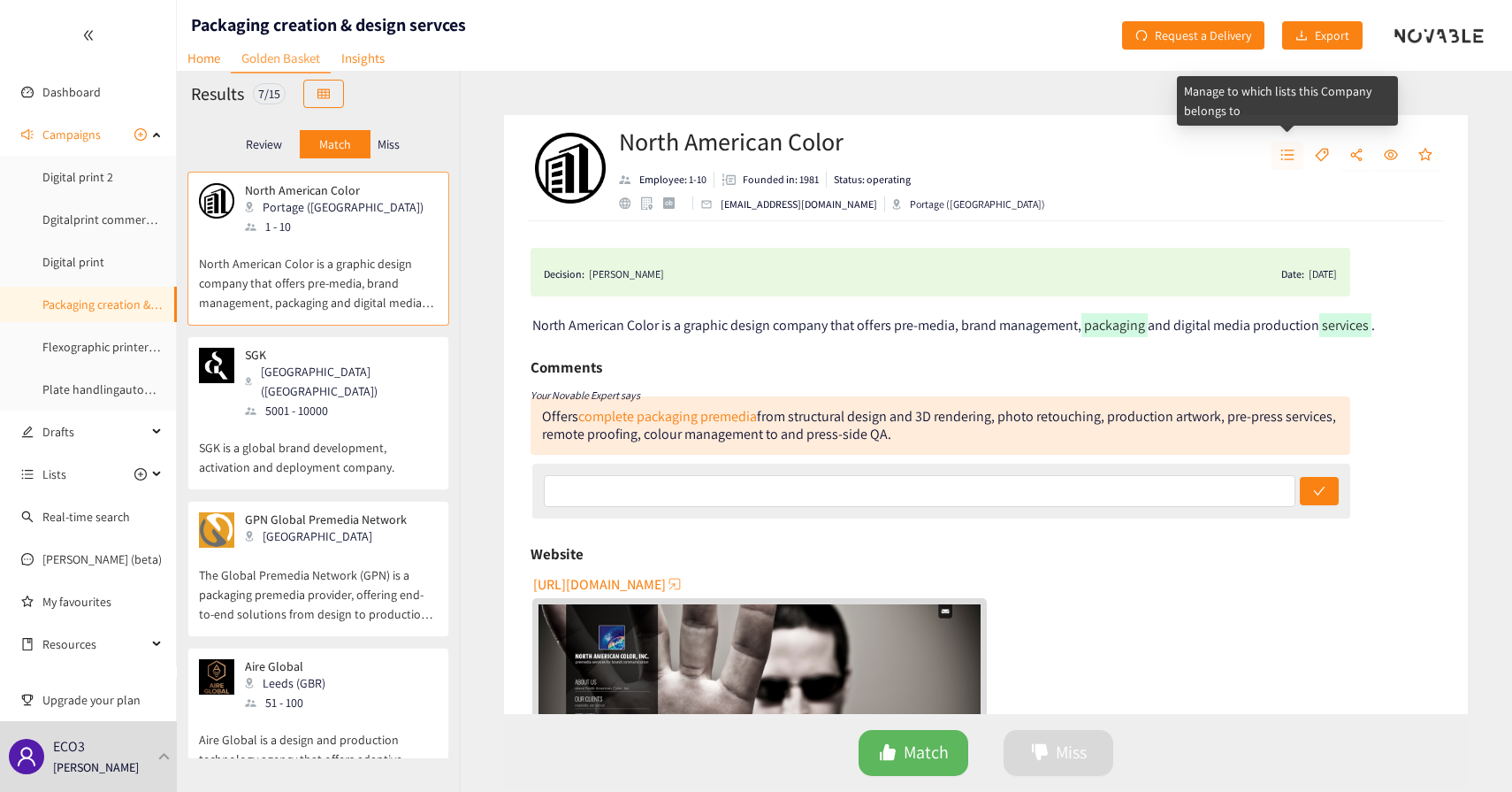
click at [1279, 149] on button "button" at bounding box center [1288, 156] width 32 height 28
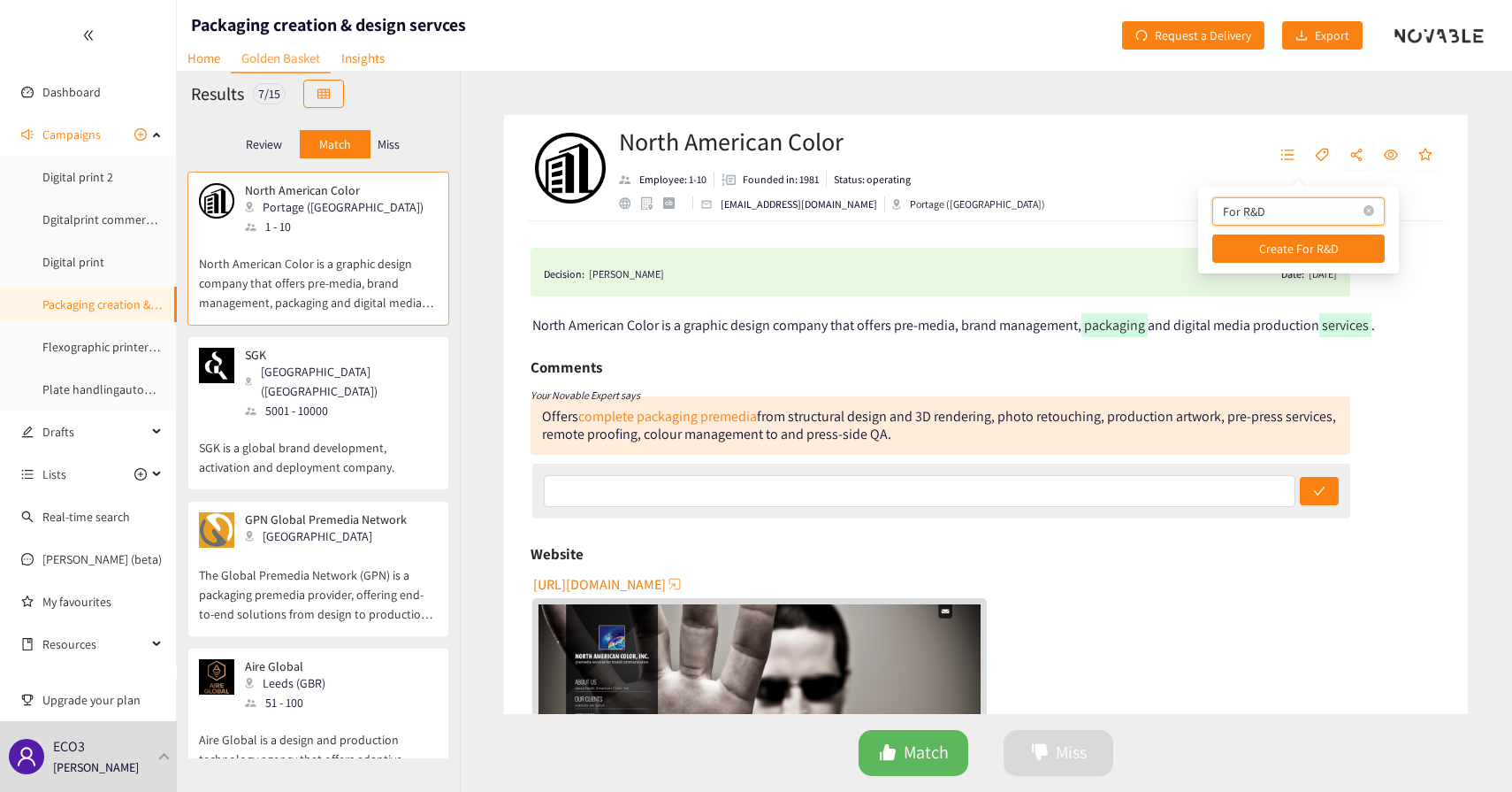
click at [1254, 219] on input "For R&D" at bounding box center [1291, 211] width 137 height 19
type input "To contact"
click at [1363, 212] on icon "close-circle" at bounding box center [1368, 210] width 10 height 10
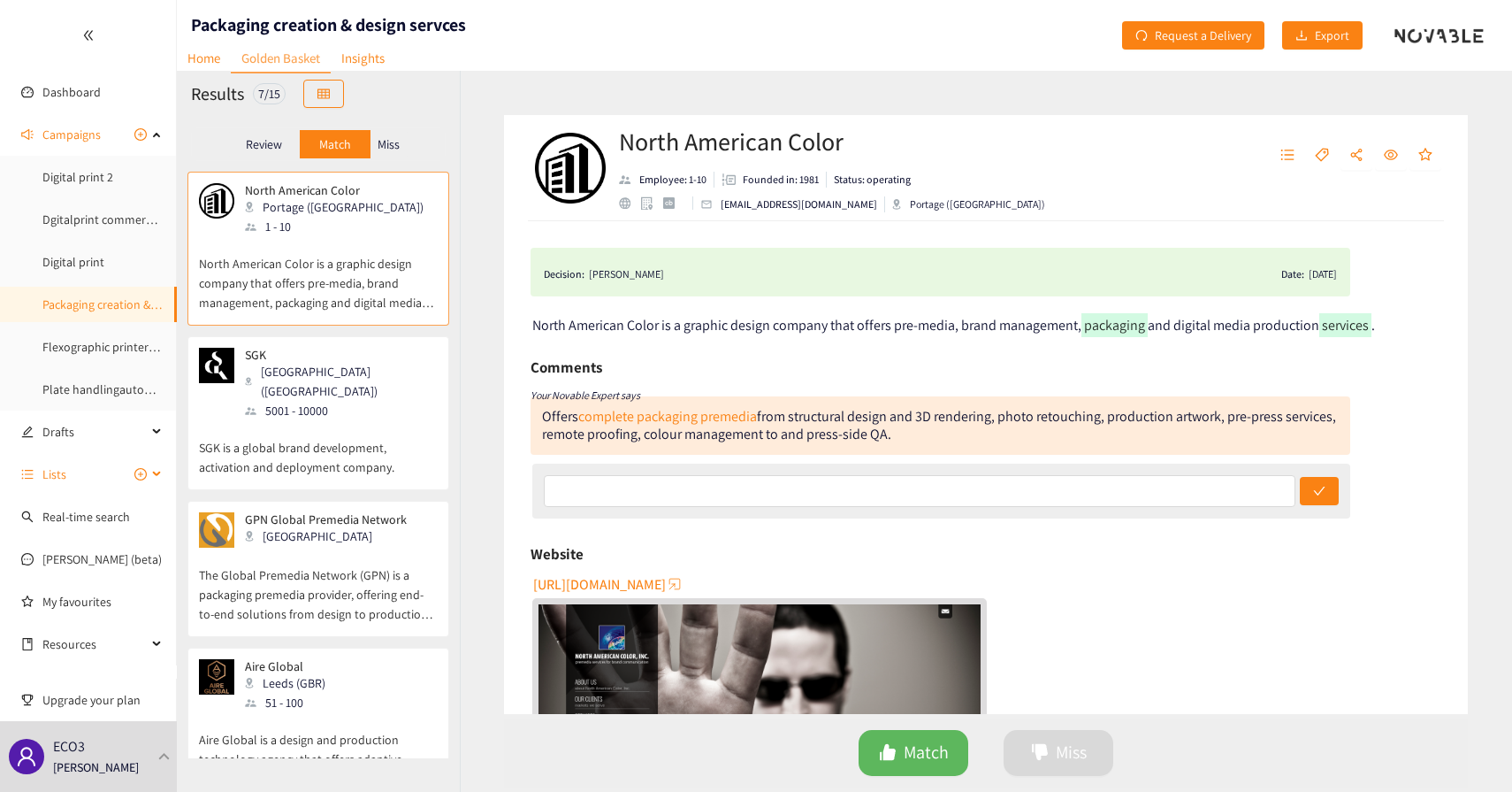
click at [61, 471] on span "Lists" at bounding box center [54, 474] width 24 height 35
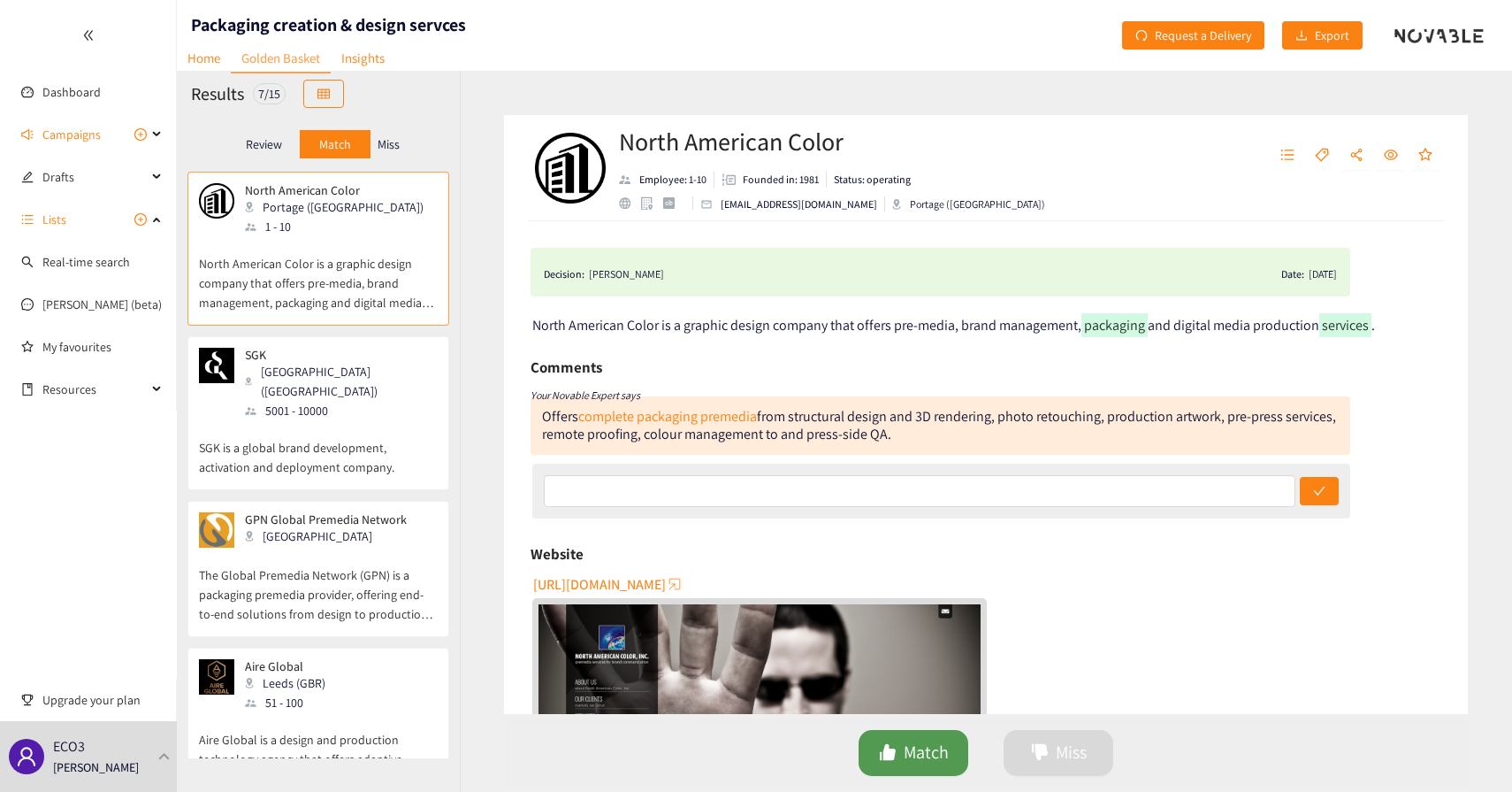
click at [902, 750] on button "Match" at bounding box center [914, 753] width 110 height 46
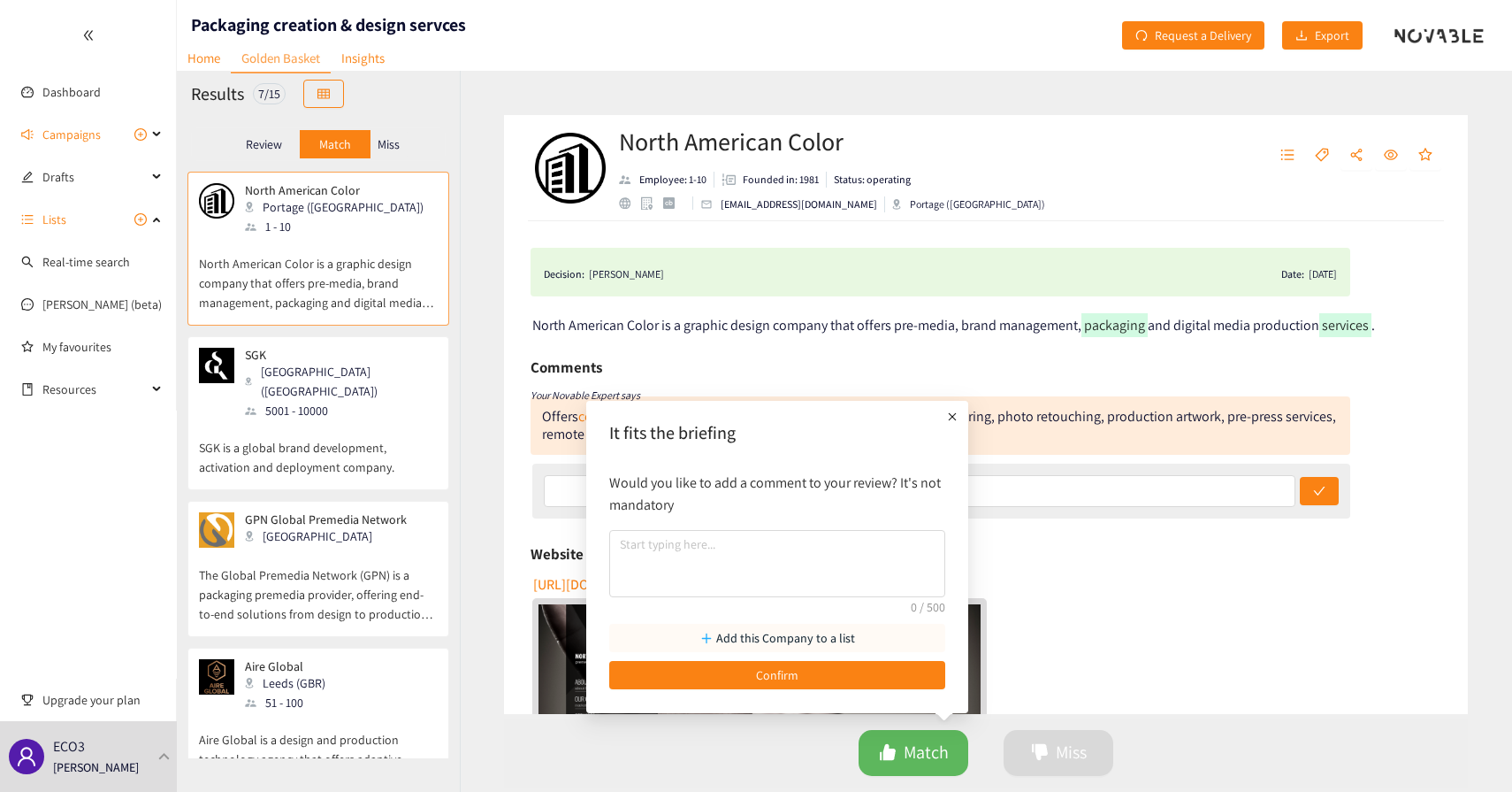
click at [793, 643] on p "Add this Company to a list" at bounding box center [786, 637] width 139 height 19
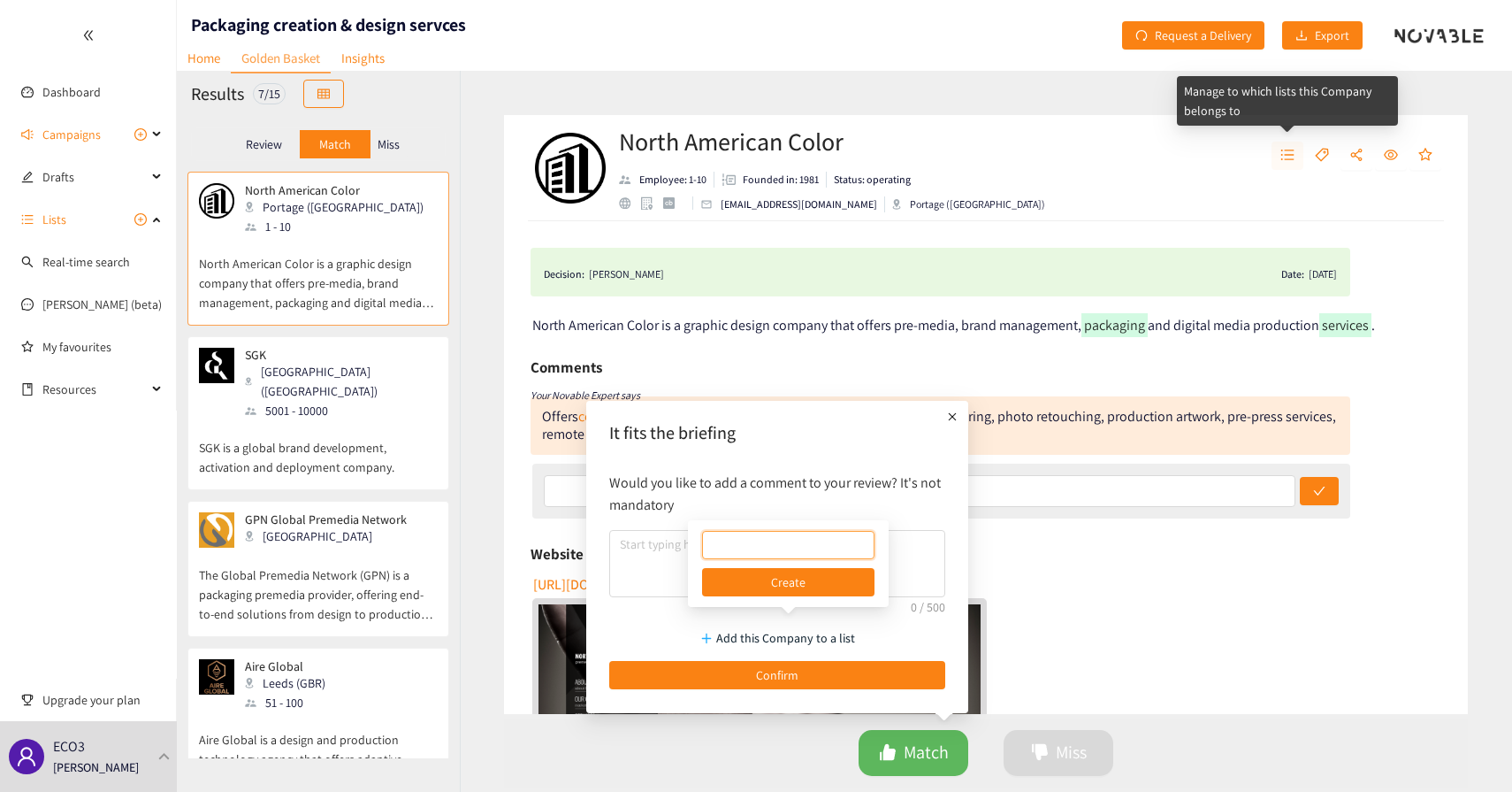
click at [1294, 148] on icon "unordered-list" at bounding box center [1287, 155] width 14 height 14
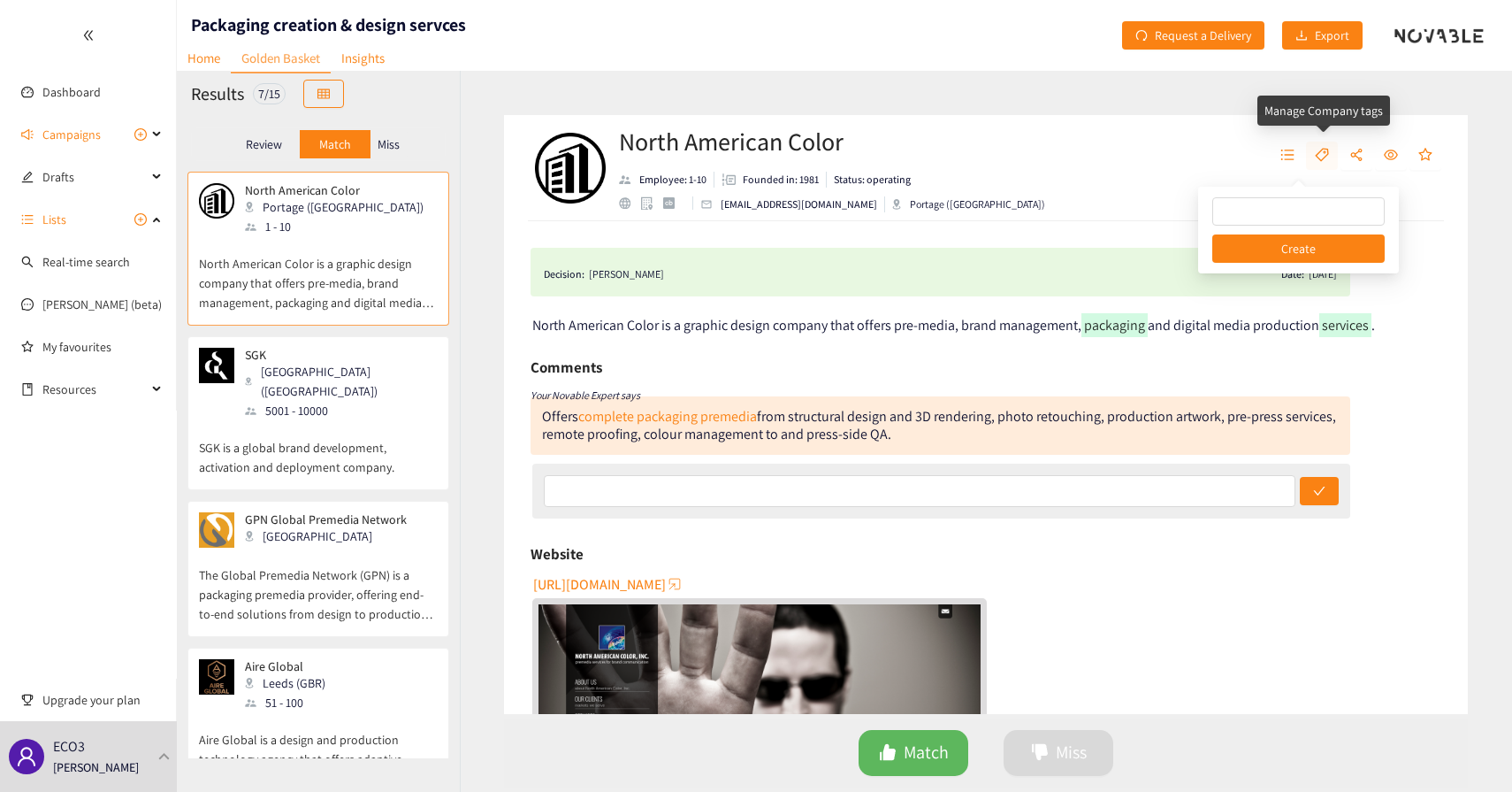
click at [1325, 150] on icon "tag" at bounding box center [1321, 155] width 14 height 14
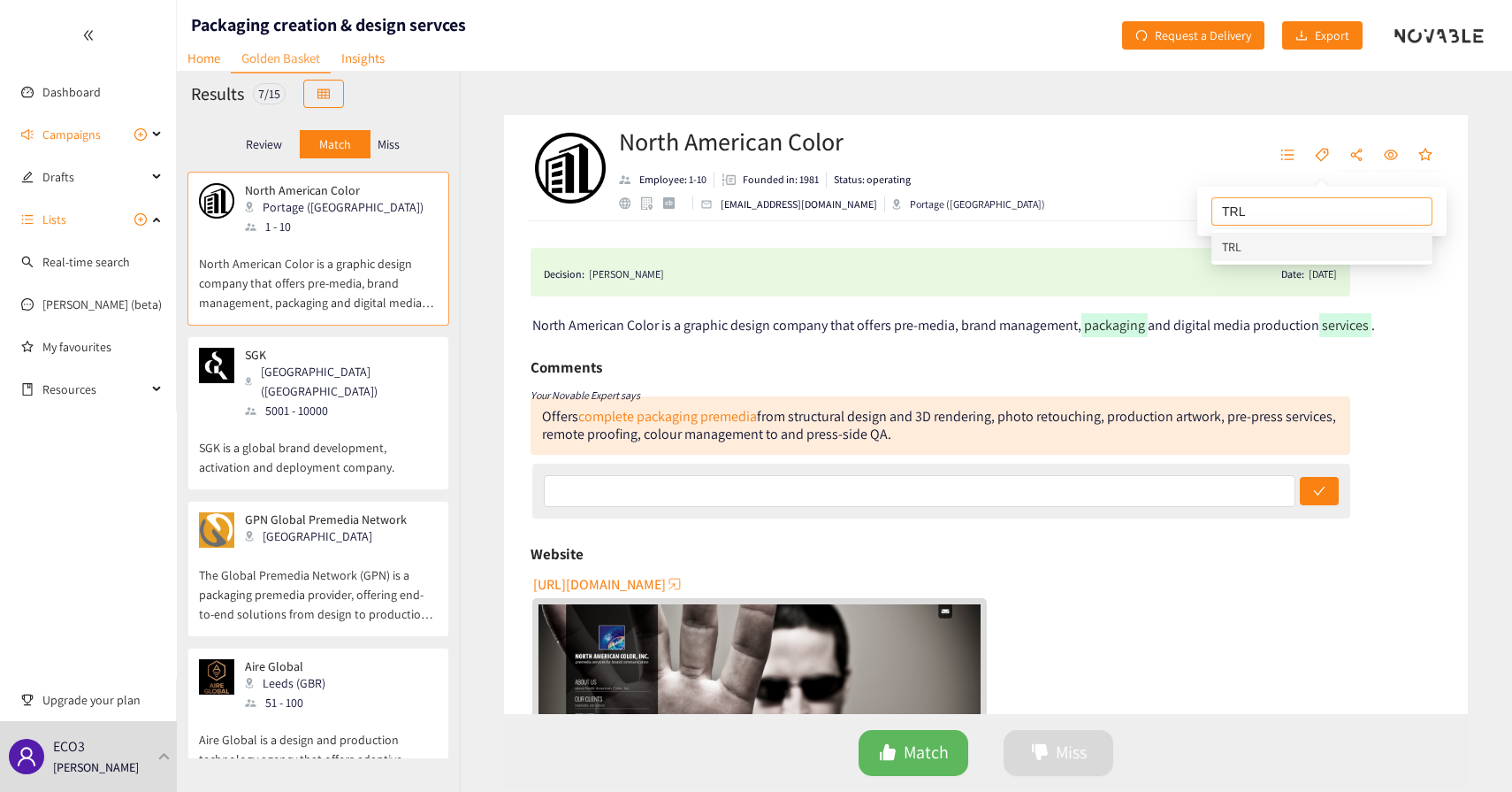
type input "TRL 9"
click at [1277, 214] on div "TRL 9" at bounding box center [1322, 211] width 213 height 21
click at [1277, 214] on div at bounding box center [1322, 211] width 213 height 21
type input "AI capabi"
click at [1278, 214] on div "AI capabi" at bounding box center [1322, 211] width 213 height 21
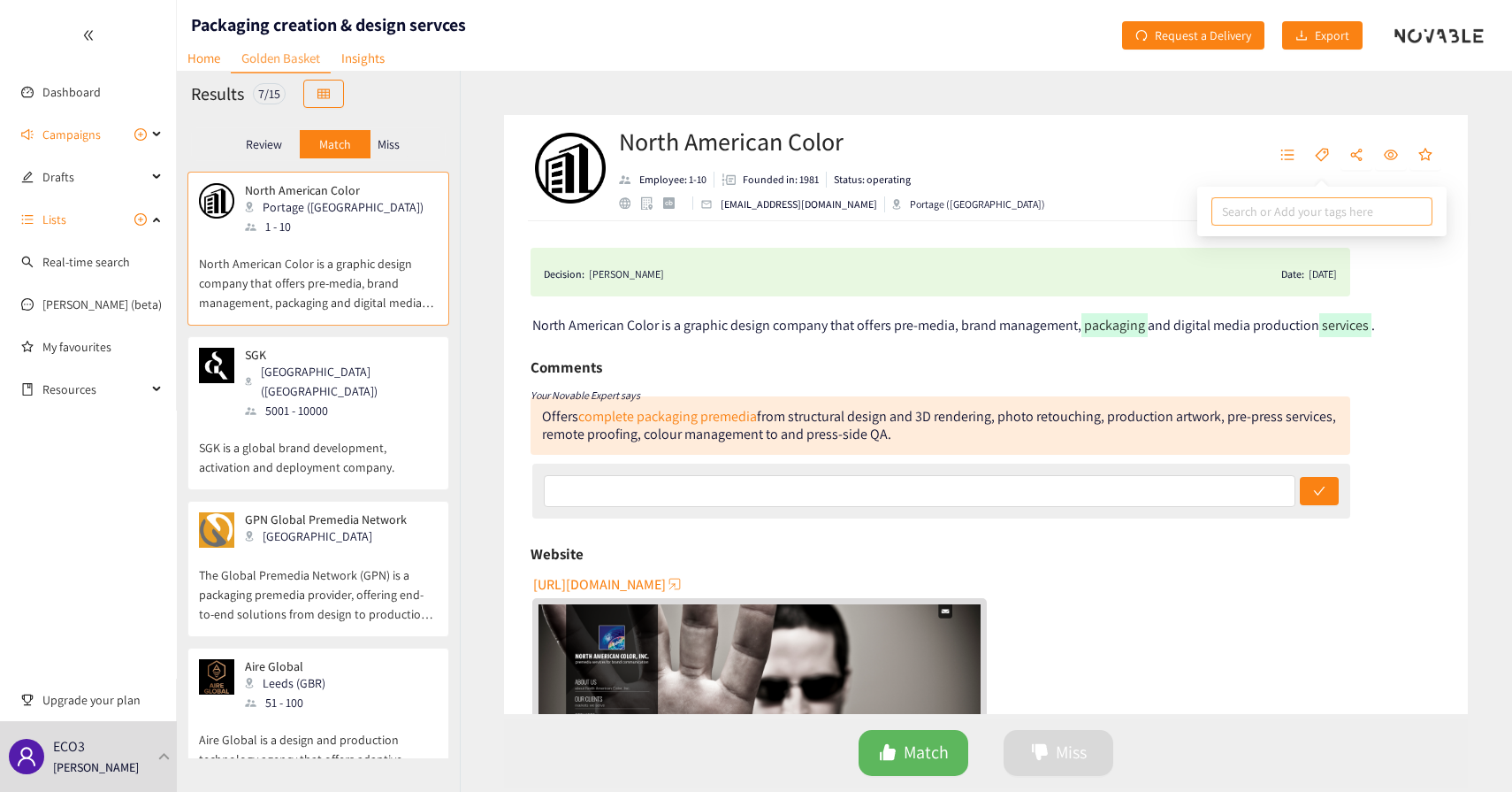
click at [1278, 214] on div at bounding box center [1322, 211] width 213 height 21
click at [1146, 148] on div "North American Color Employee: 1-10 Founded in: 1981 Status: operating [EMAIL_A…" at bounding box center [985, 168] width 963 height 106
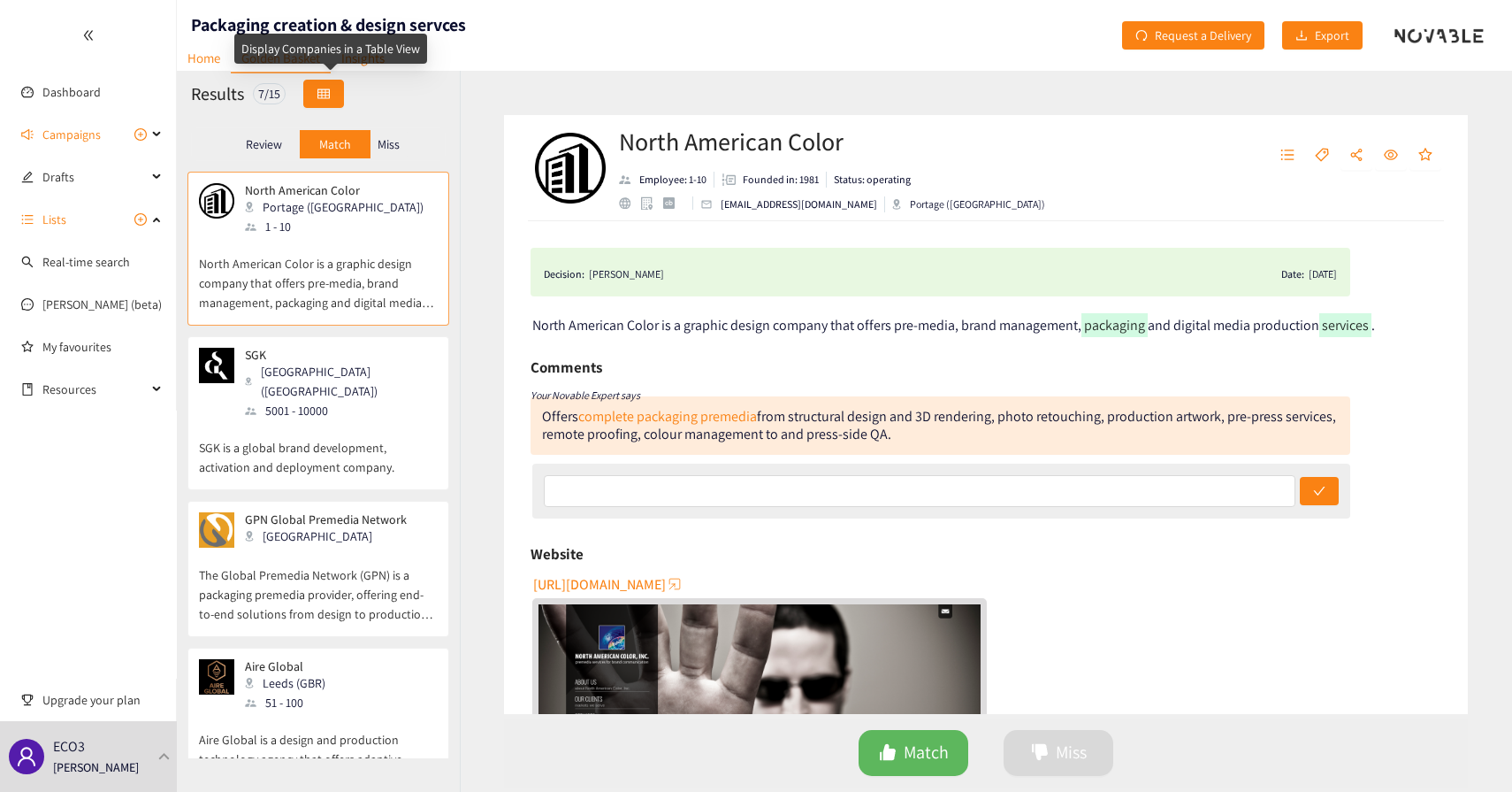
click at [328, 93] on icon "table" at bounding box center [323, 93] width 12 height 12
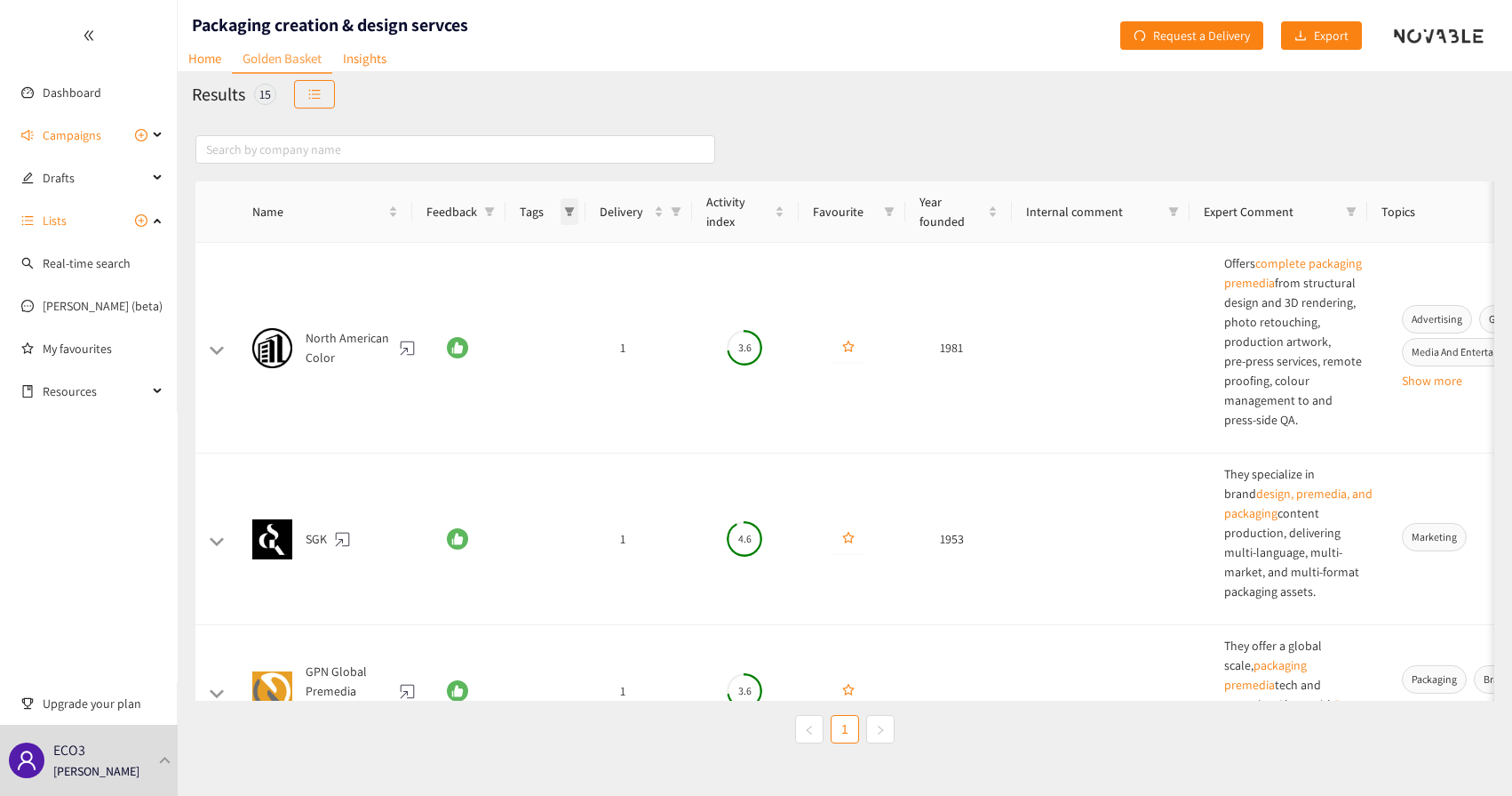
click at [570, 214] on icon "filter" at bounding box center [570, 211] width 10 height 9
click at [487, 208] on icon "filter" at bounding box center [490, 211] width 10 height 9
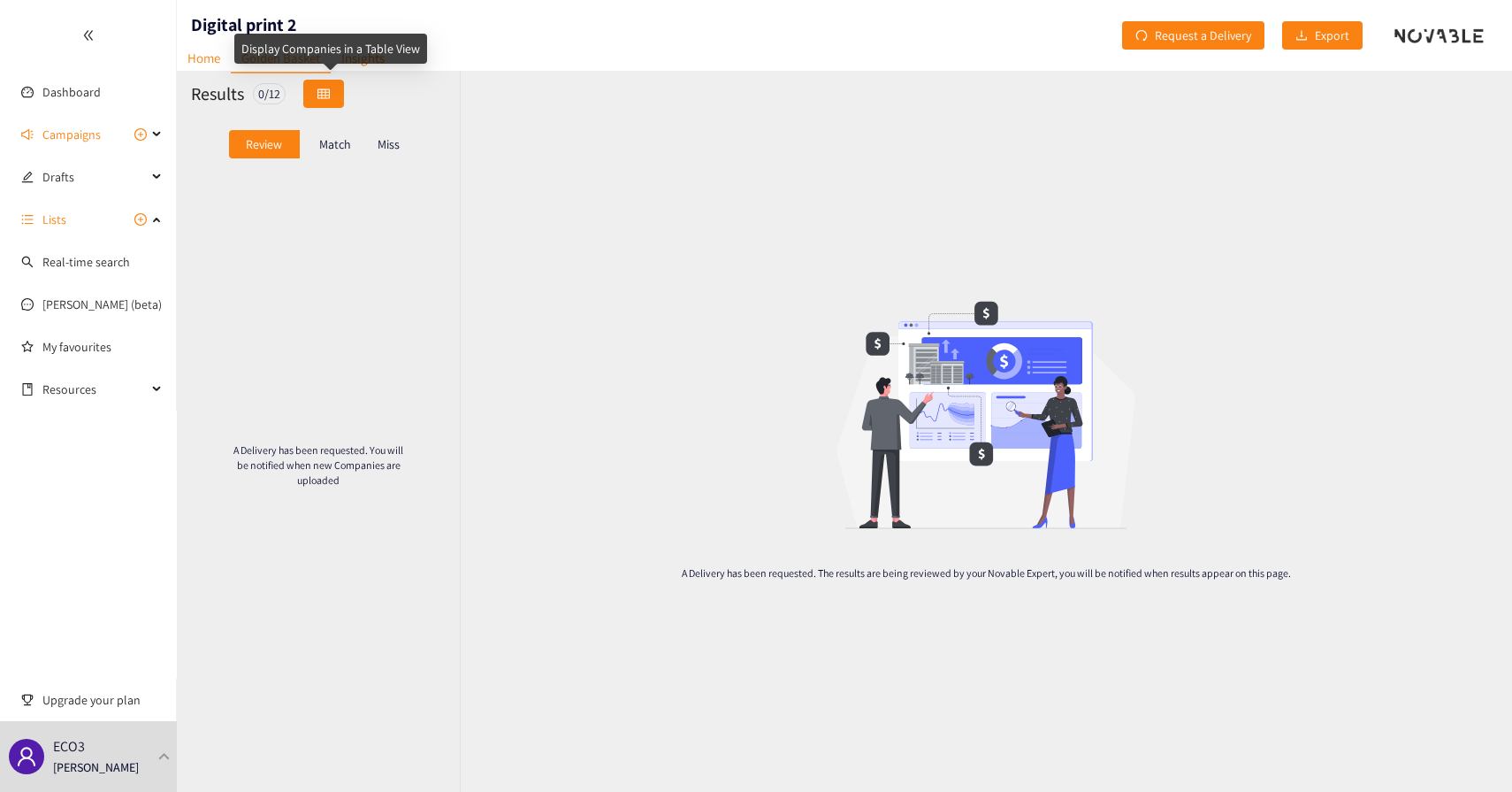
click at [340, 95] on button "button" at bounding box center [324, 94] width 41 height 28
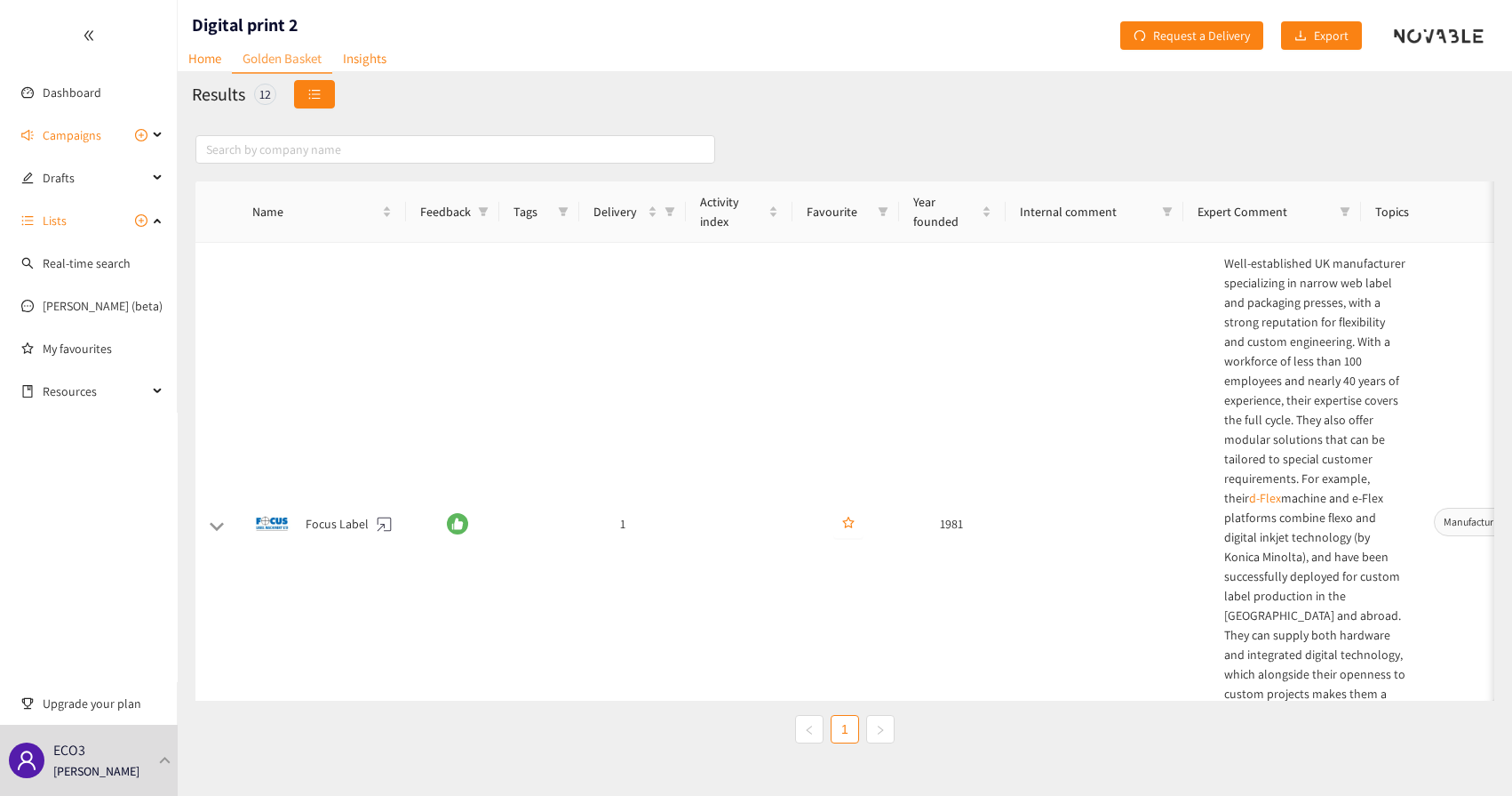
click at [320, 102] on button "button" at bounding box center [314, 94] width 41 height 29
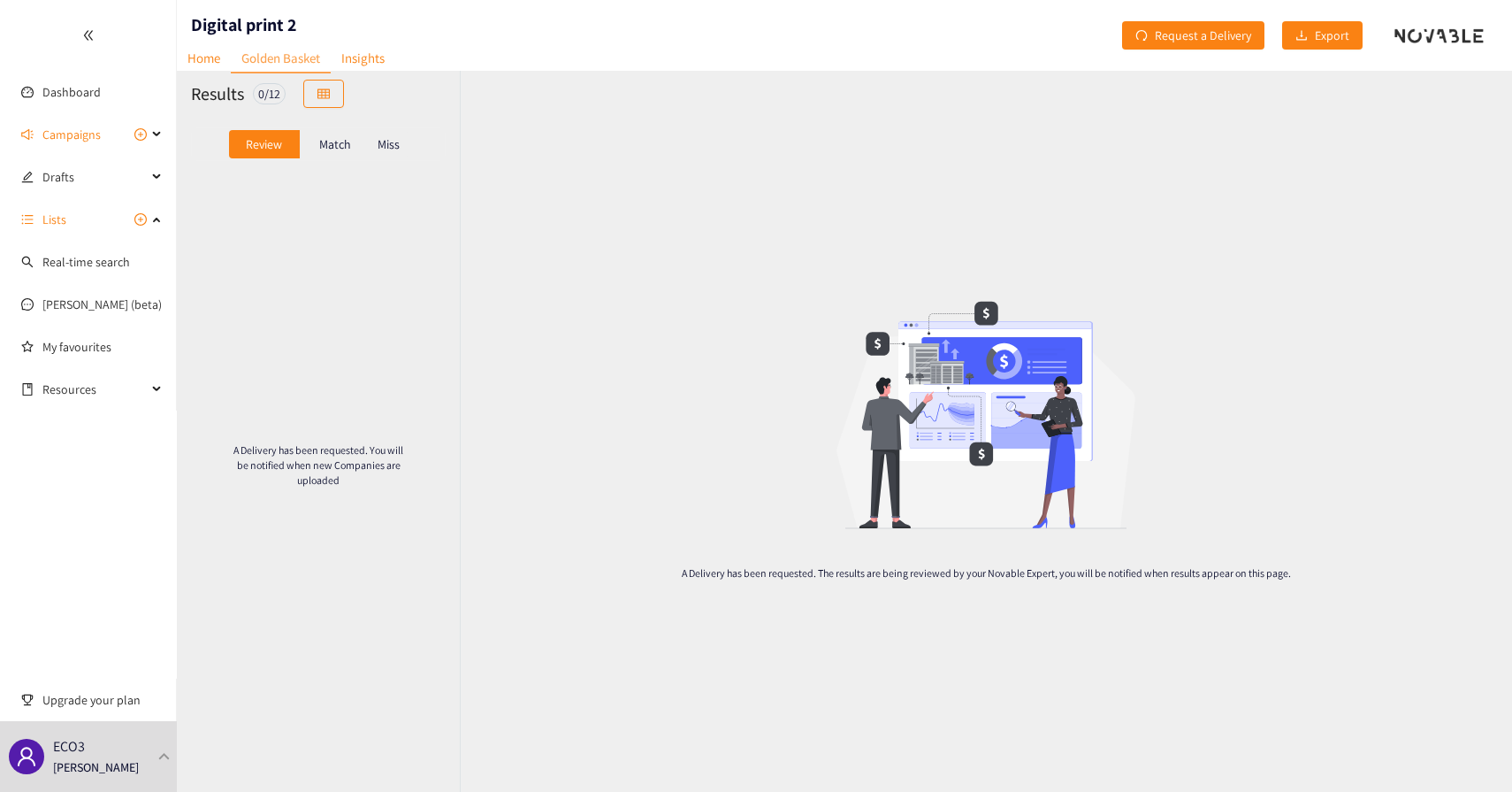
click at [340, 138] on p "Match" at bounding box center [335, 143] width 32 height 14
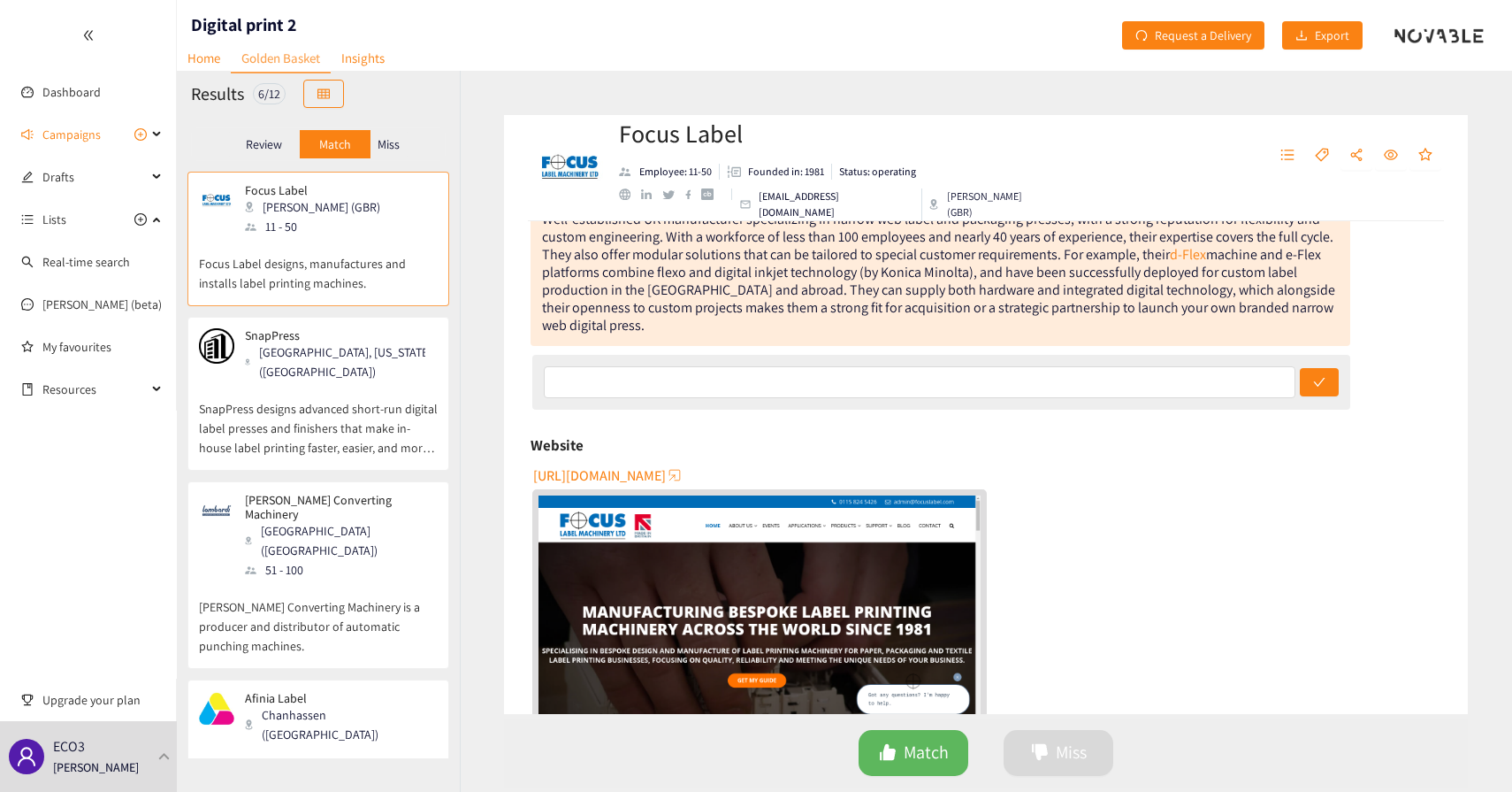
scroll to position [196, 0]
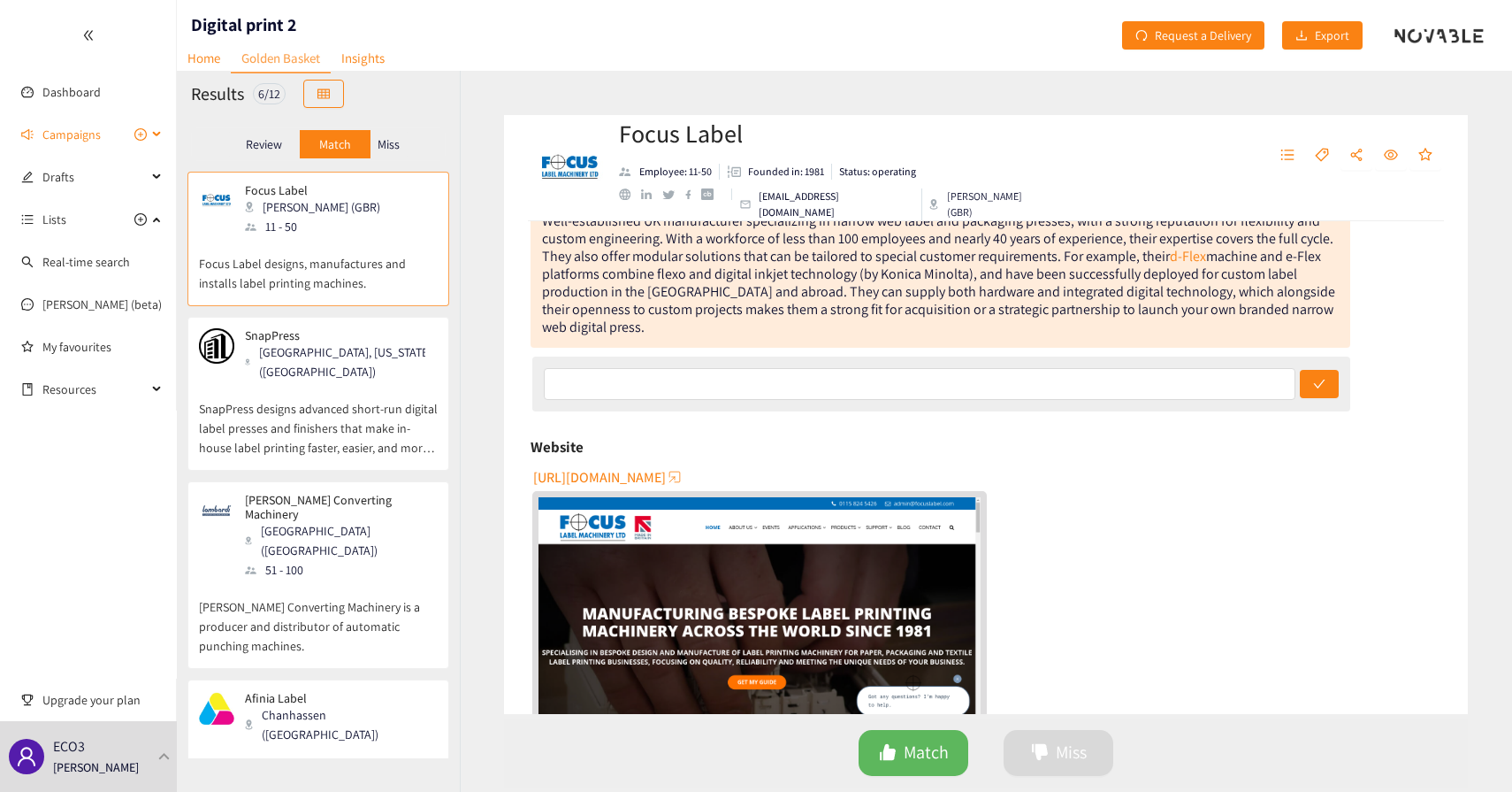
click at [71, 139] on span "Campaigns" at bounding box center [71, 134] width 58 height 35
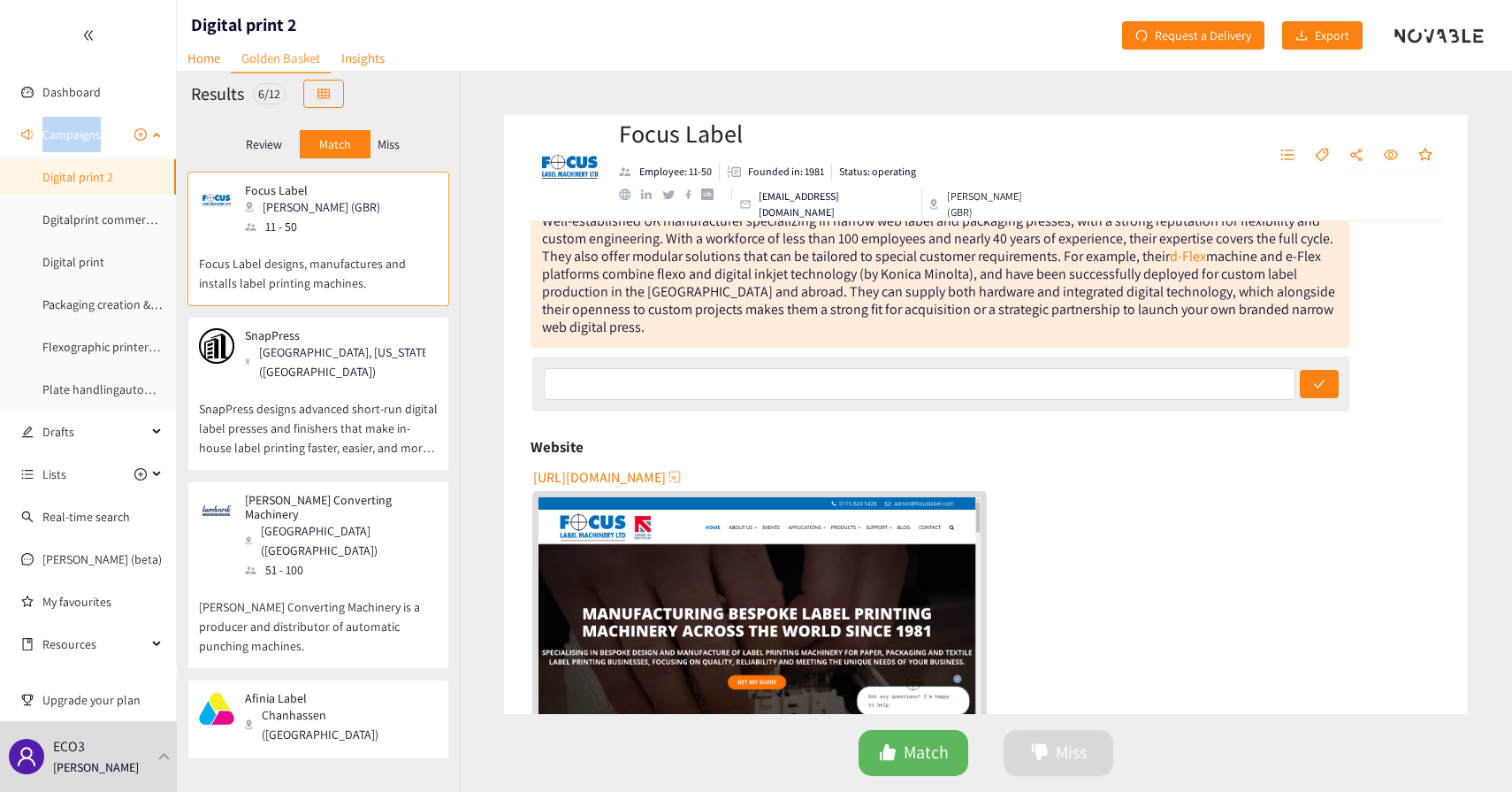
click at [71, 139] on span "Campaigns" at bounding box center [71, 134] width 58 height 35
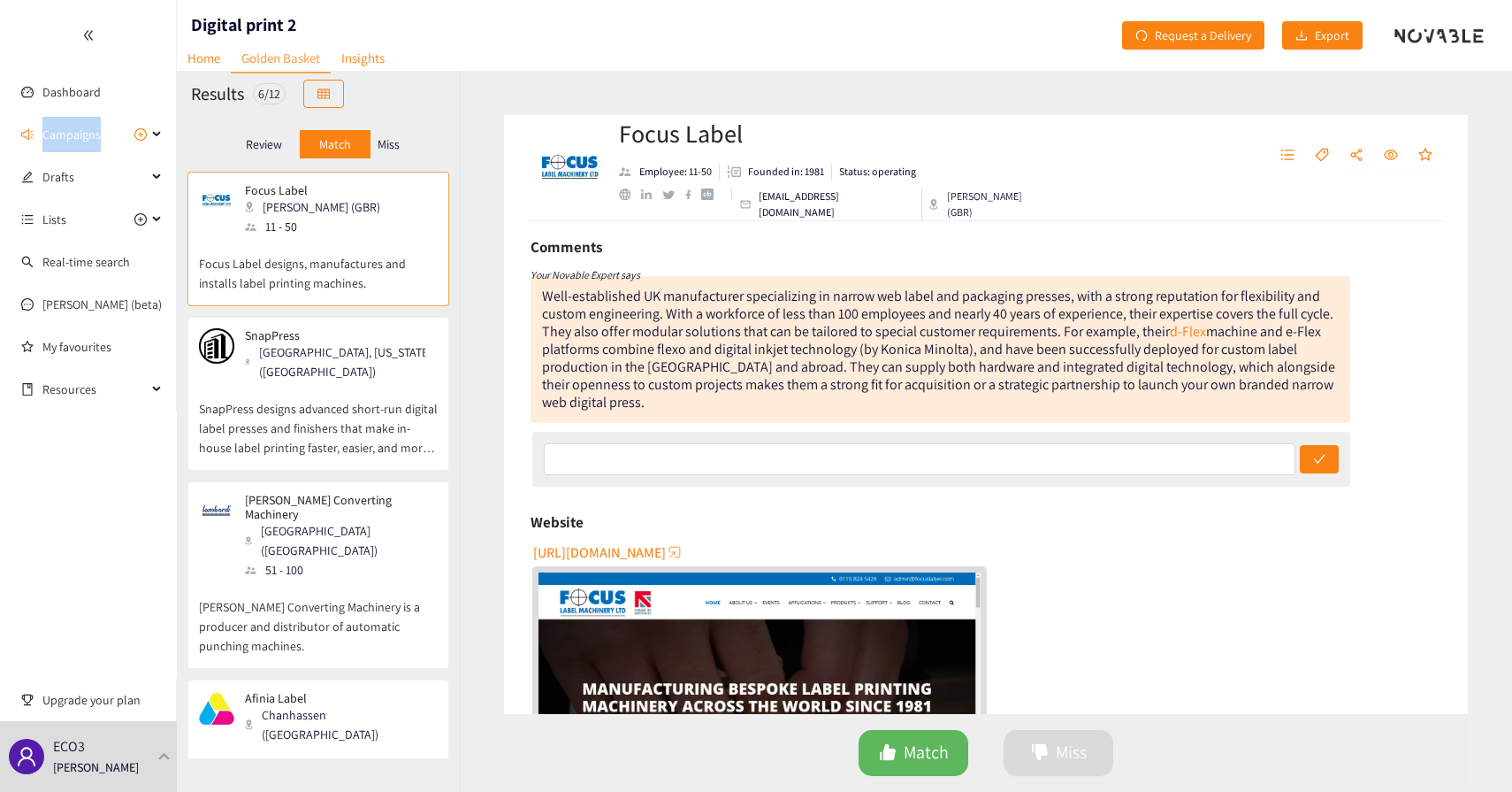
scroll to position [118, 0]
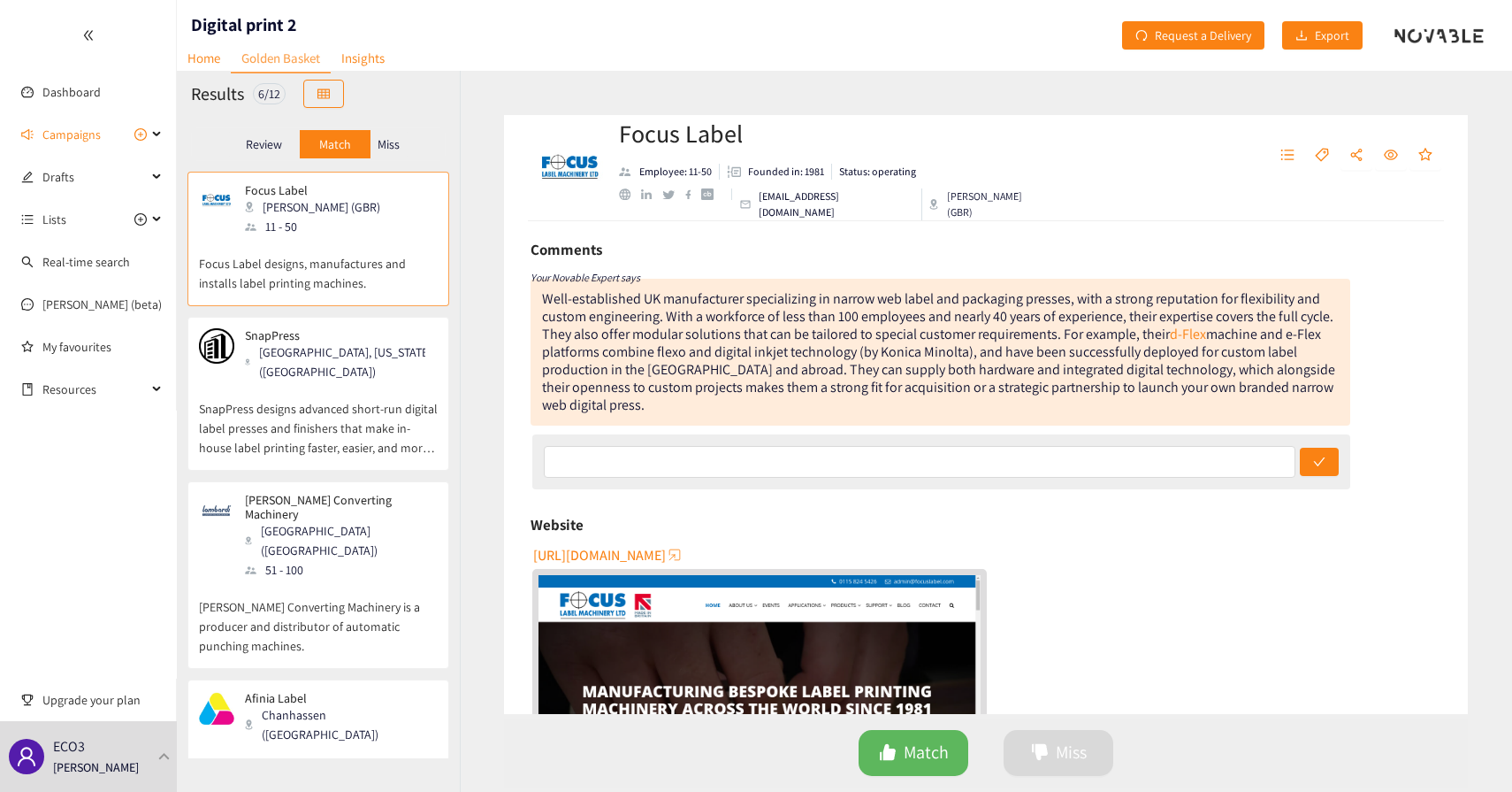
click at [627, 322] on div "Well-established UK manufacturer specializing in narrow web label and packaging…" at bounding box center [939, 351] width 793 height 124
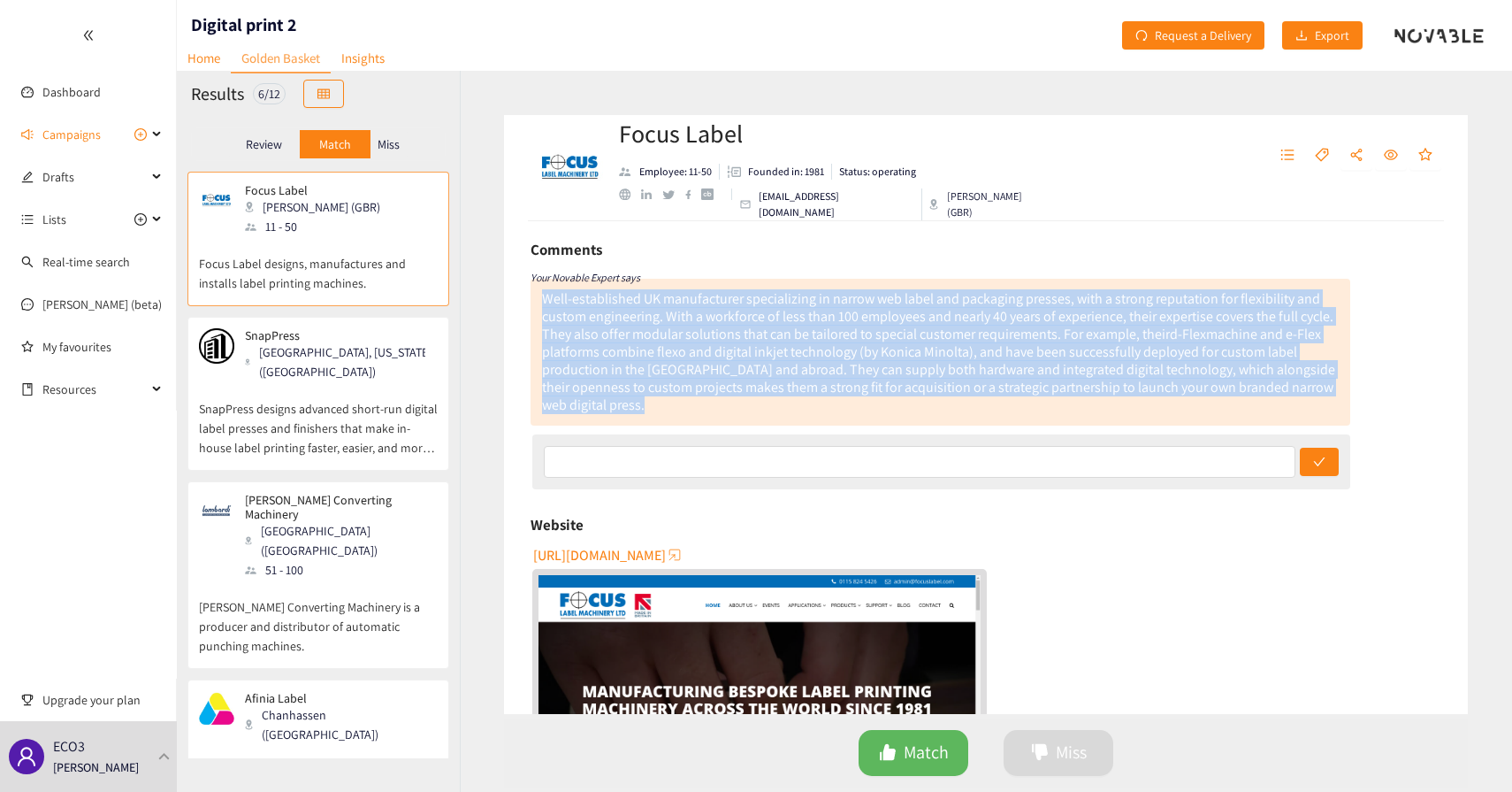
click at [627, 322] on div "Well-established UK manufacturer specializing in narrow web label and packaging…" at bounding box center [939, 351] width 793 height 124
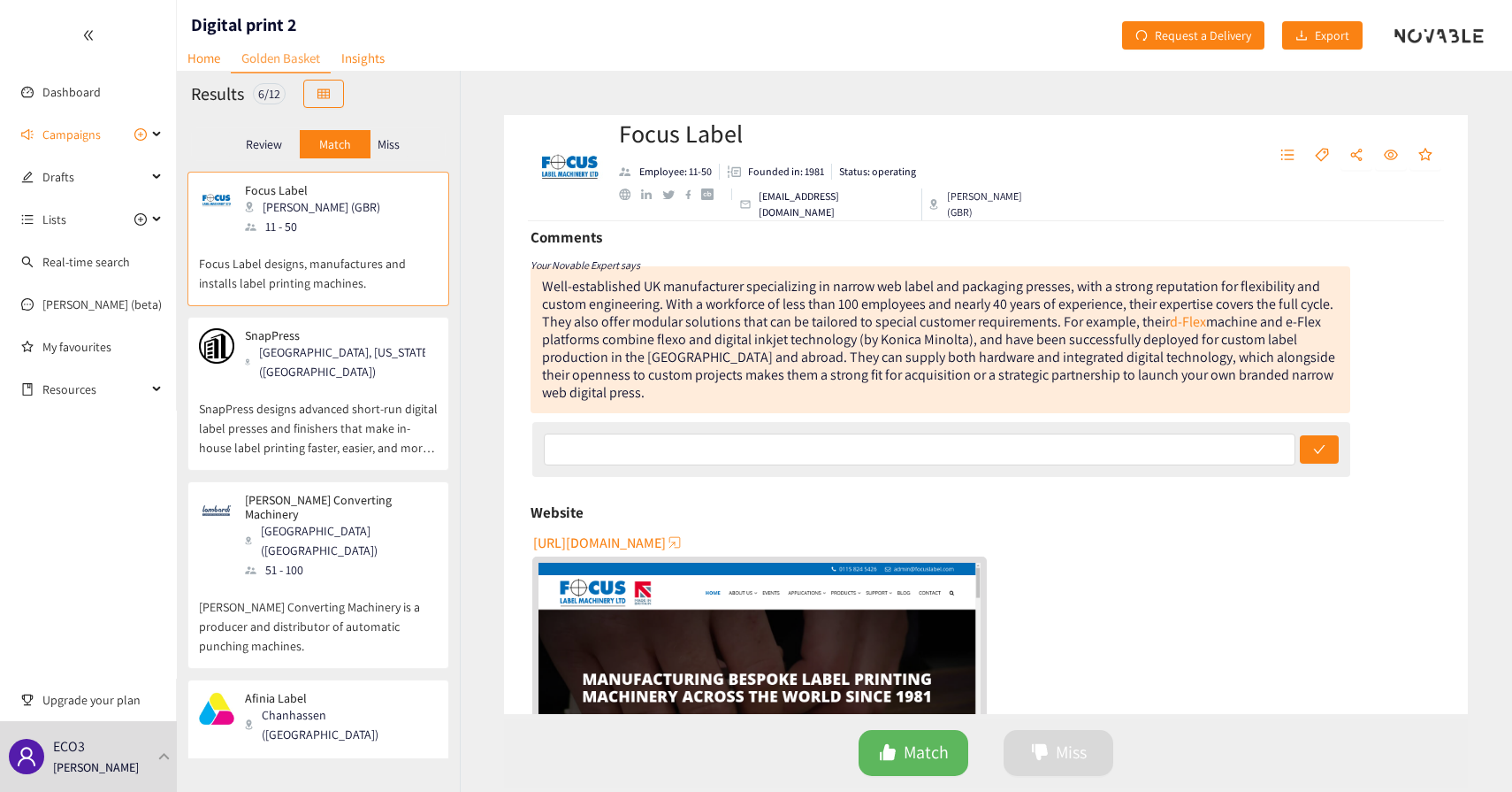
scroll to position [145, 0]
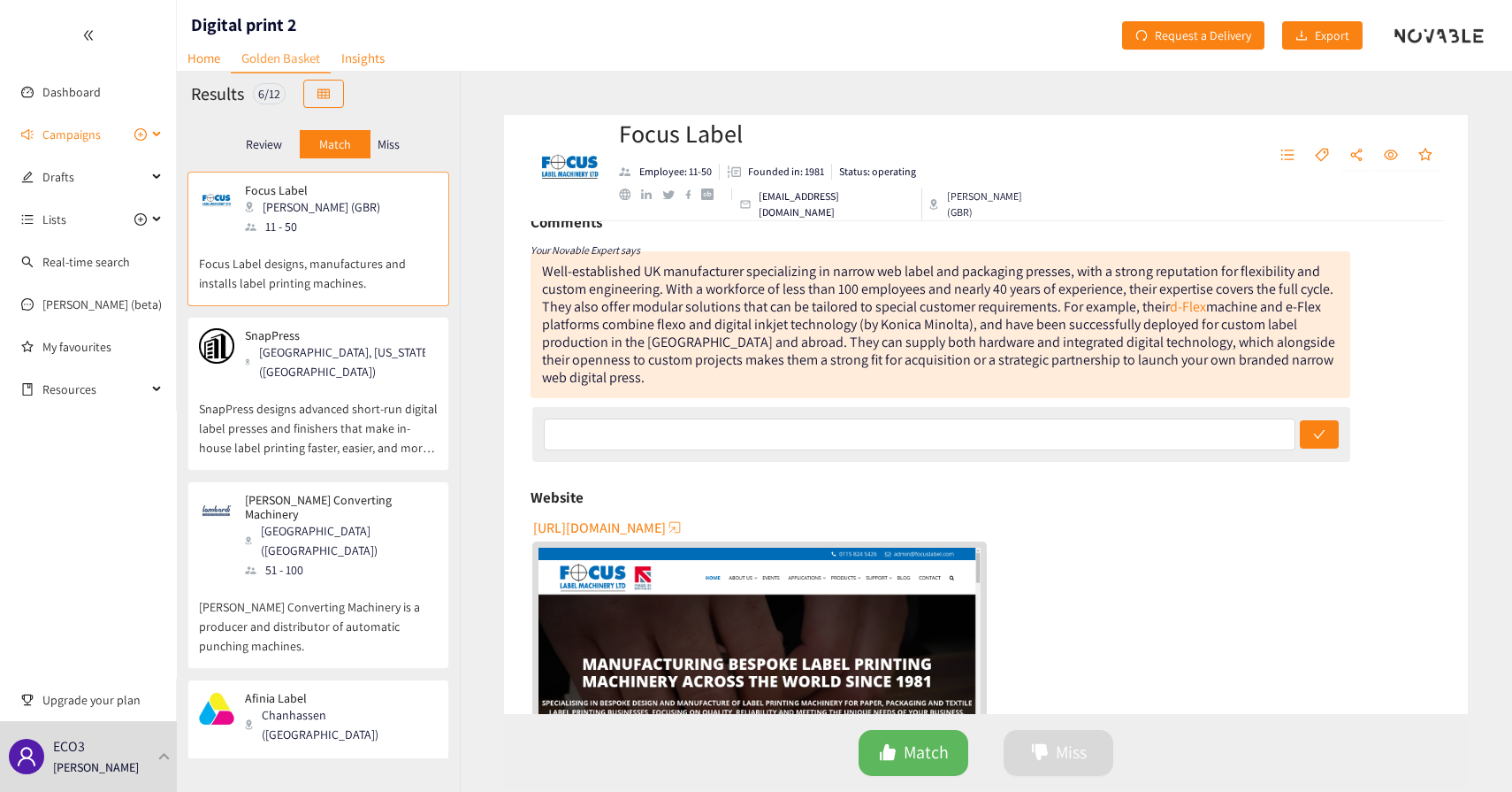
click at [84, 148] on span "Campaigns" at bounding box center [71, 134] width 58 height 35
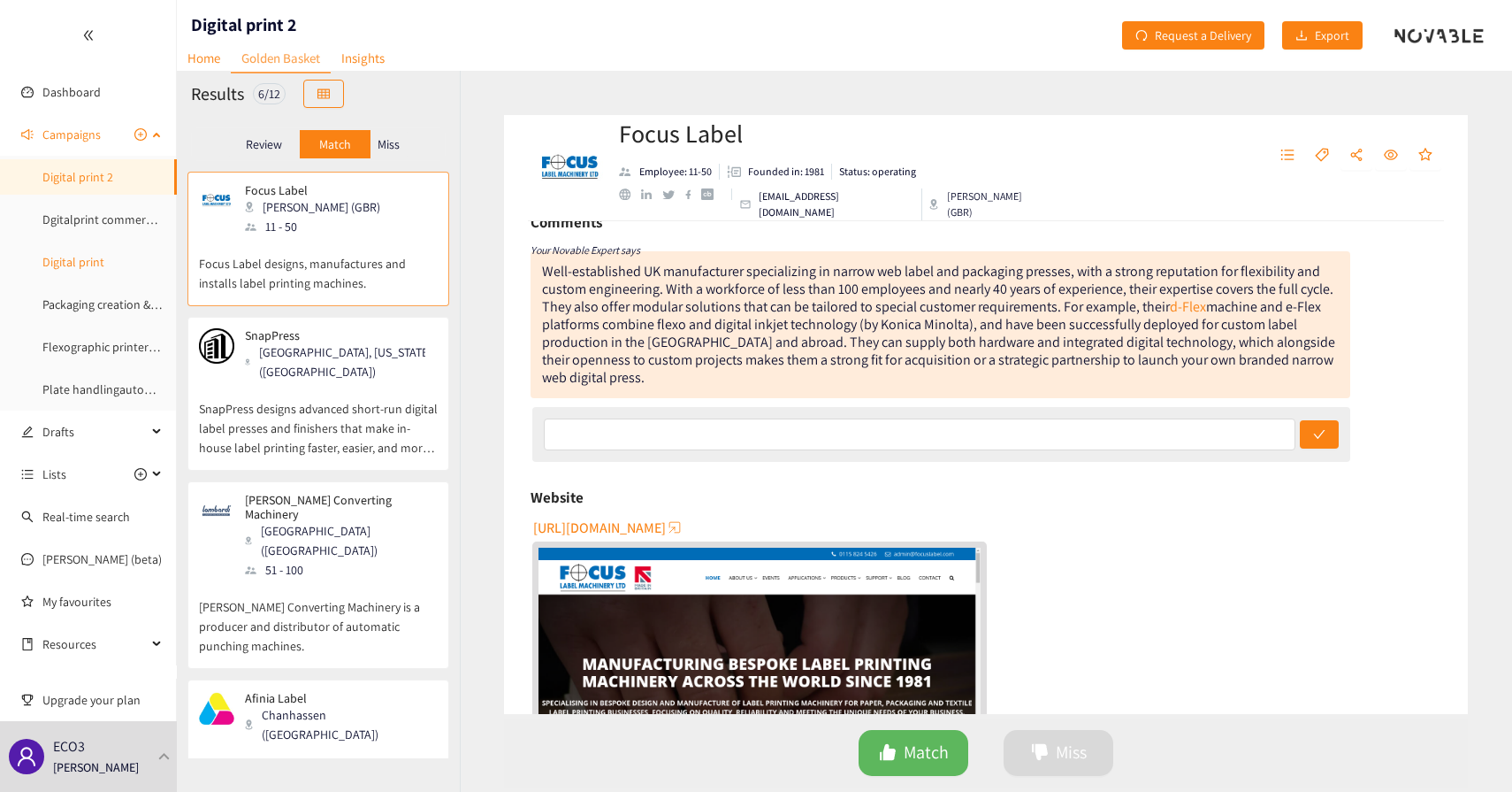
click at [96, 255] on link "Digital print" at bounding box center [73, 261] width 62 height 16
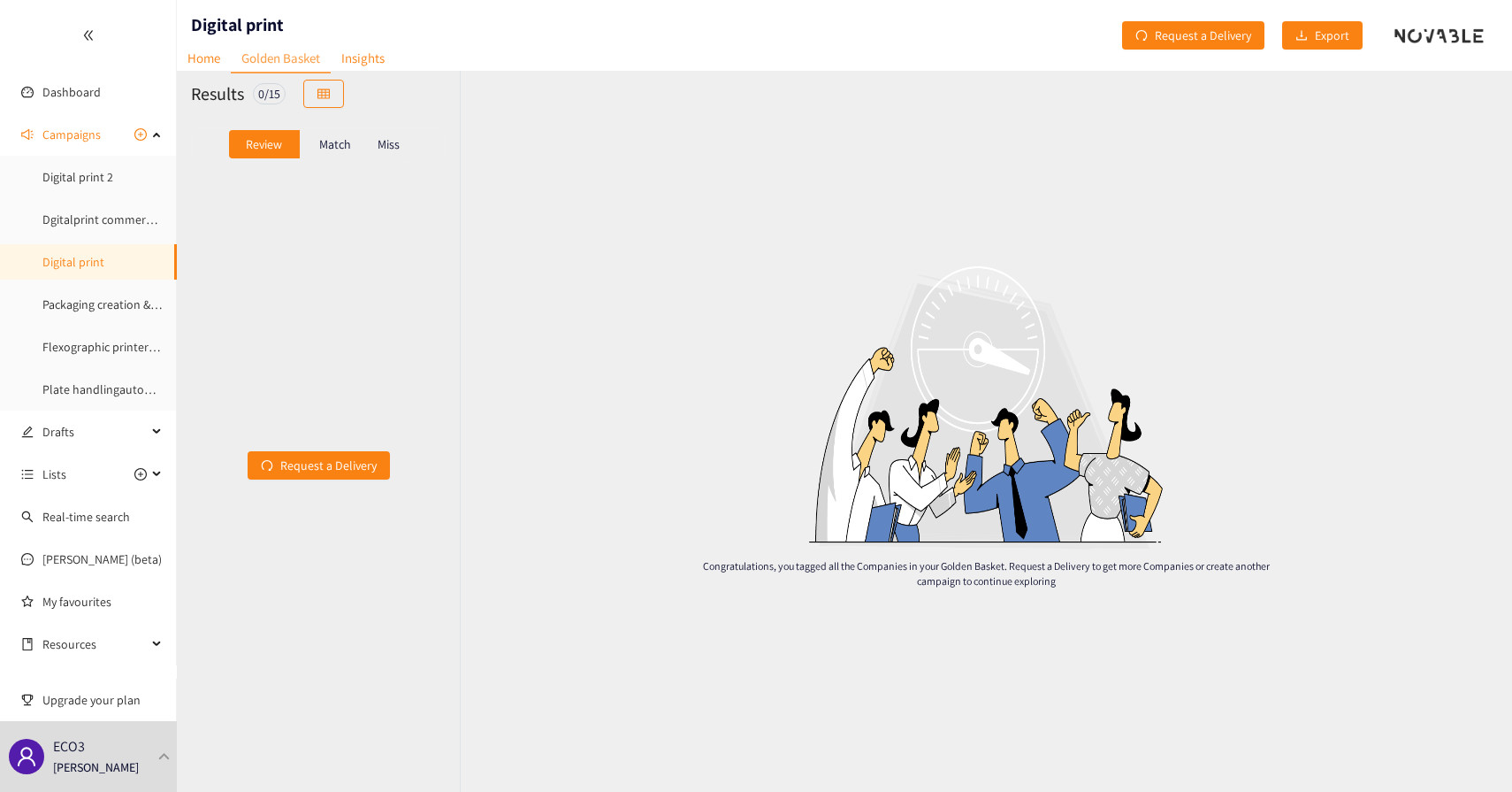
click at [304, 141] on div "Match" at bounding box center [335, 144] width 71 height 28
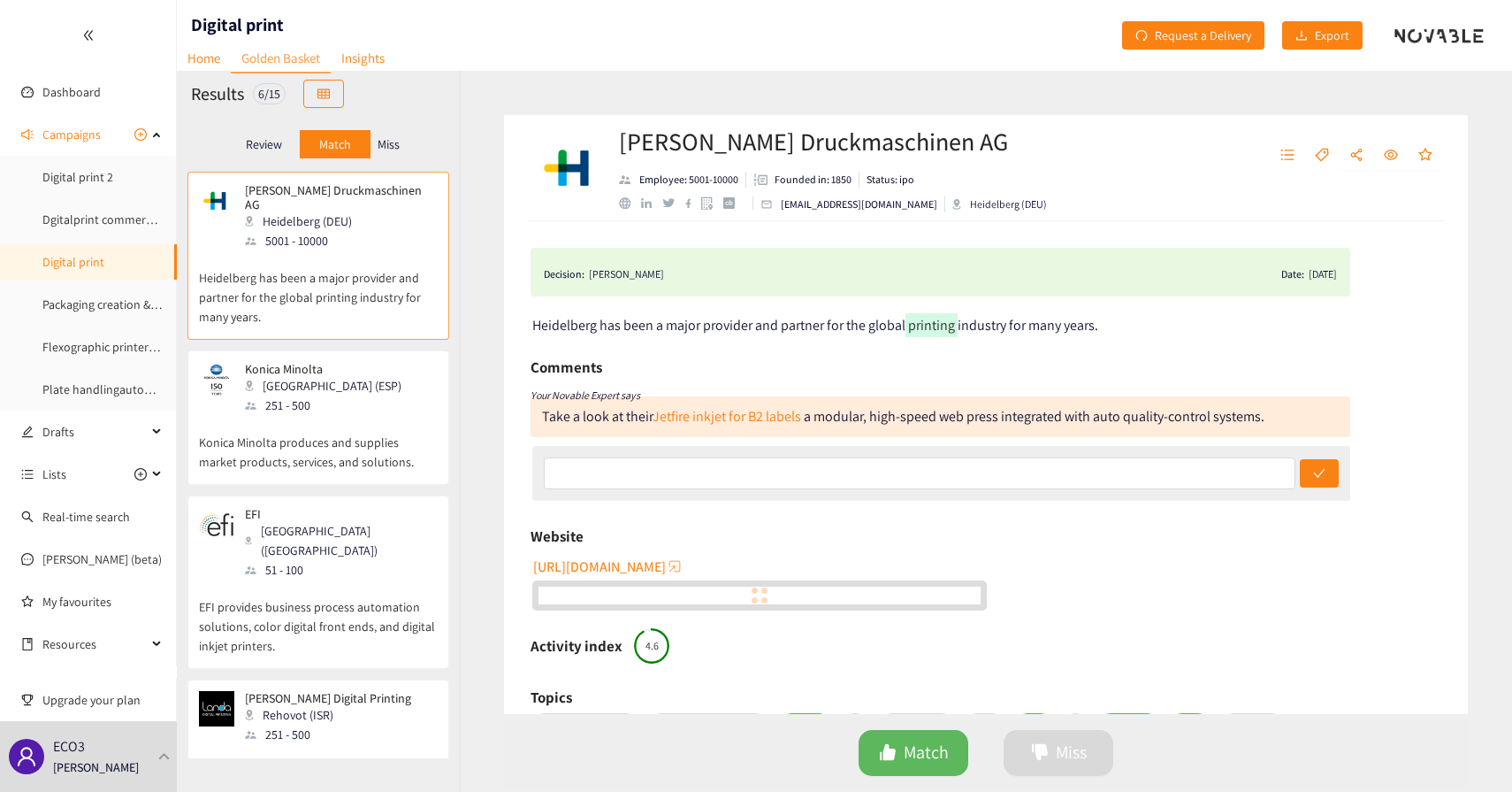
click at [318, 141] on div "Match" at bounding box center [335, 144] width 71 height 28
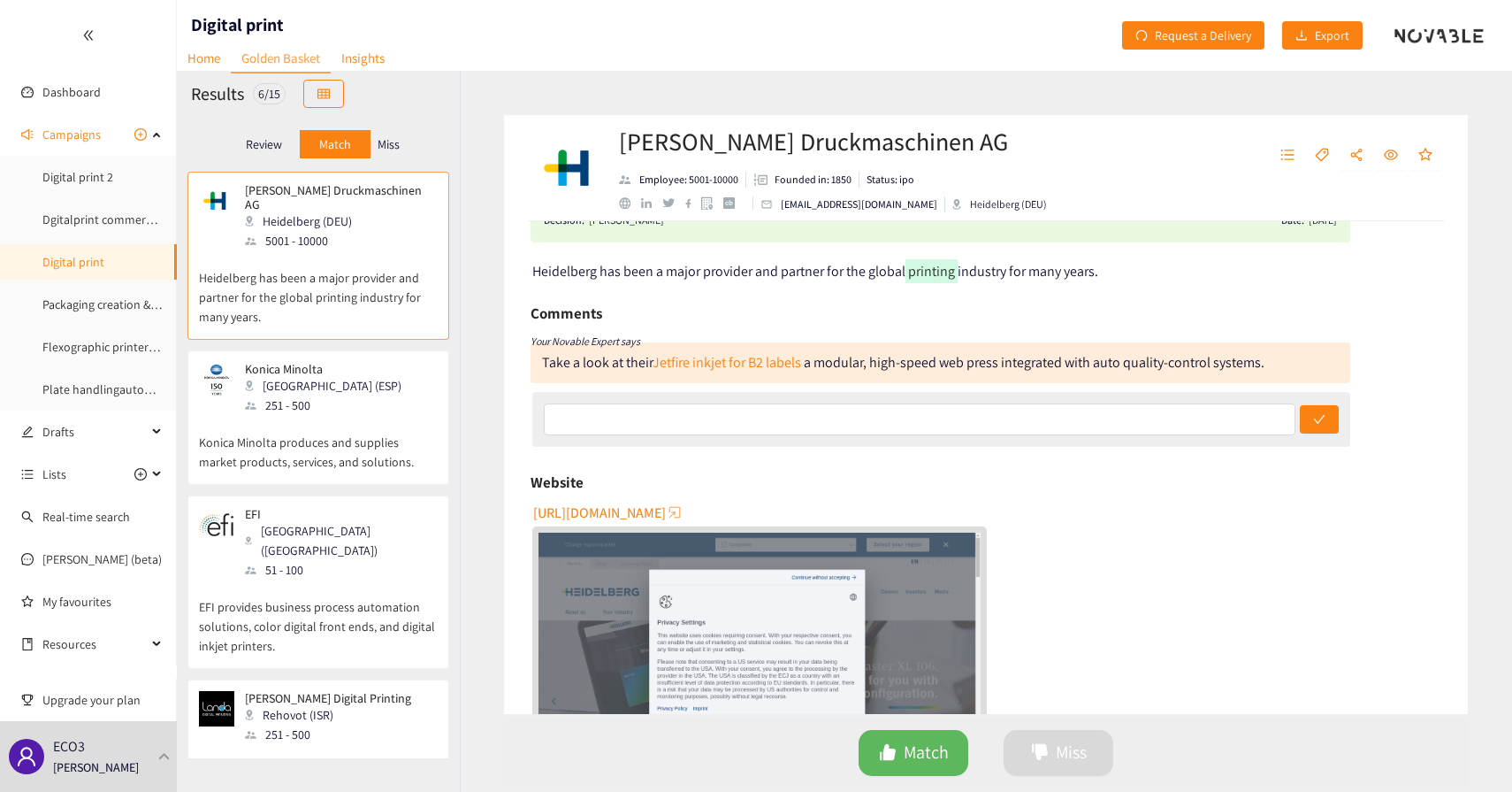
scroll to position [55, 0]
click at [617, 368] on div "Take a look at their Jetfire inkjet for B2 labels" at bounding box center [671, 362] width 259 height 19
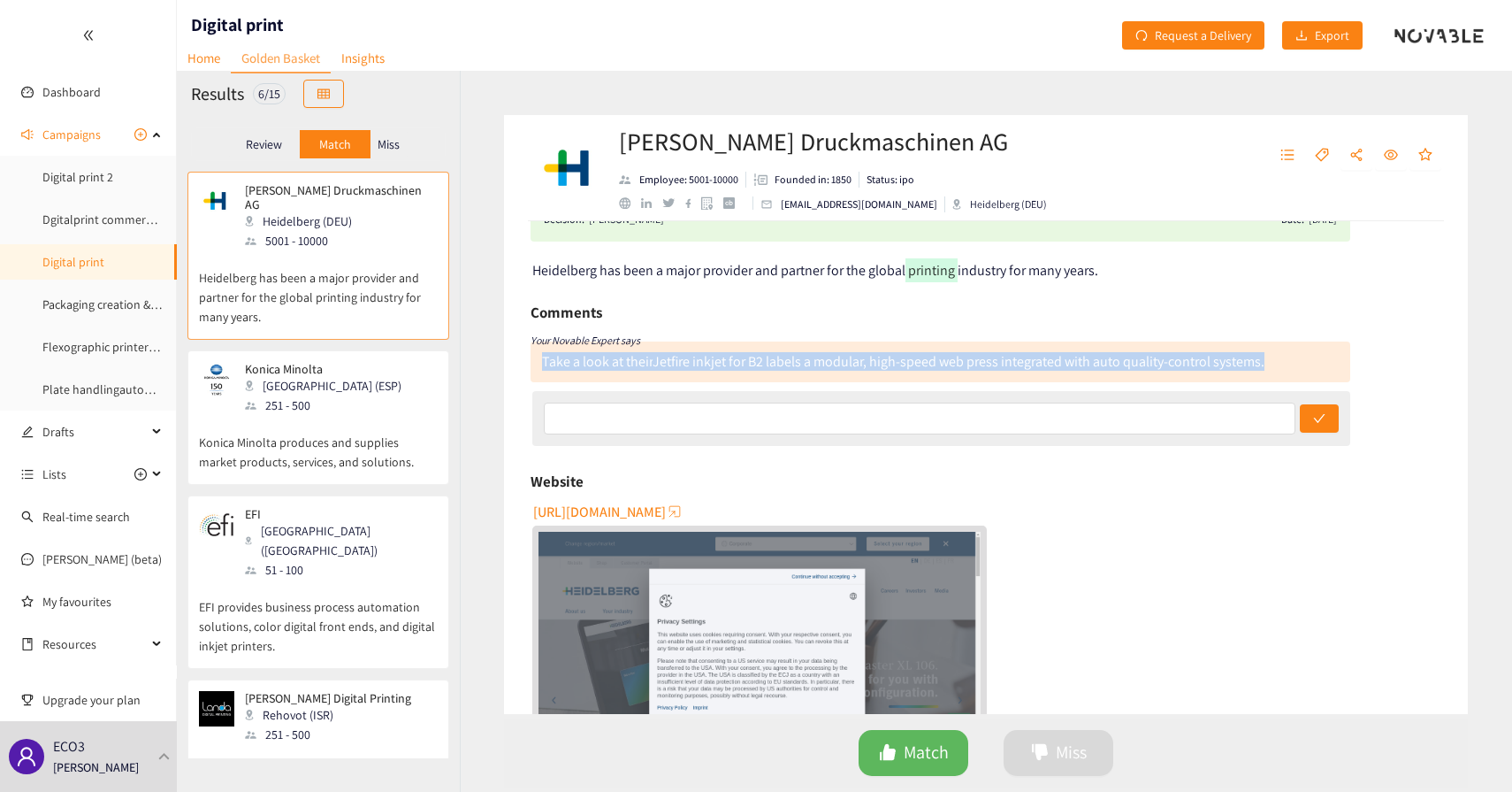
click at [617, 368] on div "Take a look at their Jetfire inkjet for B2 labels" at bounding box center [671, 362] width 259 height 19
click at [622, 364] on div "Take a look at their Jetfire inkjet for B2 labels" at bounding box center [671, 362] width 259 height 19
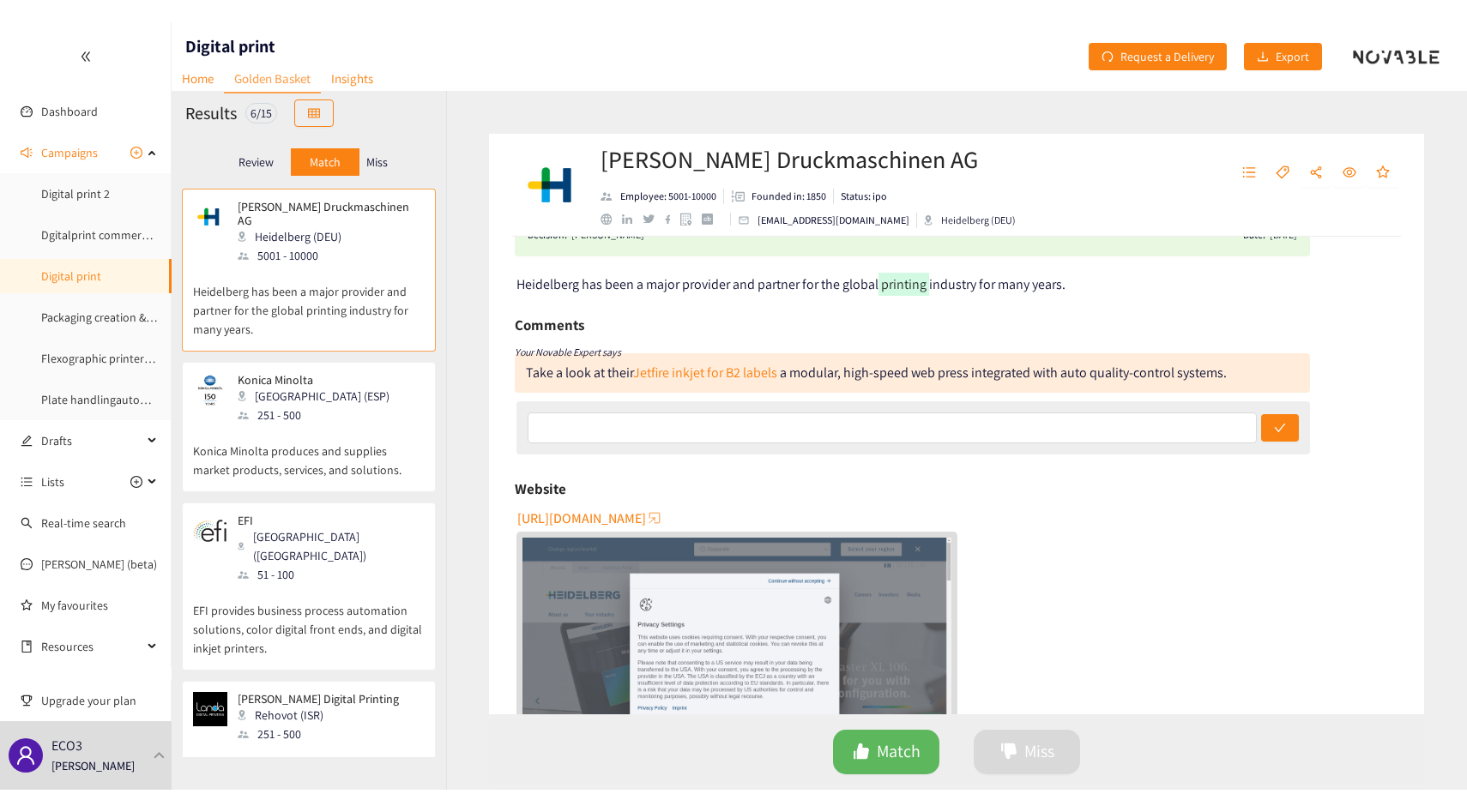
scroll to position [0, 0]
